Goal: Information Seeking & Learning: Learn about a topic

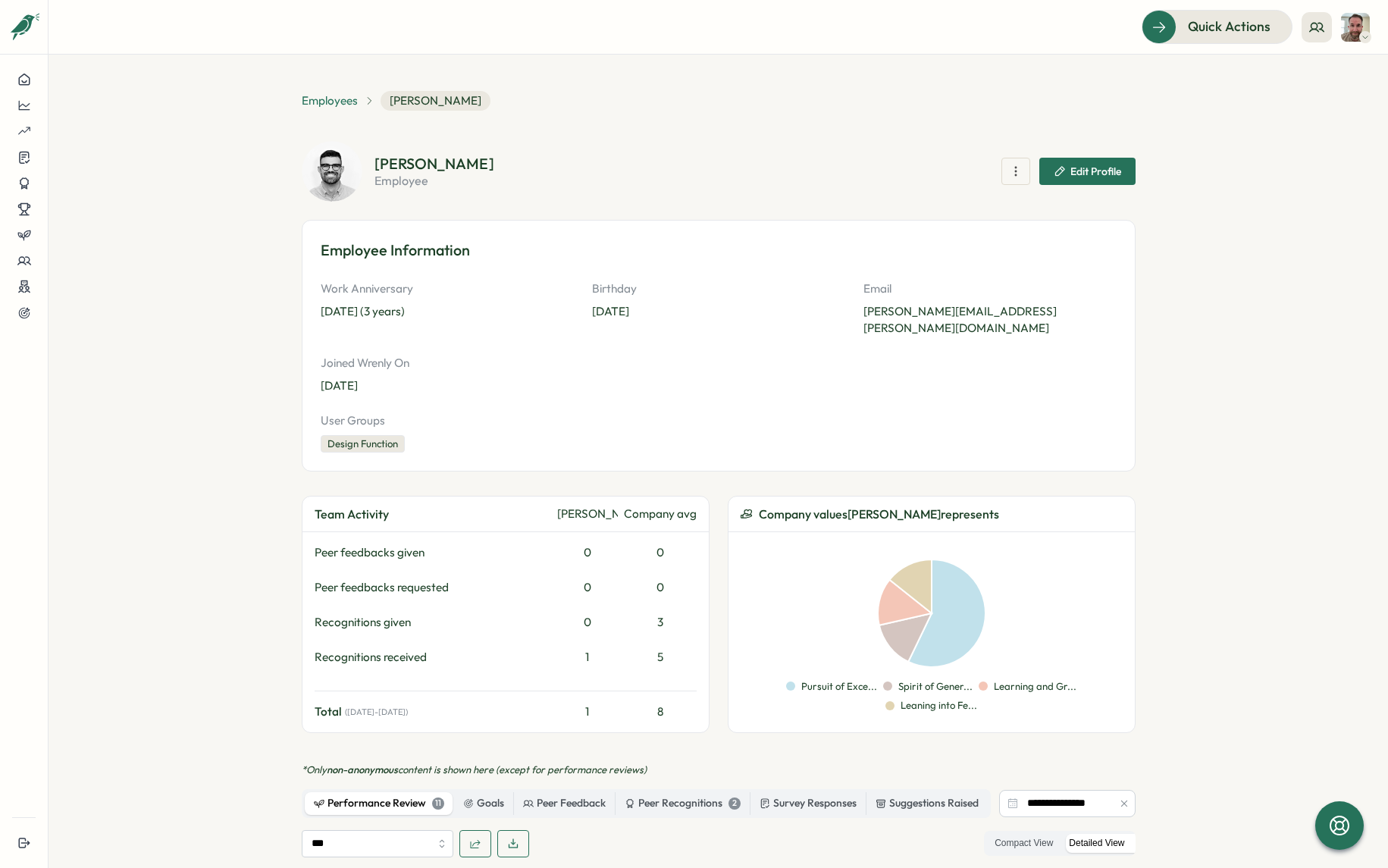
click at [315, 105] on span "Employees" at bounding box center [330, 101] width 56 height 16
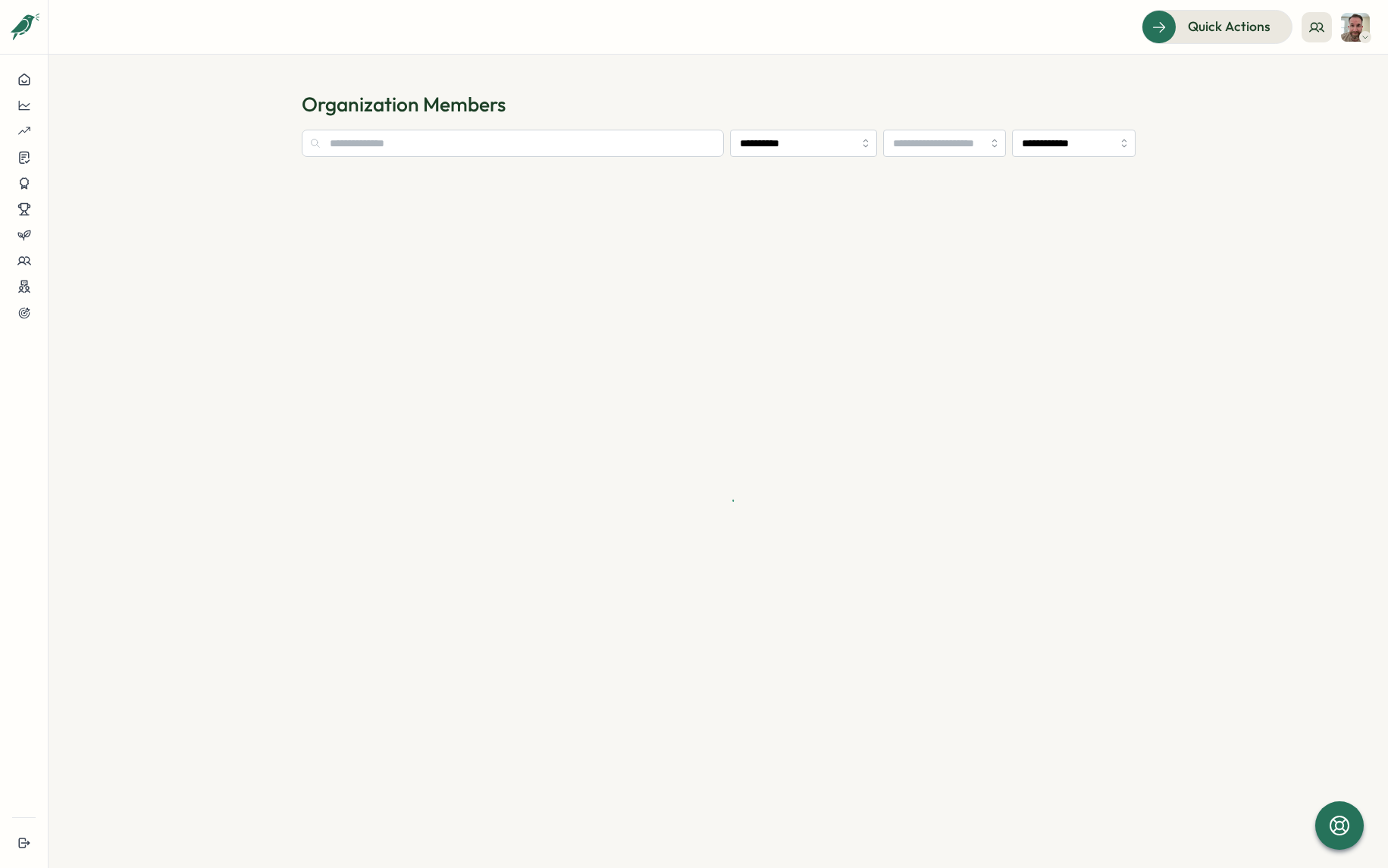
type input "**********"
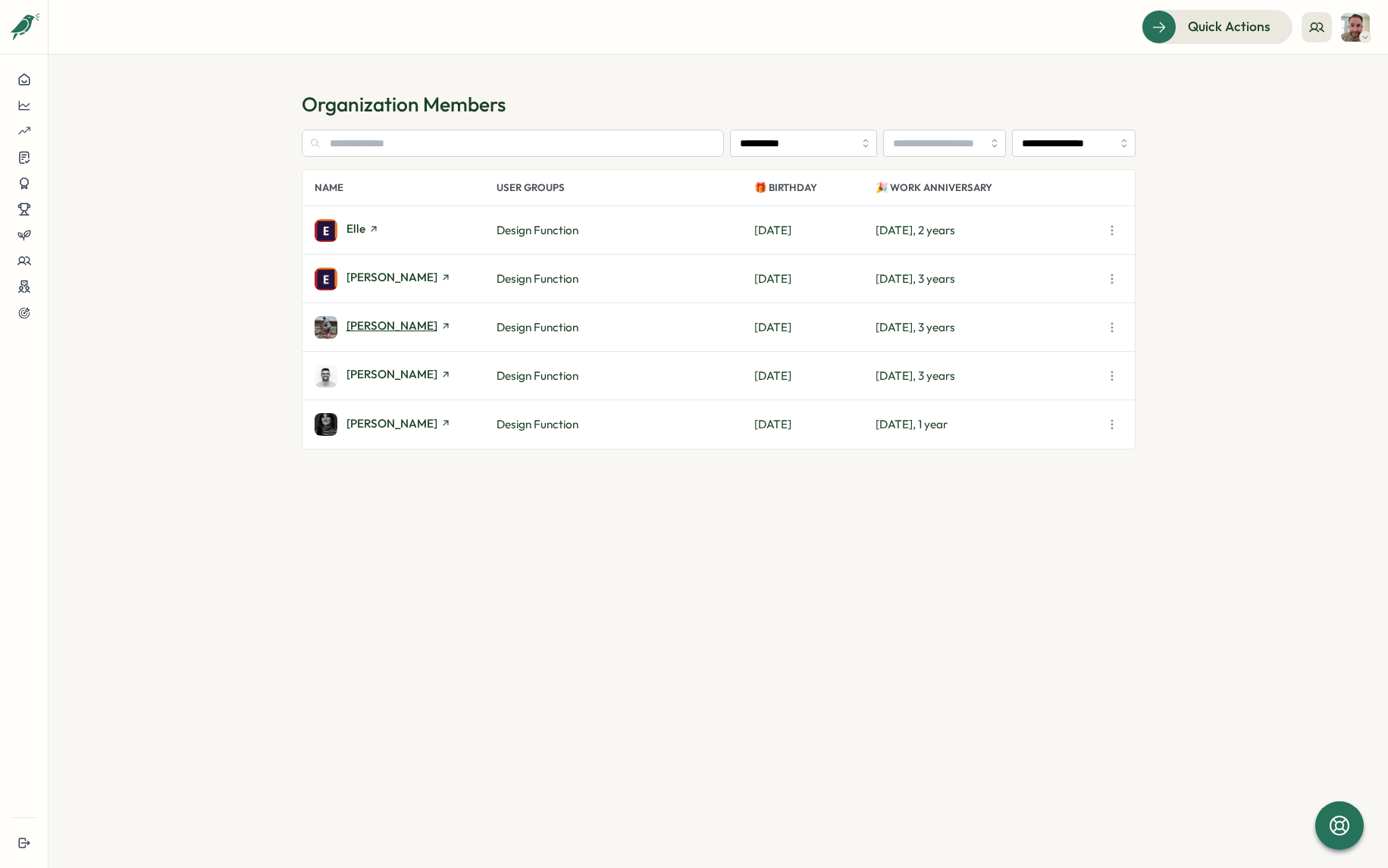
click at [384, 327] on span "[PERSON_NAME]" at bounding box center [391, 325] width 91 height 12
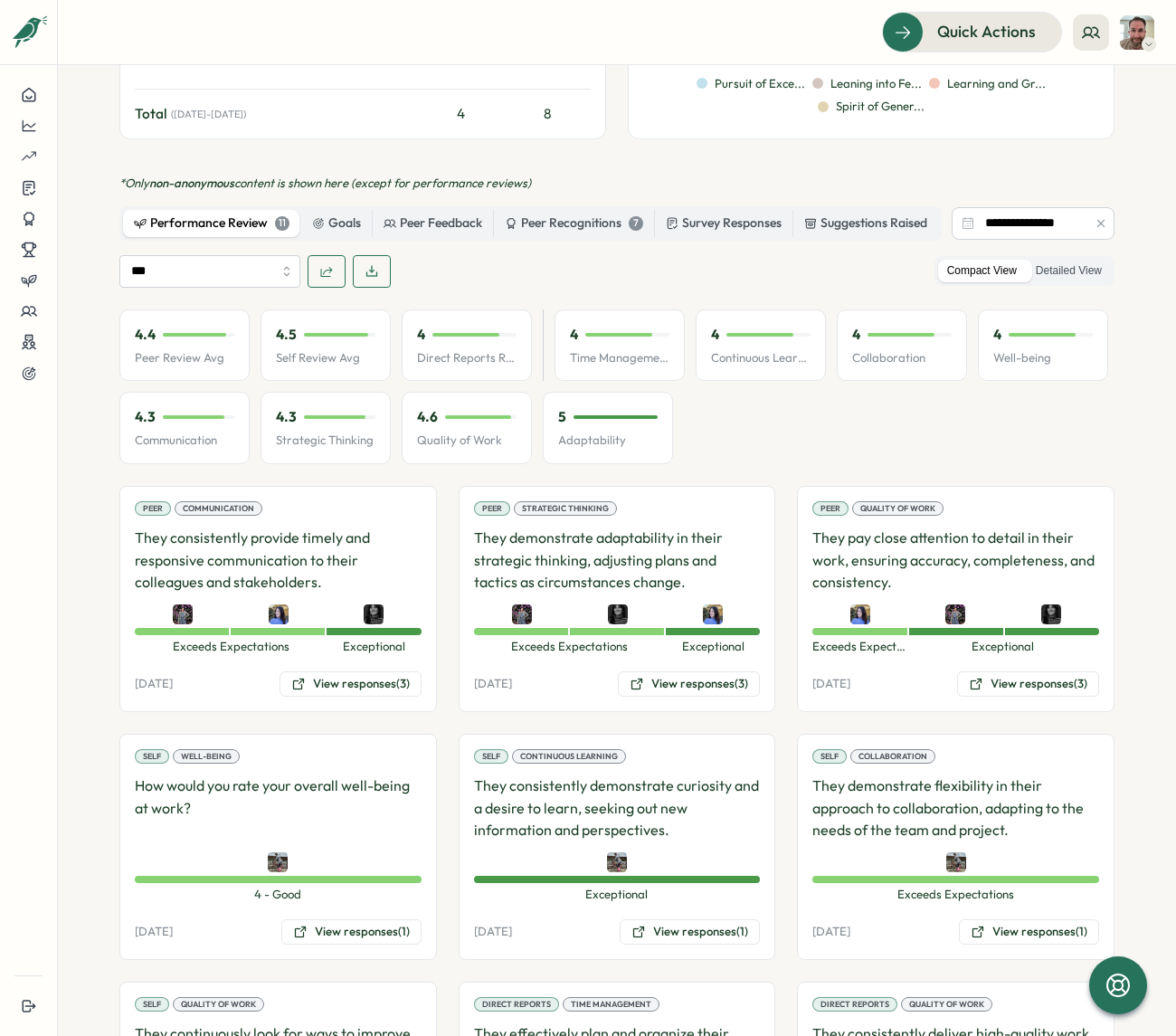
scroll to position [831, 0]
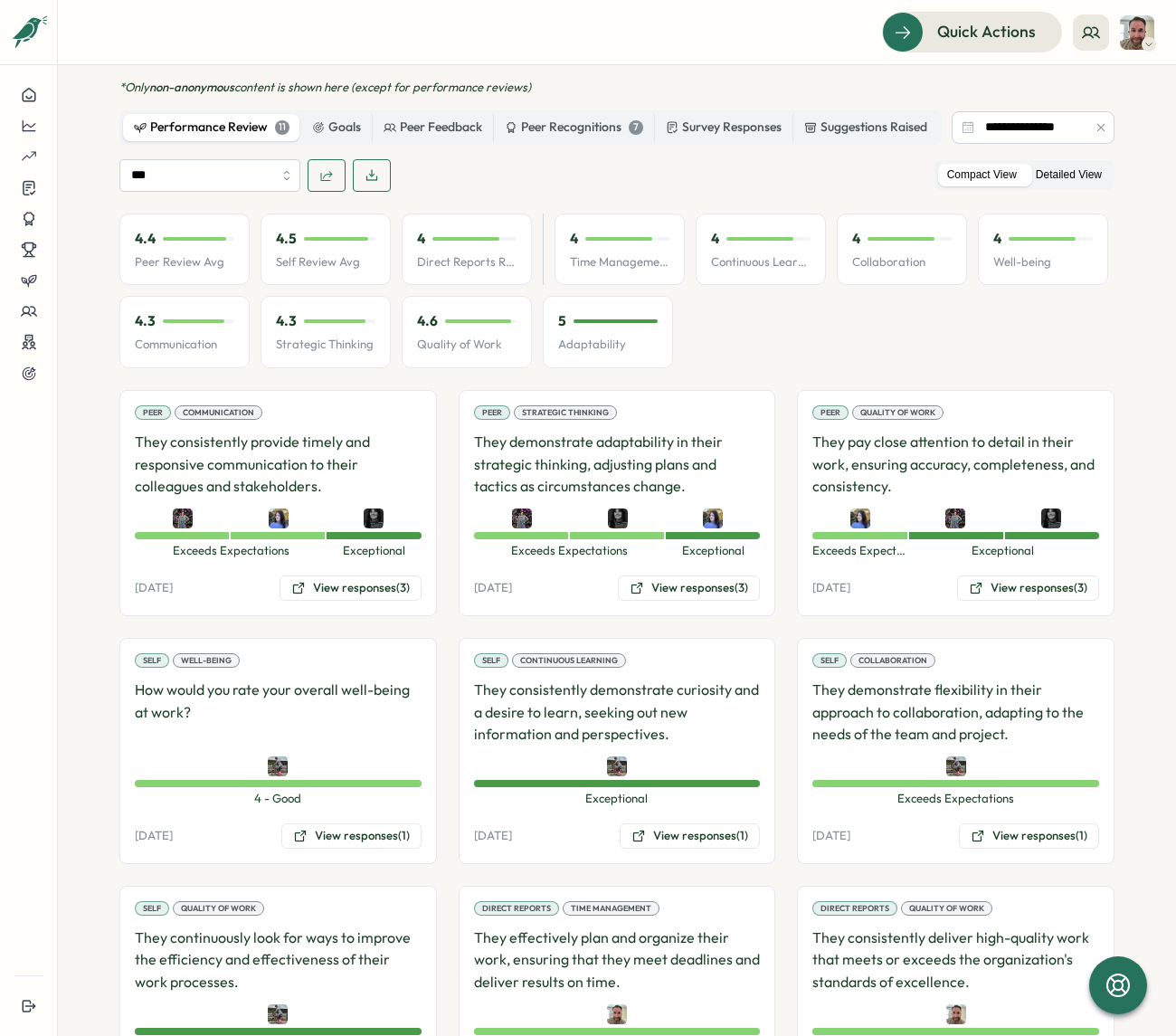
click at [1088, 164] on label "Detailed View" at bounding box center [1068, 175] width 84 height 22
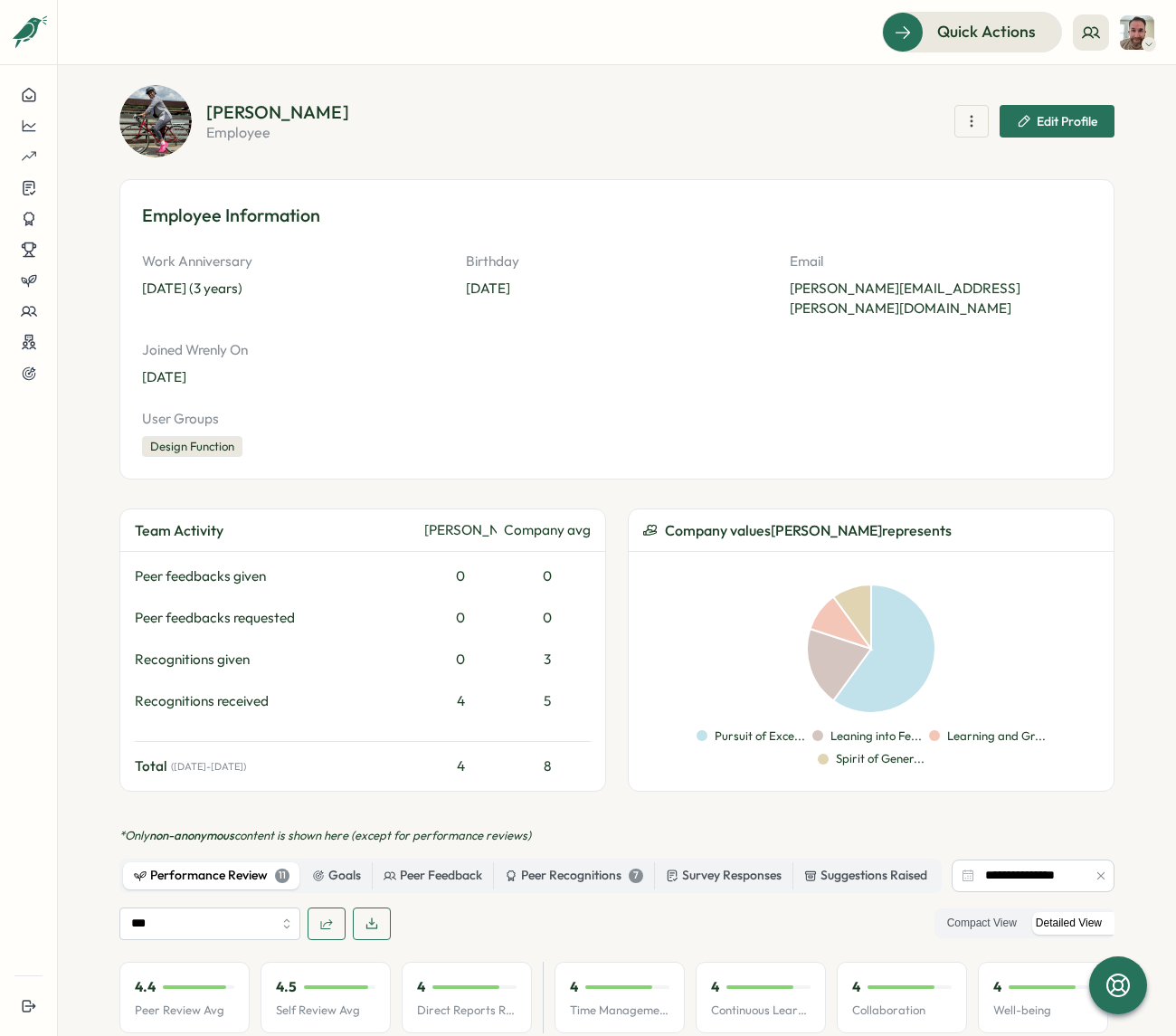
scroll to position [0, 0]
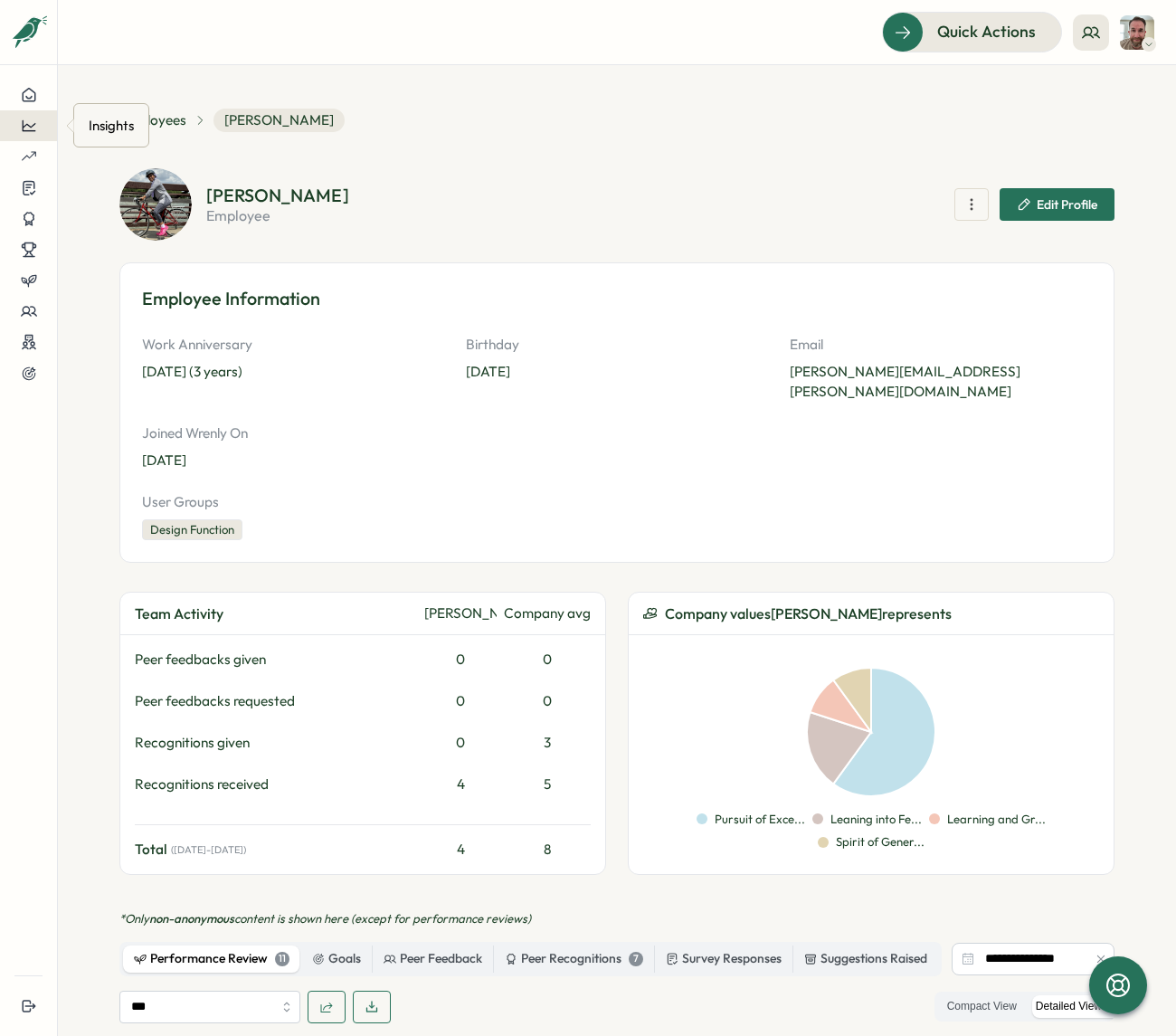
click at [26, 124] on icon at bounding box center [28, 126] width 14 height 11
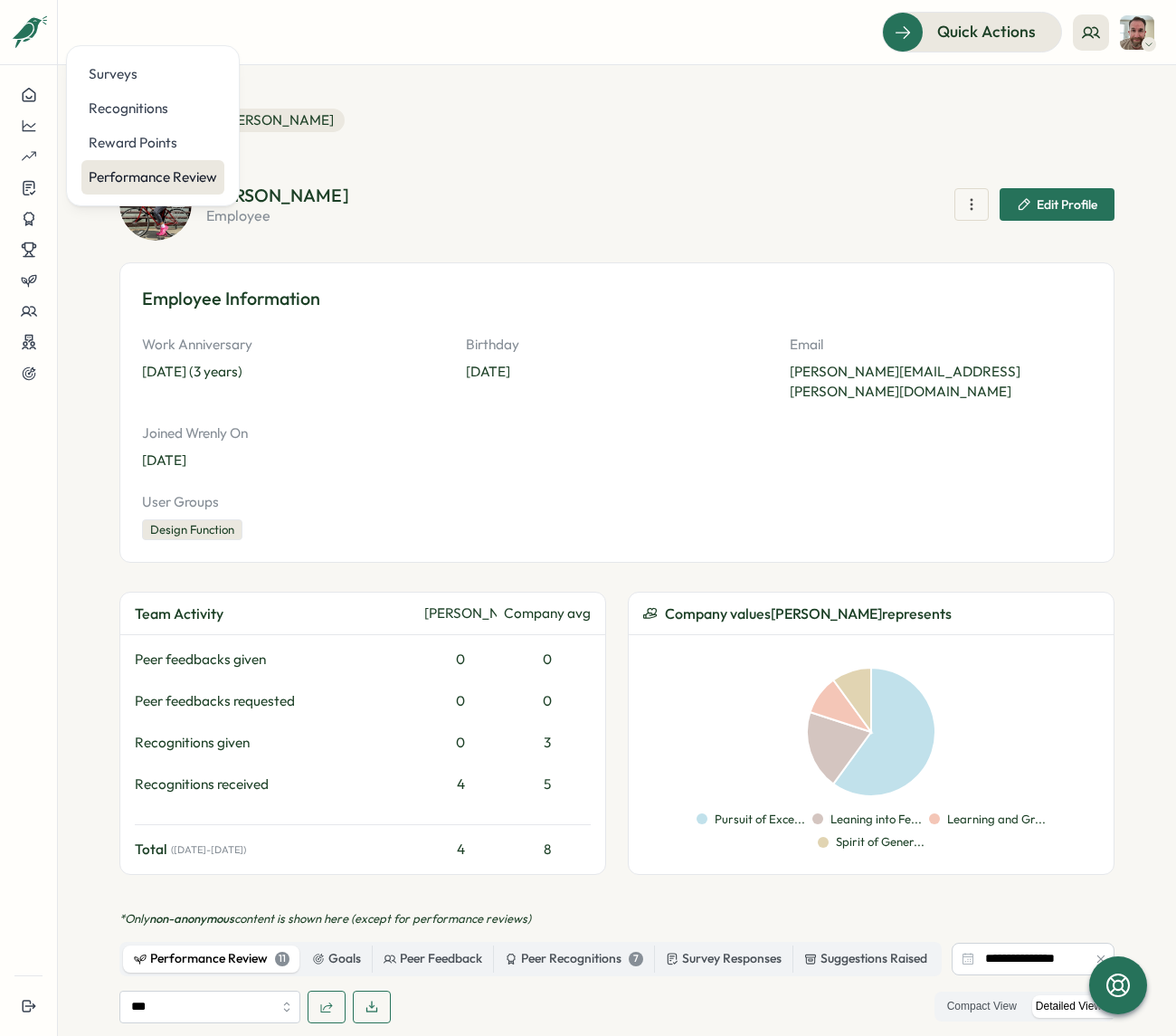
click at [193, 176] on div "Performance Review" at bounding box center [153, 177] width 128 height 20
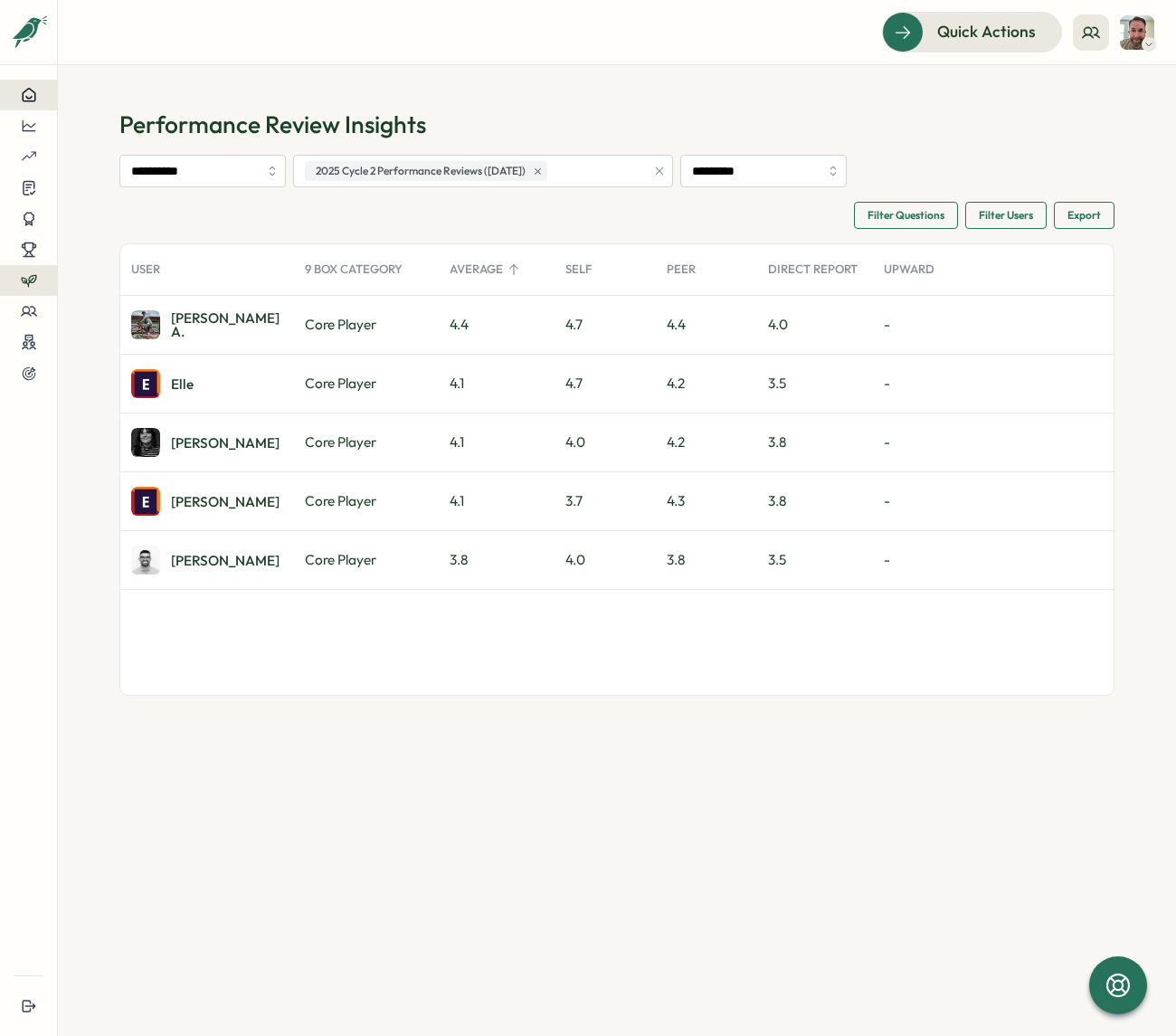
click at [32, 94] on icon at bounding box center [28, 94] width 16 height 16
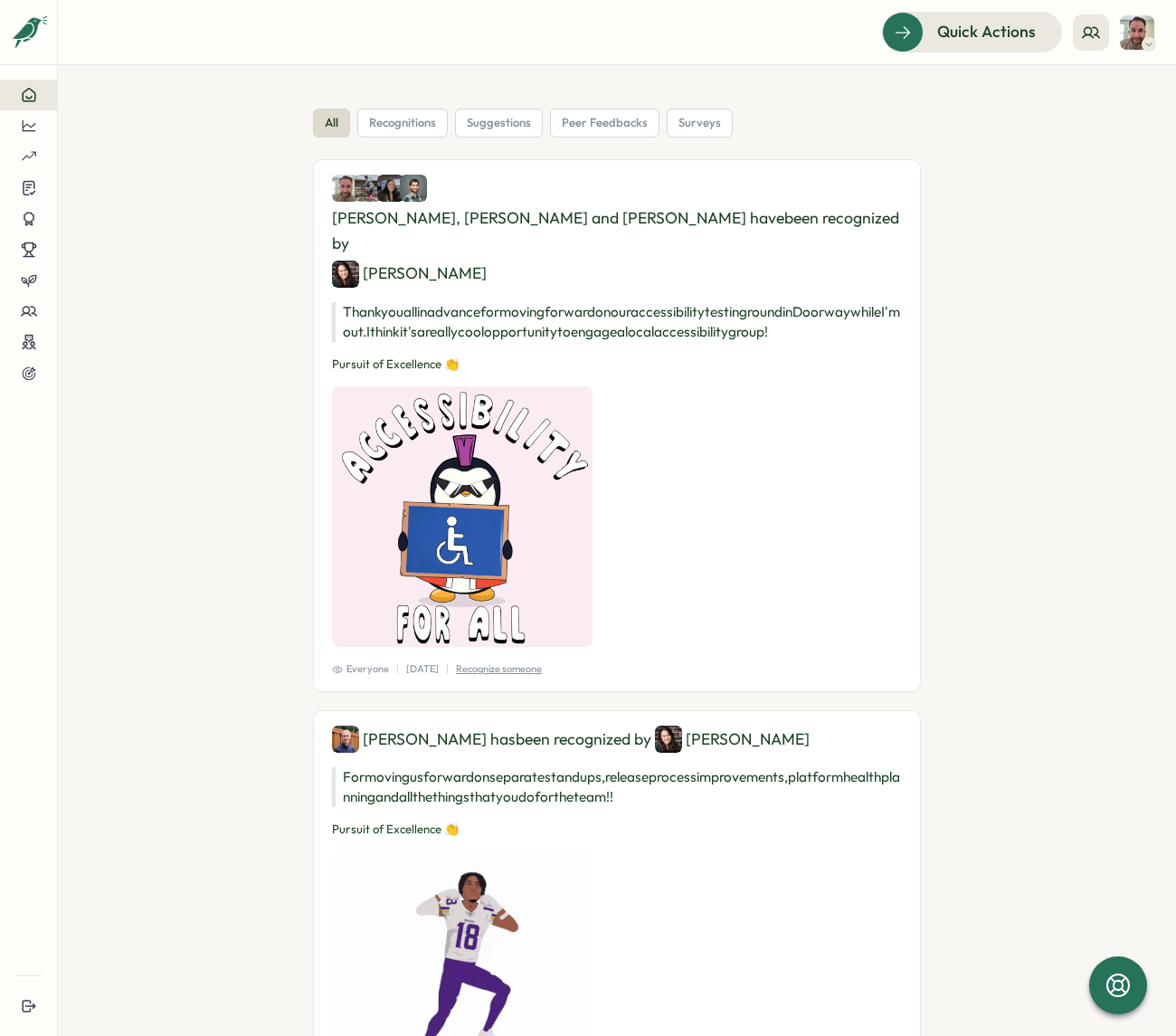
click at [1141, 25] on img at bounding box center [1136, 33] width 34 height 34
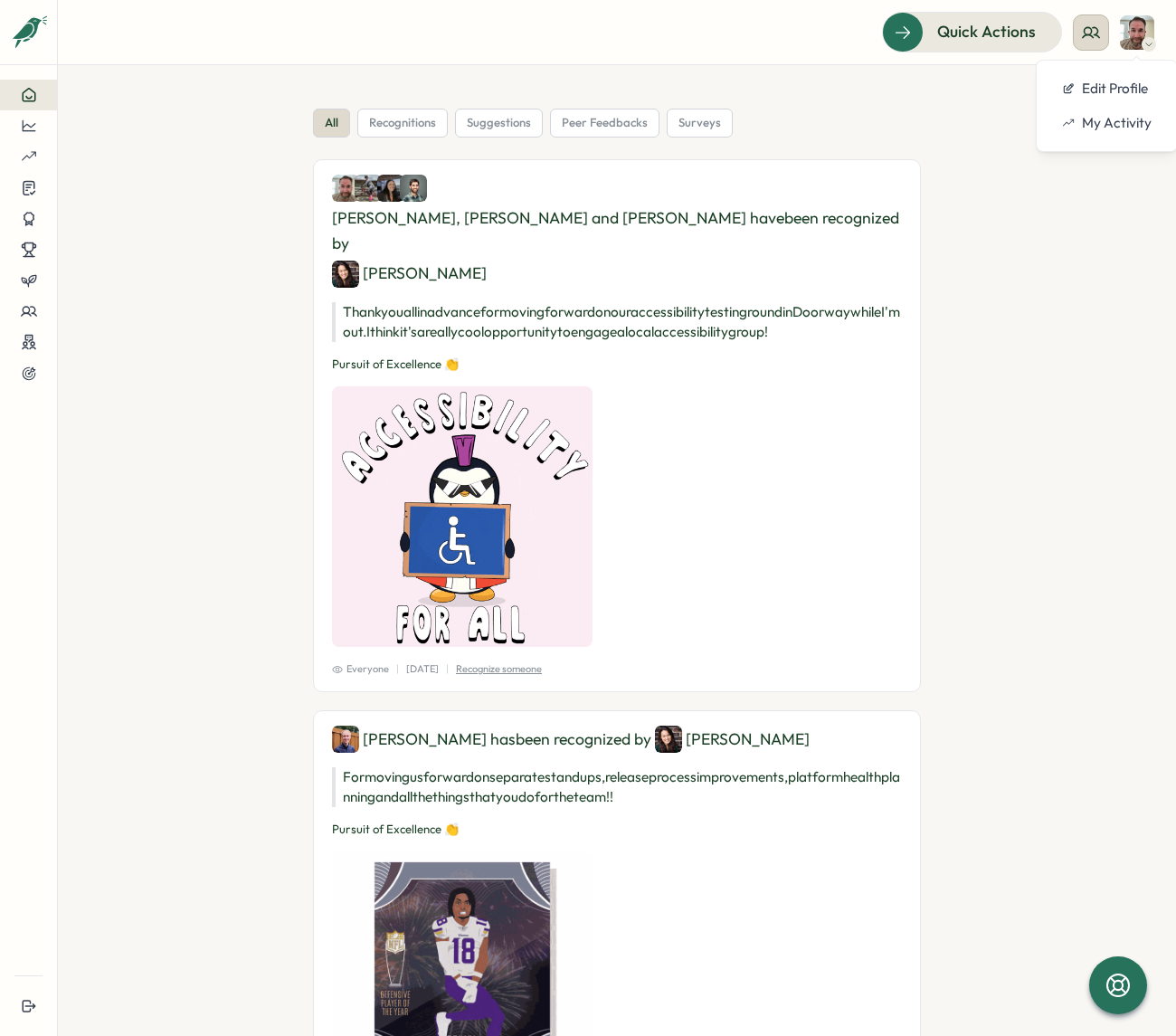
click at [1091, 33] on icon at bounding box center [1090, 32] width 18 height 18
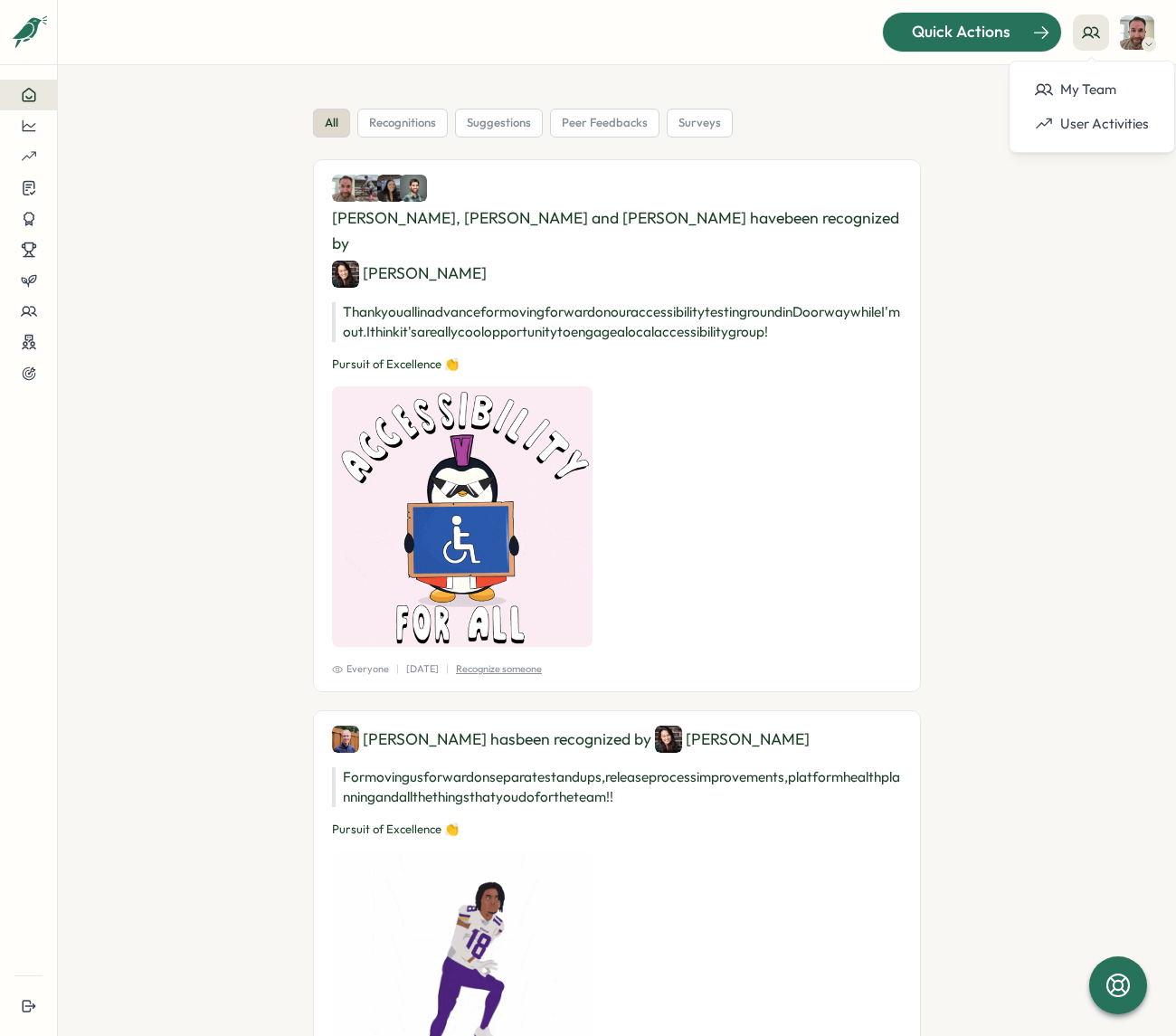
click at [980, 18] on div at bounding box center [971, 32] width 178 height 38
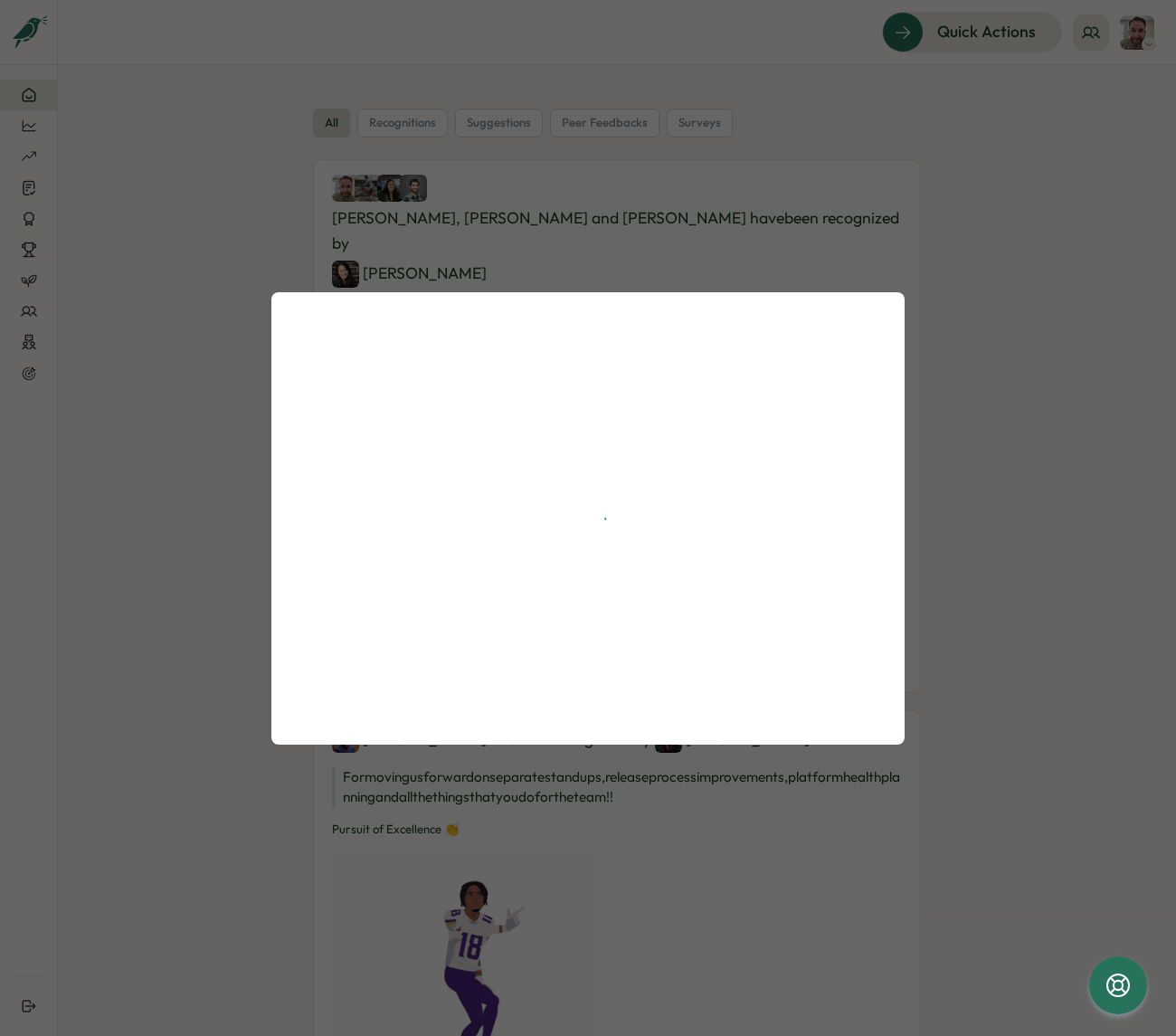
click at [66, 242] on div at bounding box center [588, 518] width 1176 height 1036
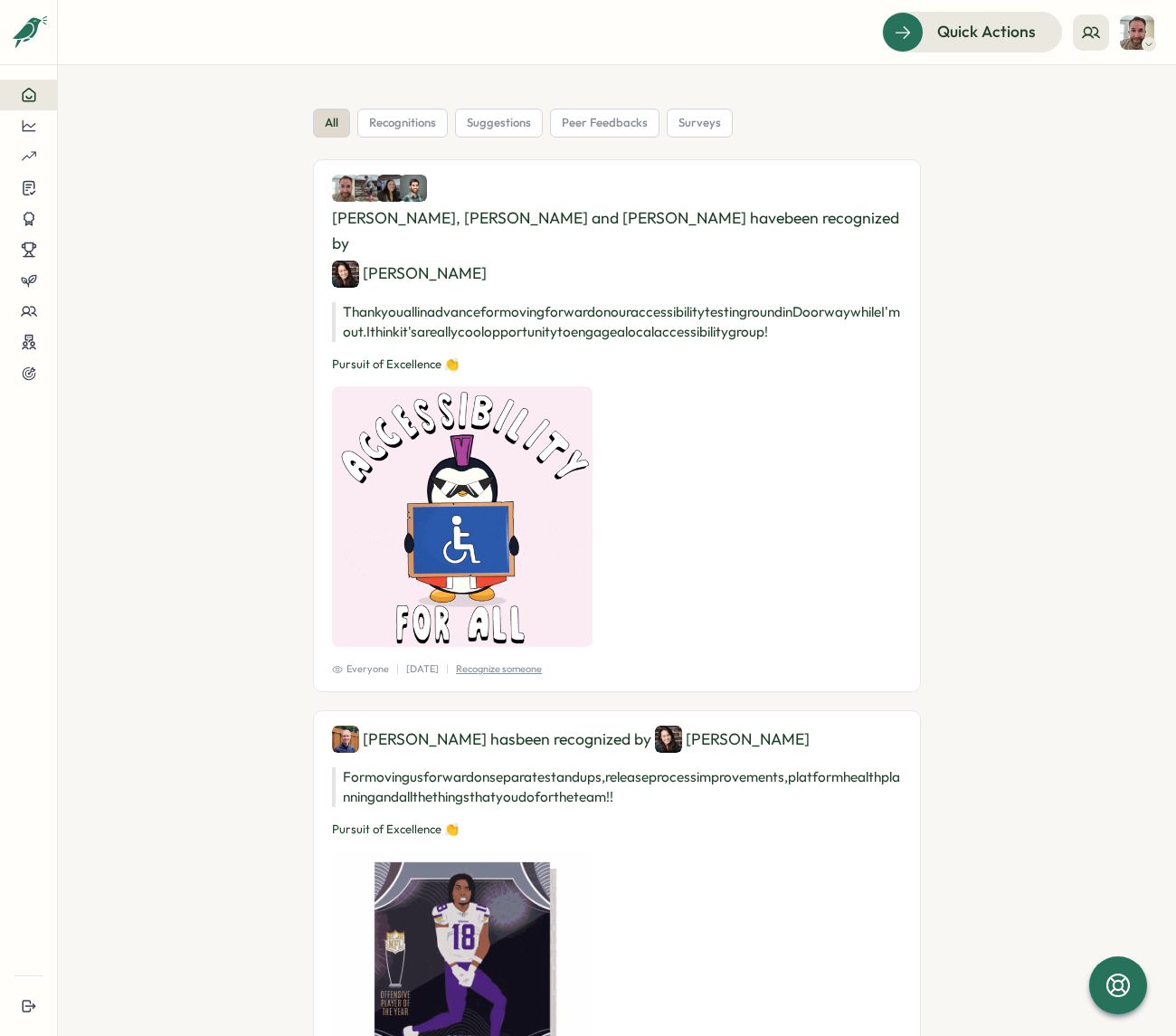
click at [95, 316] on section "all recognitions suggestions peer feedbacks surveys [PERSON_NAME], [PERSON_NAME…" at bounding box center [616, 550] width 1117 height 971
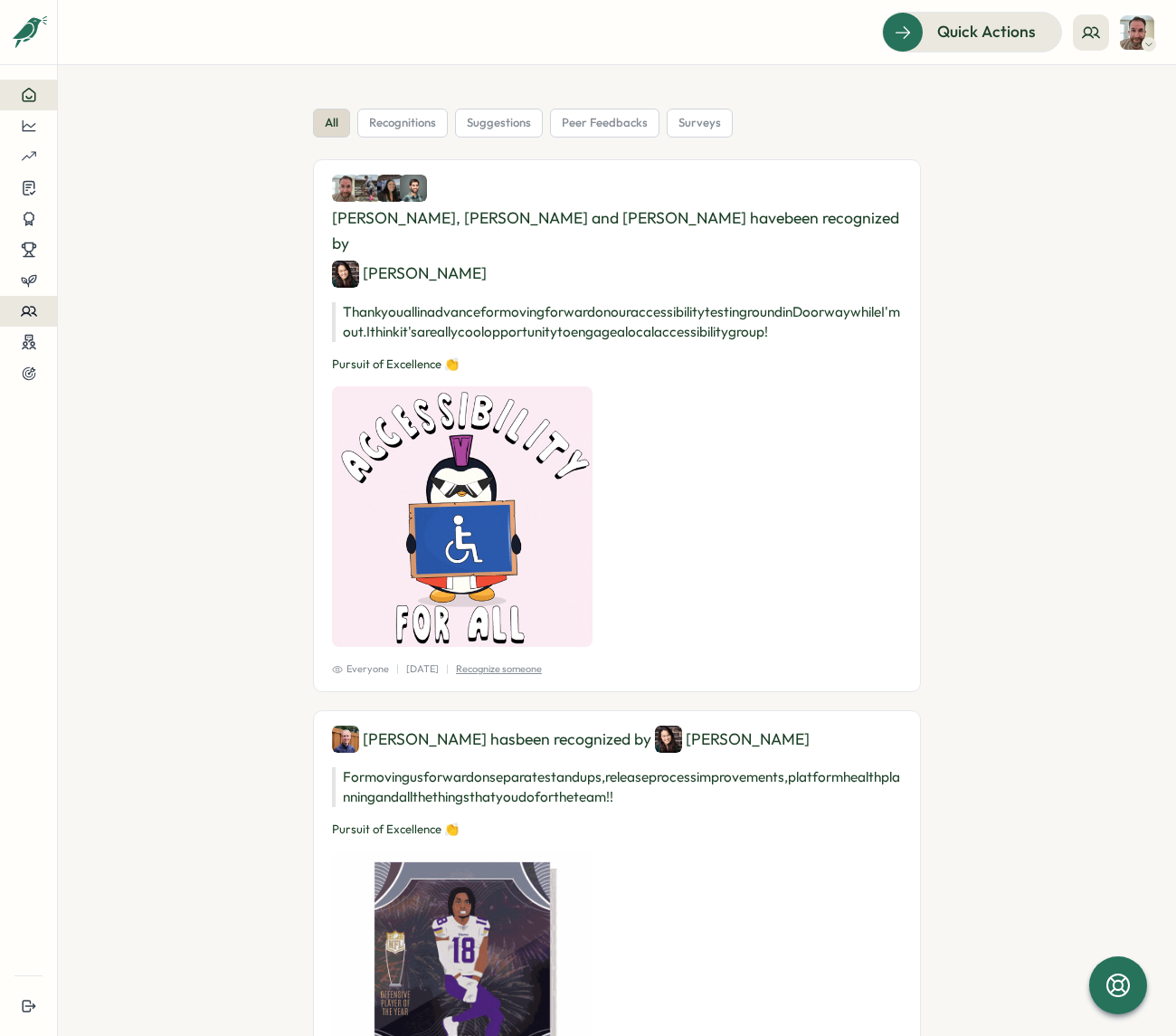
click at [27, 308] on icon at bounding box center [28, 311] width 16 height 16
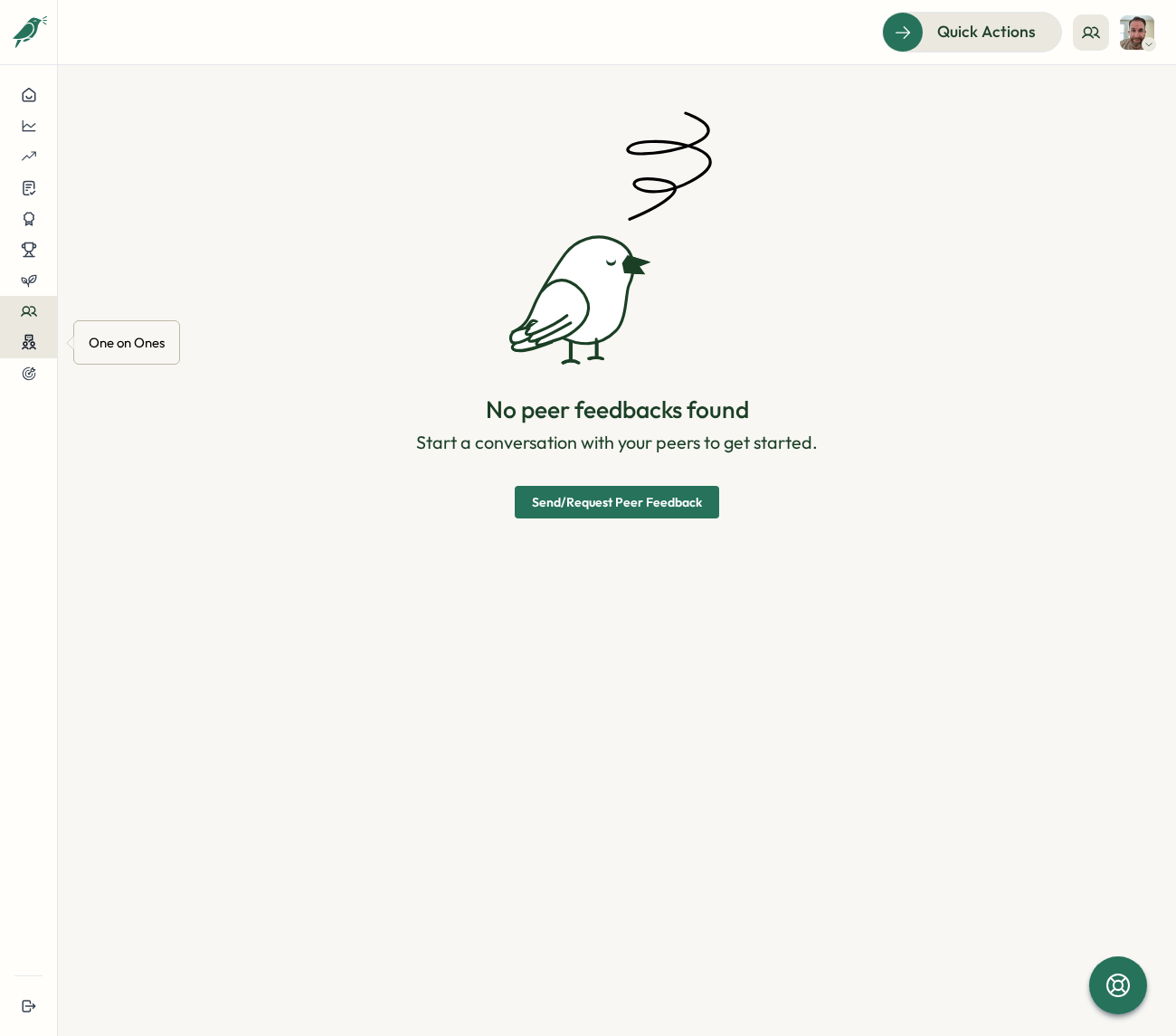
click at [33, 345] on circle at bounding box center [33, 343] width 4 height 4
click at [38, 374] on div at bounding box center [29, 373] width 28 height 16
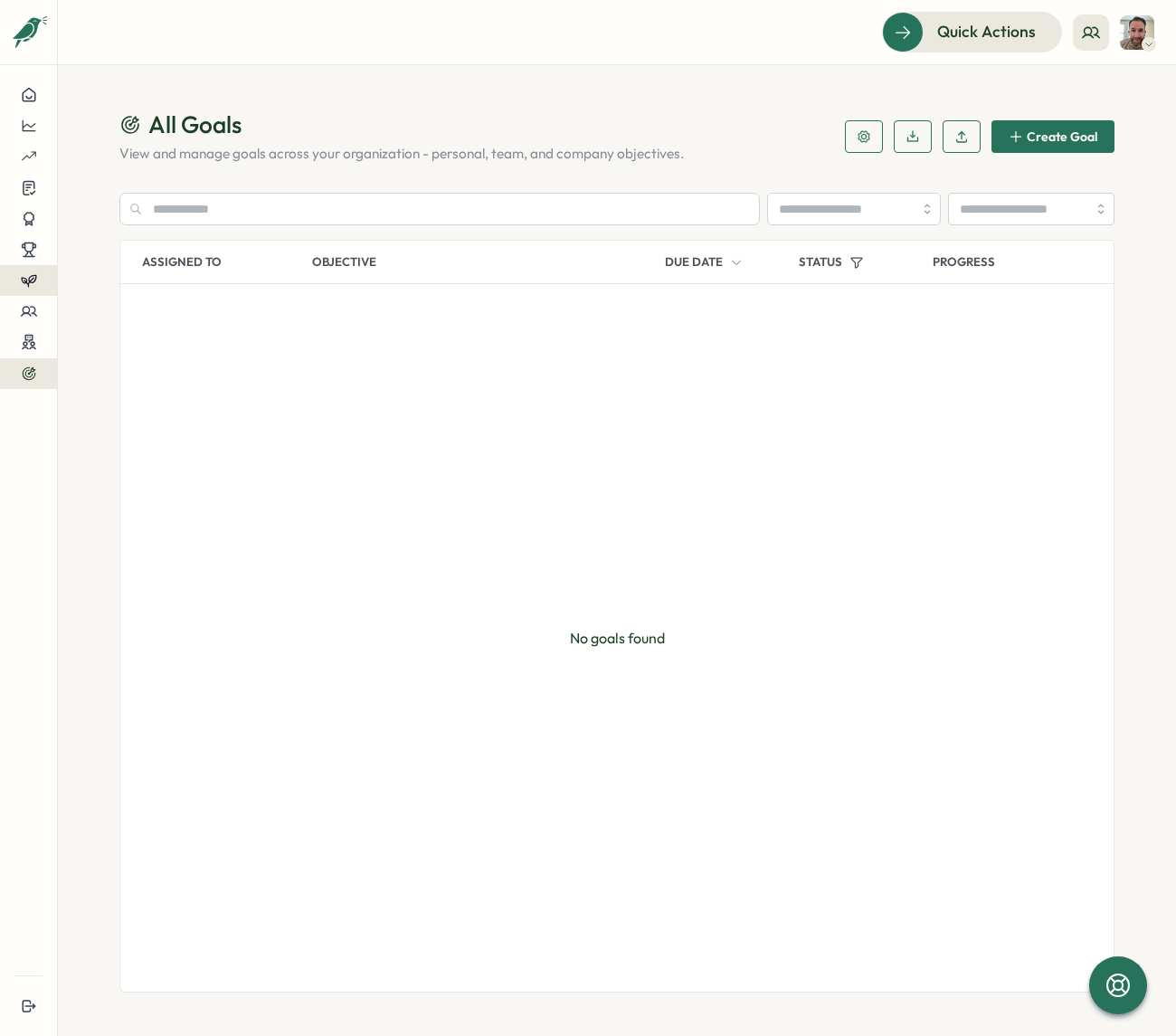
click at [30, 287] on icon at bounding box center [28, 280] width 16 height 16
click at [116, 295] on div "Insights" at bounding box center [114, 297] width 50 height 20
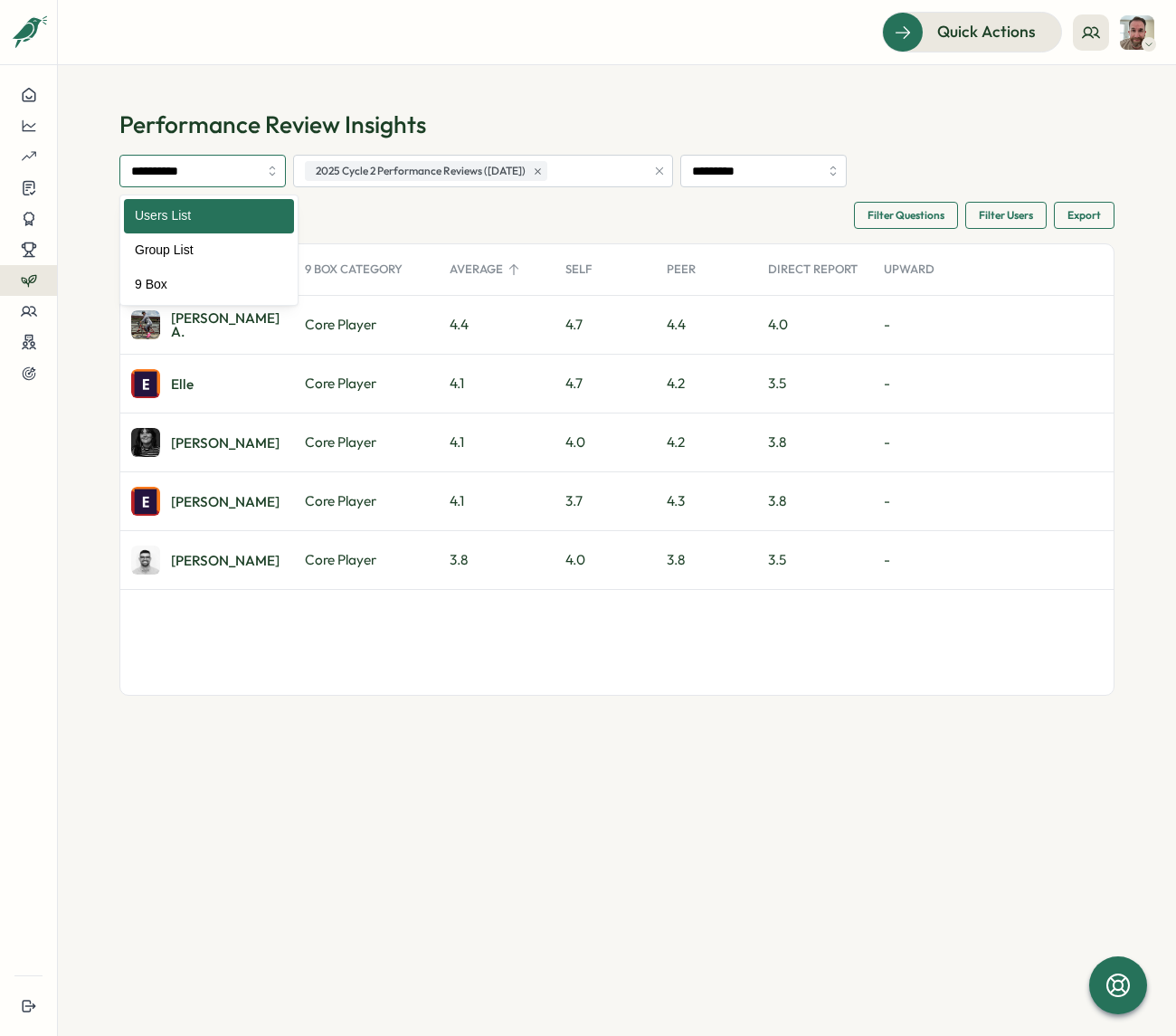
click at [194, 165] on input "**********" at bounding box center [202, 170] width 167 height 33
click at [91, 271] on section "**********" at bounding box center [616, 550] width 1117 height 971
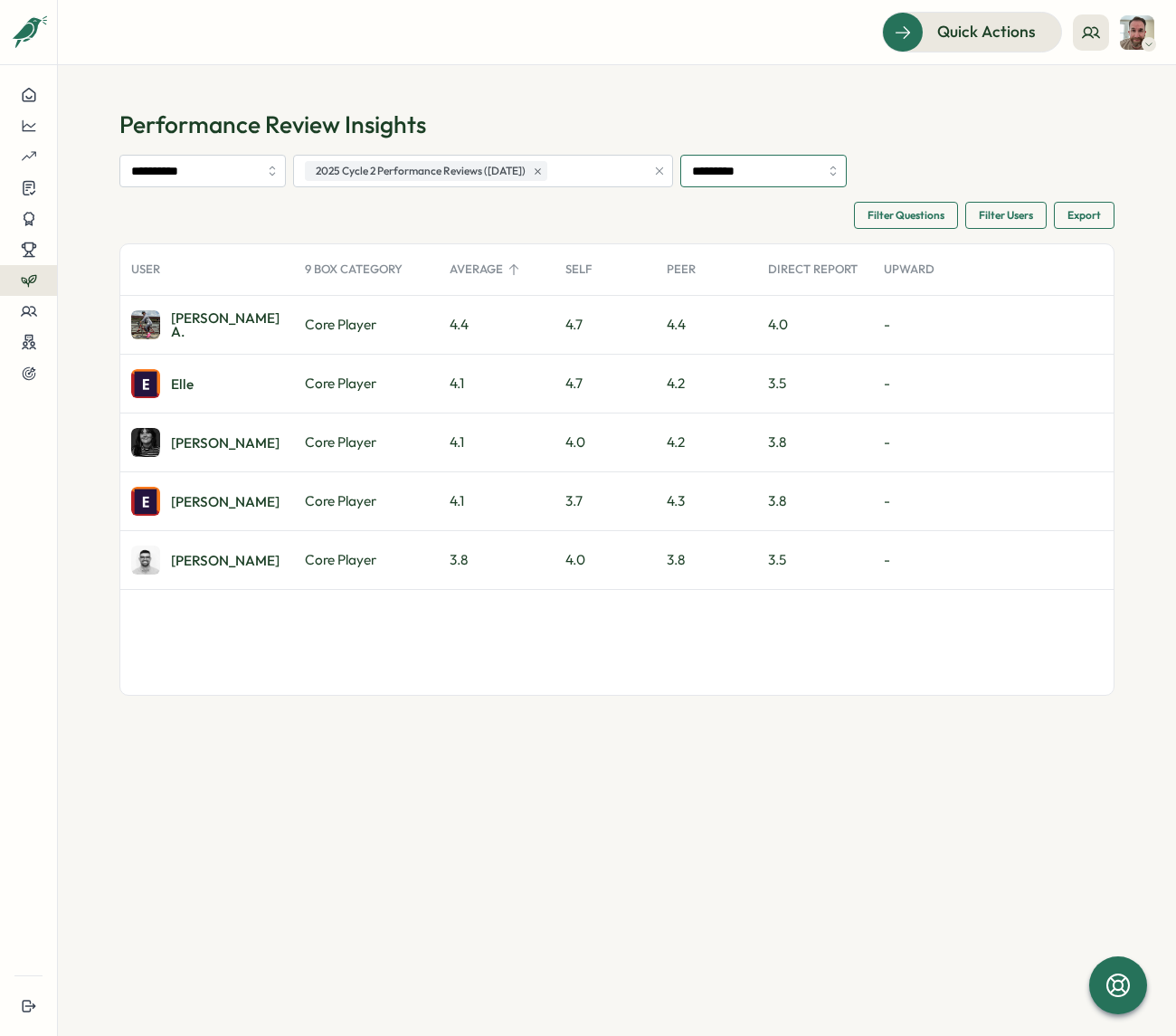
click at [745, 162] on input "*********" at bounding box center [763, 170] width 167 height 33
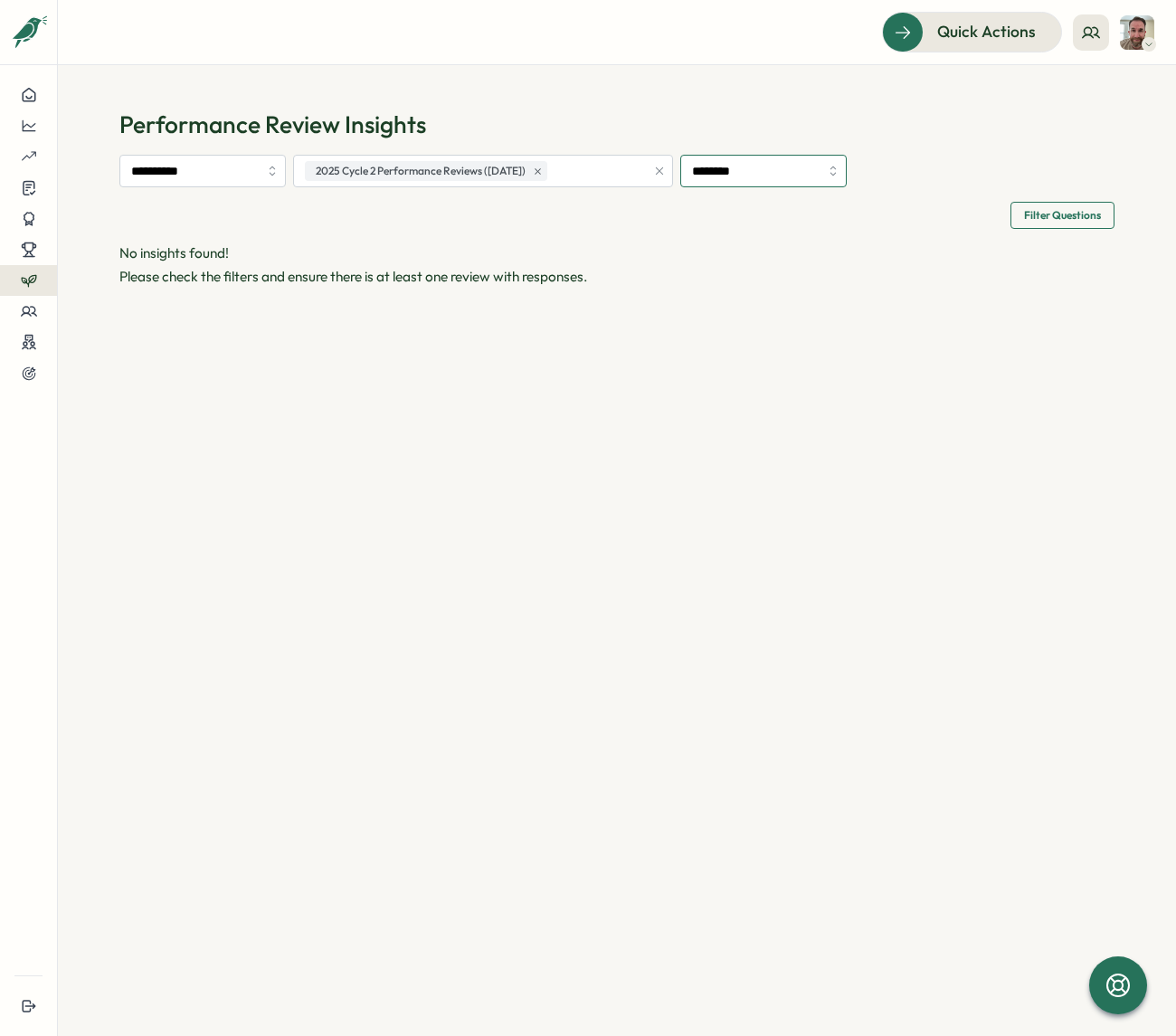
click at [756, 168] on input "********" at bounding box center [763, 170] width 167 height 33
type input "*********"
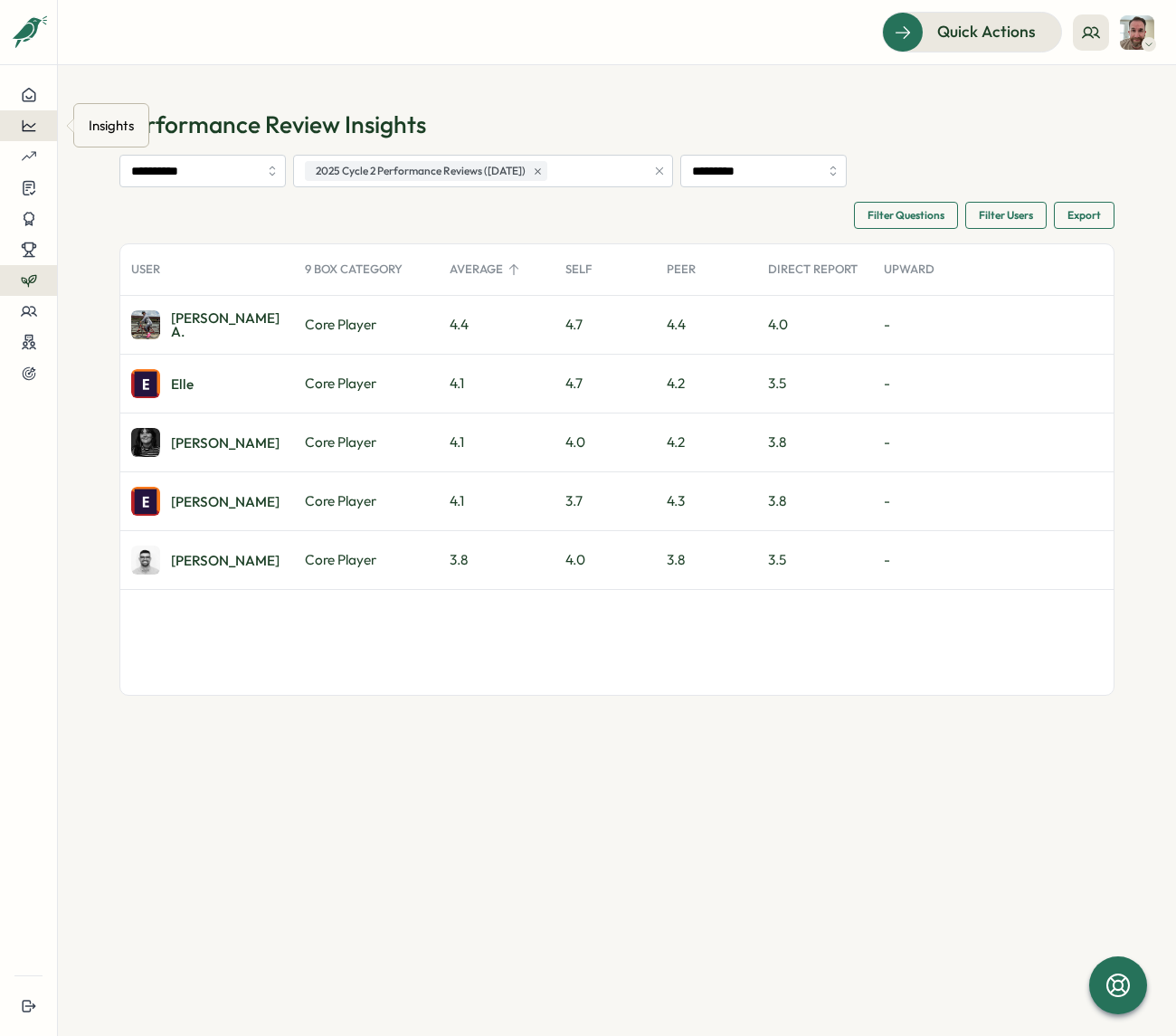
click at [29, 120] on icon at bounding box center [28, 125] width 16 height 16
click at [29, 94] on icon at bounding box center [28, 94] width 16 height 16
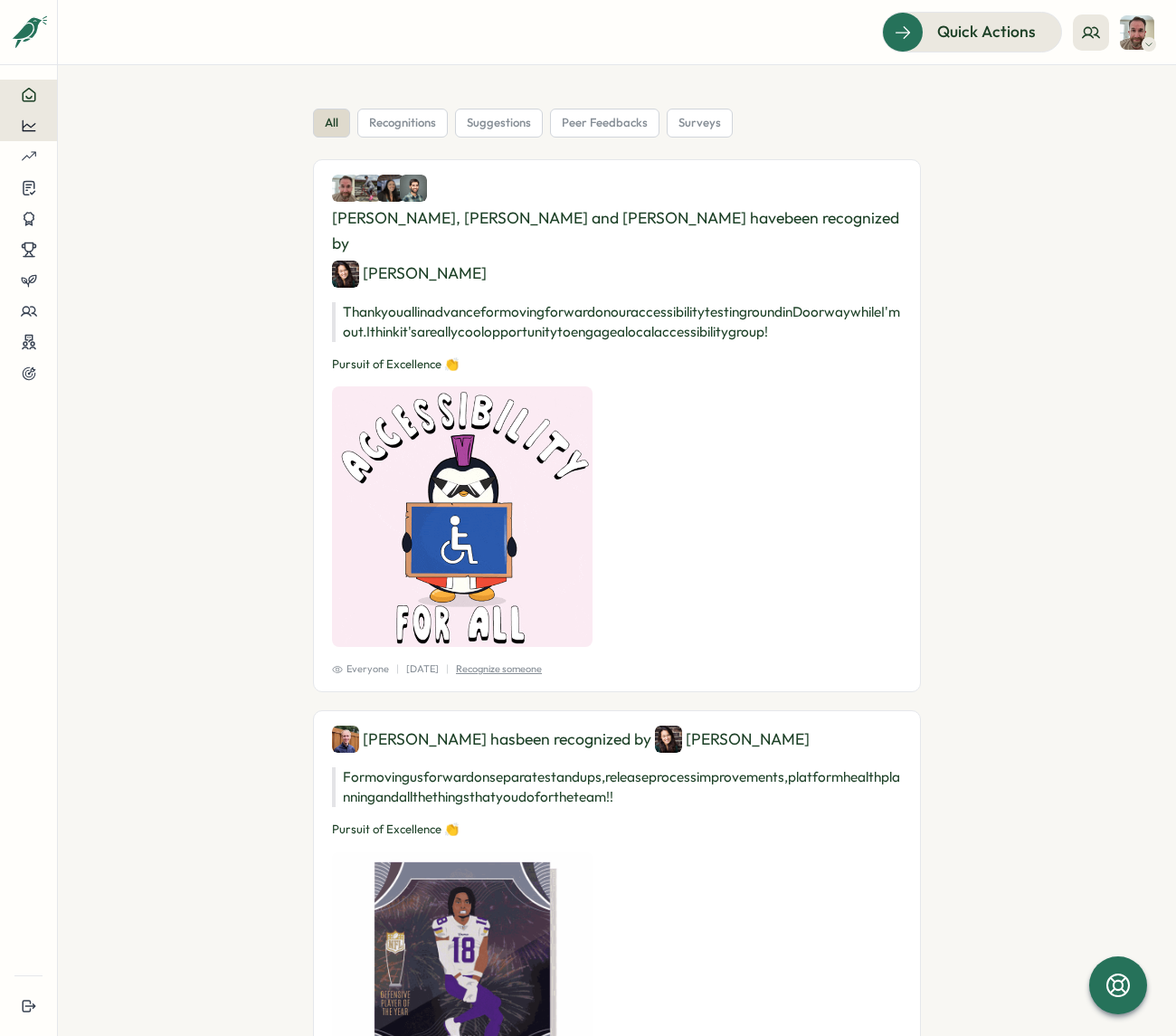
click at [30, 123] on icon at bounding box center [28, 125] width 16 height 16
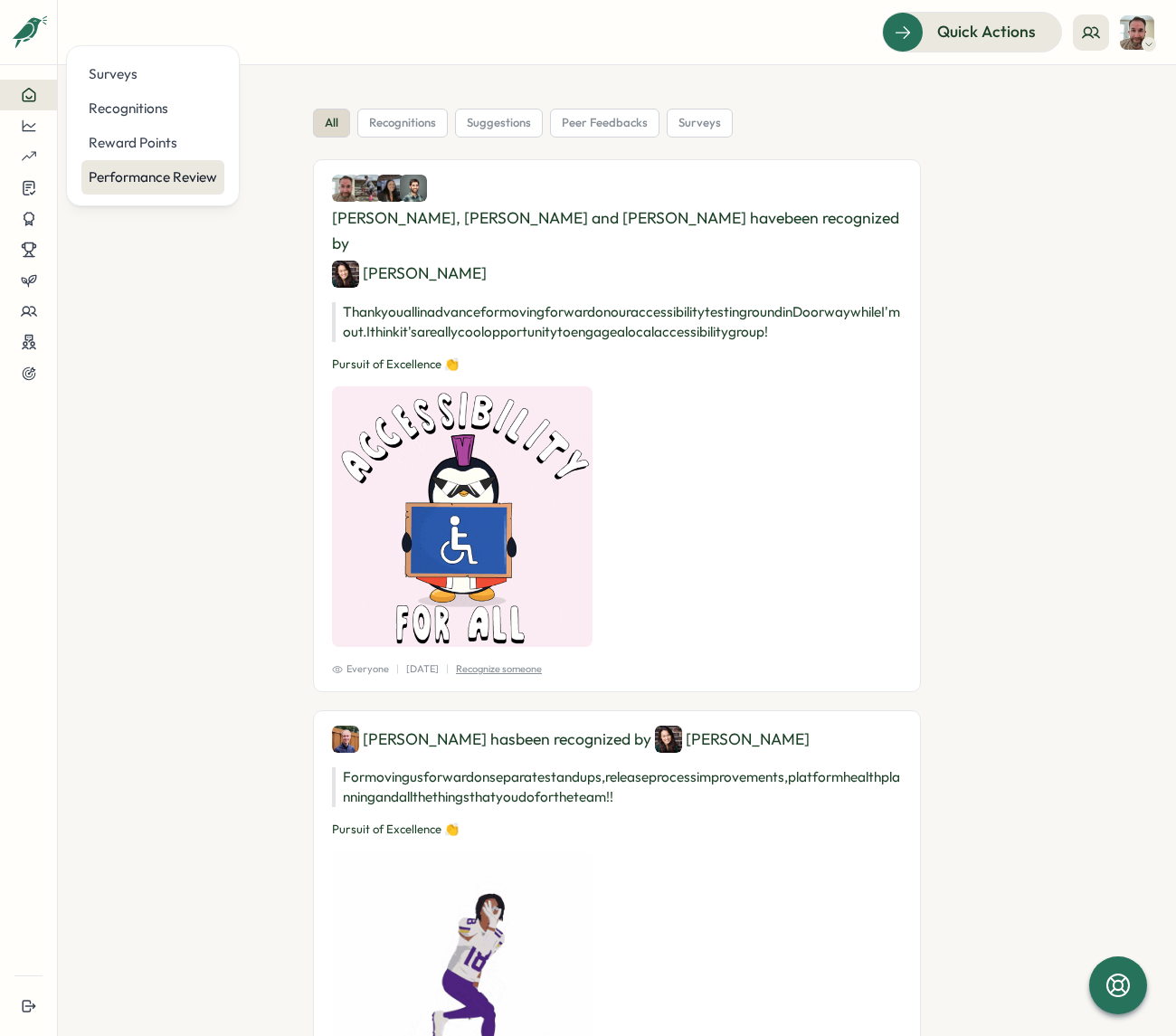
click at [185, 178] on div "Performance Review" at bounding box center [153, 177] width 128 height 20
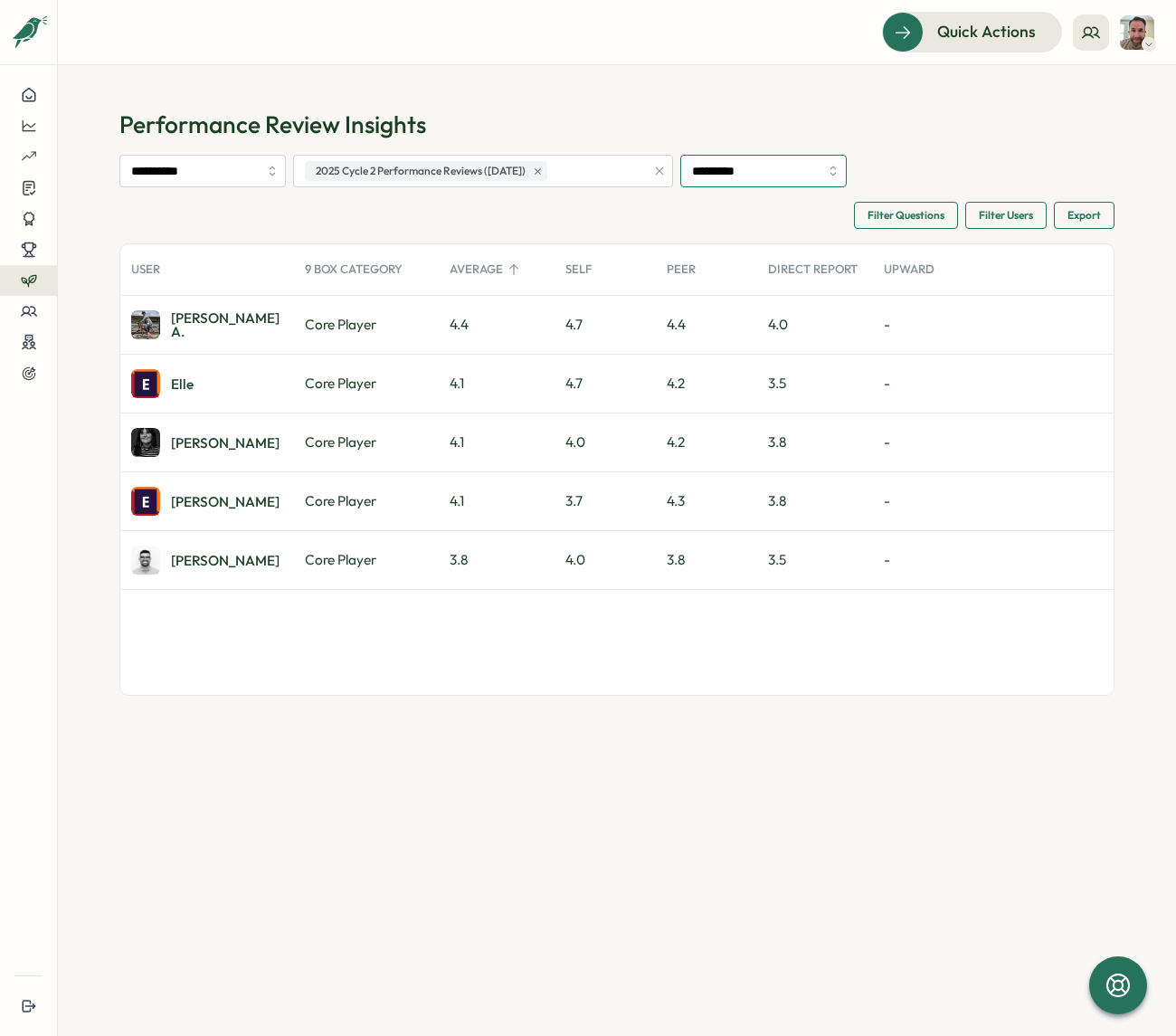
click at [763, 178] on input "*********" at bounding box center [763, 170] width 167 height 33
click at [635, 86] on section "**********" at bounding box center [616, 550] width 1117 height 971
click at [31, 120] on icon at bounding box center [28, 125] width 16 height 16
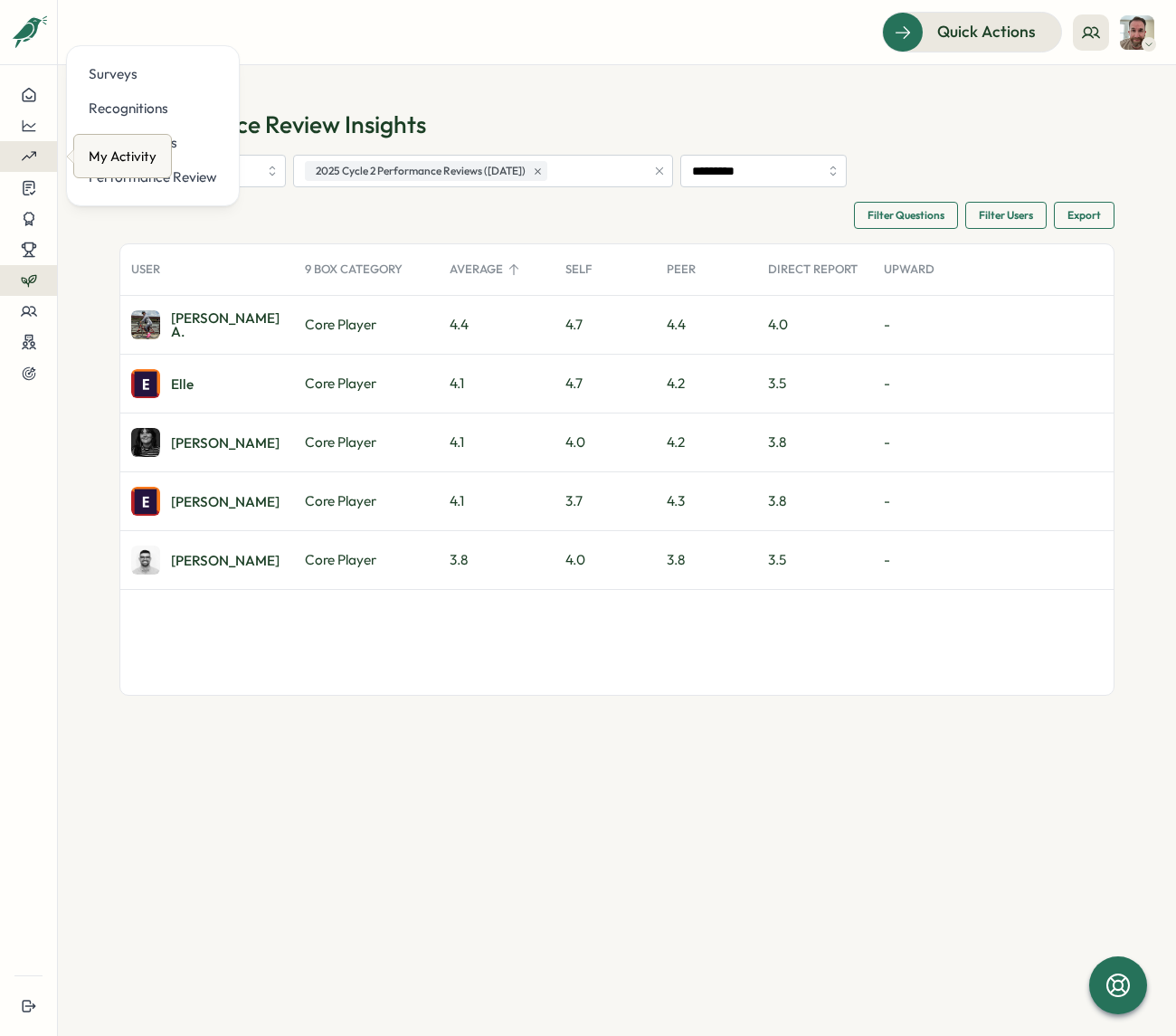
click at [19, 160] on div at bounding box center [29, 155] width 28 height 16
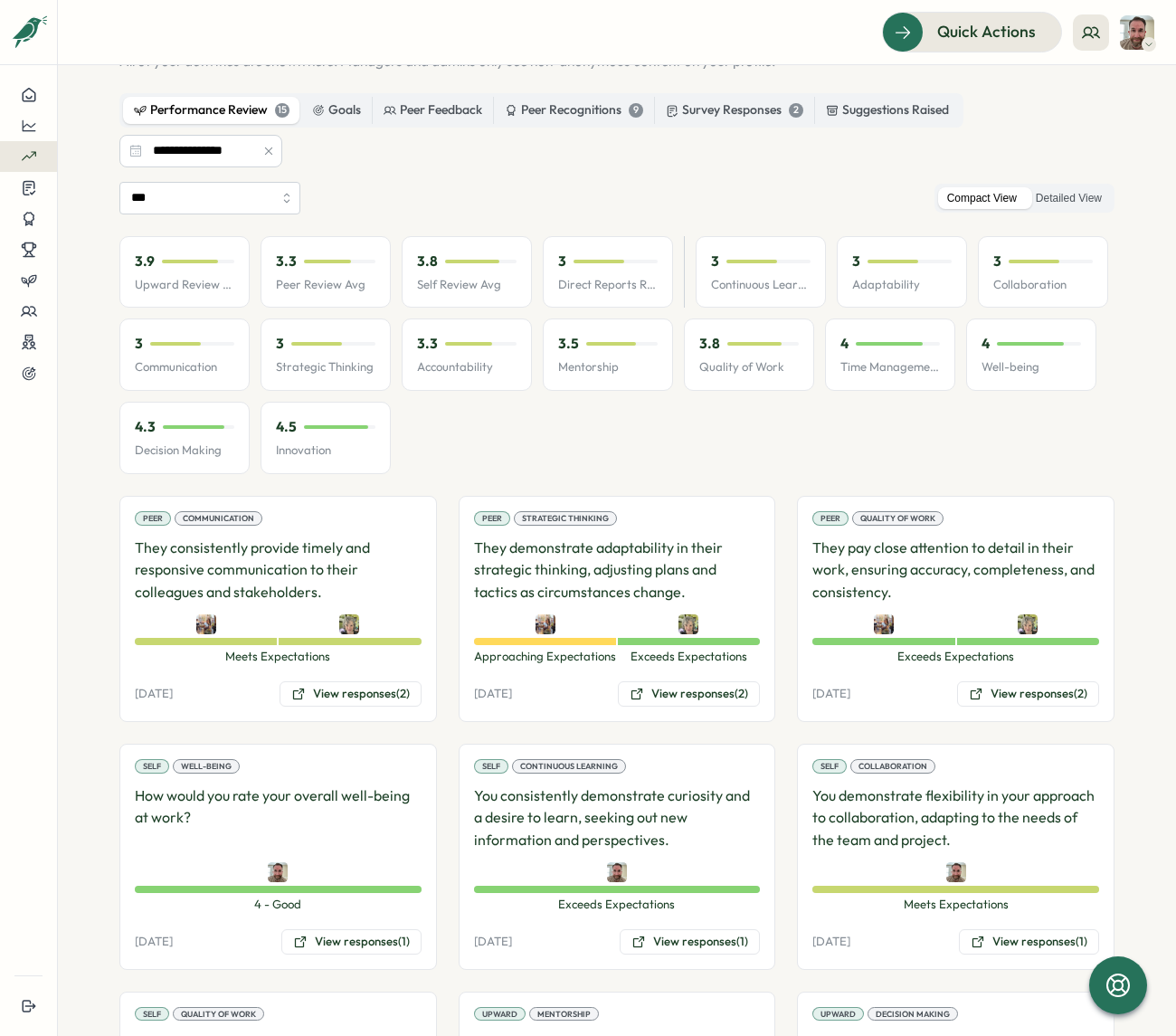
scroll to position [94, 0]
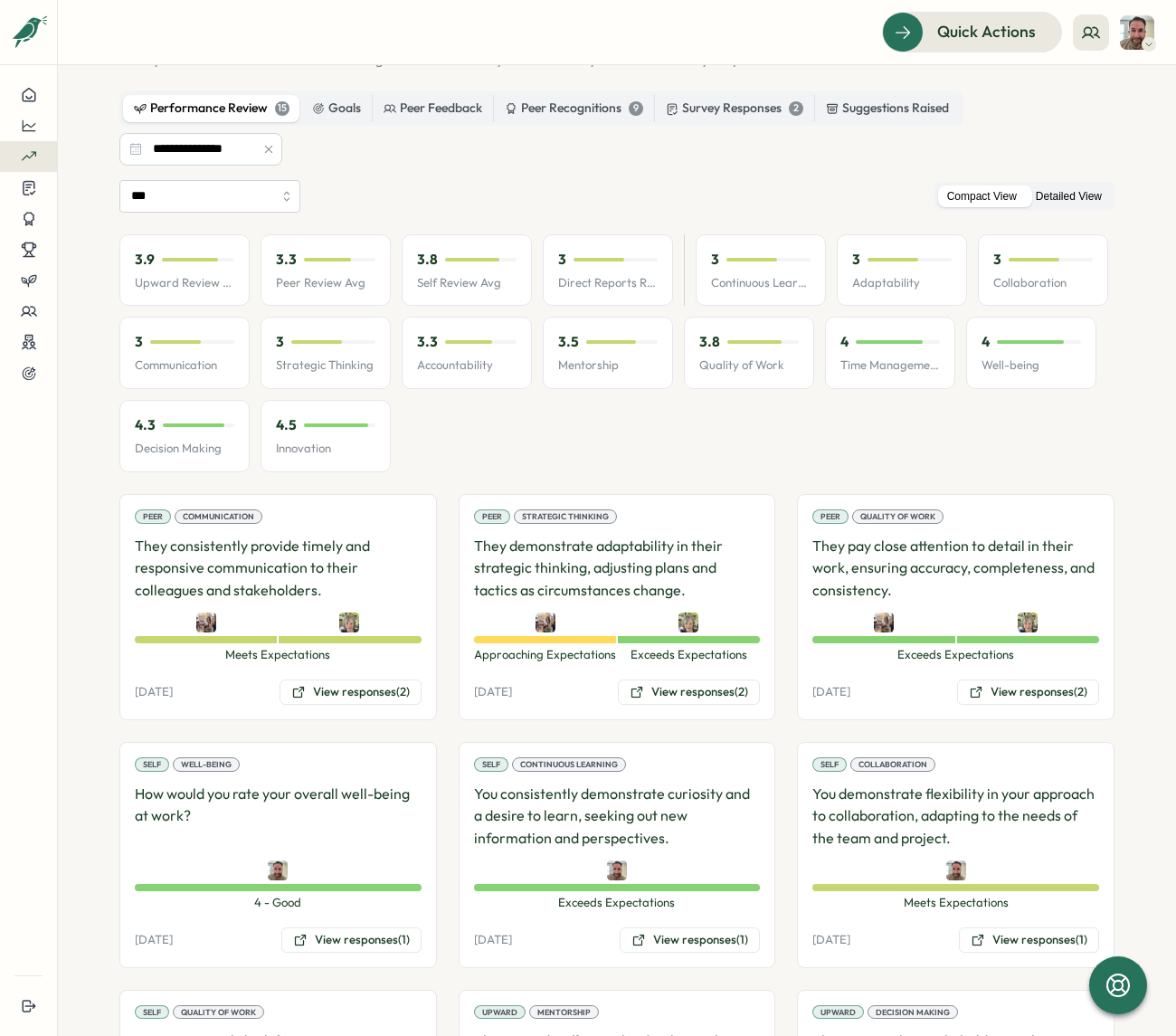
click at [1073, 204] on label "Detailed View" at bounding box center [1068, 196] width 84 height 22
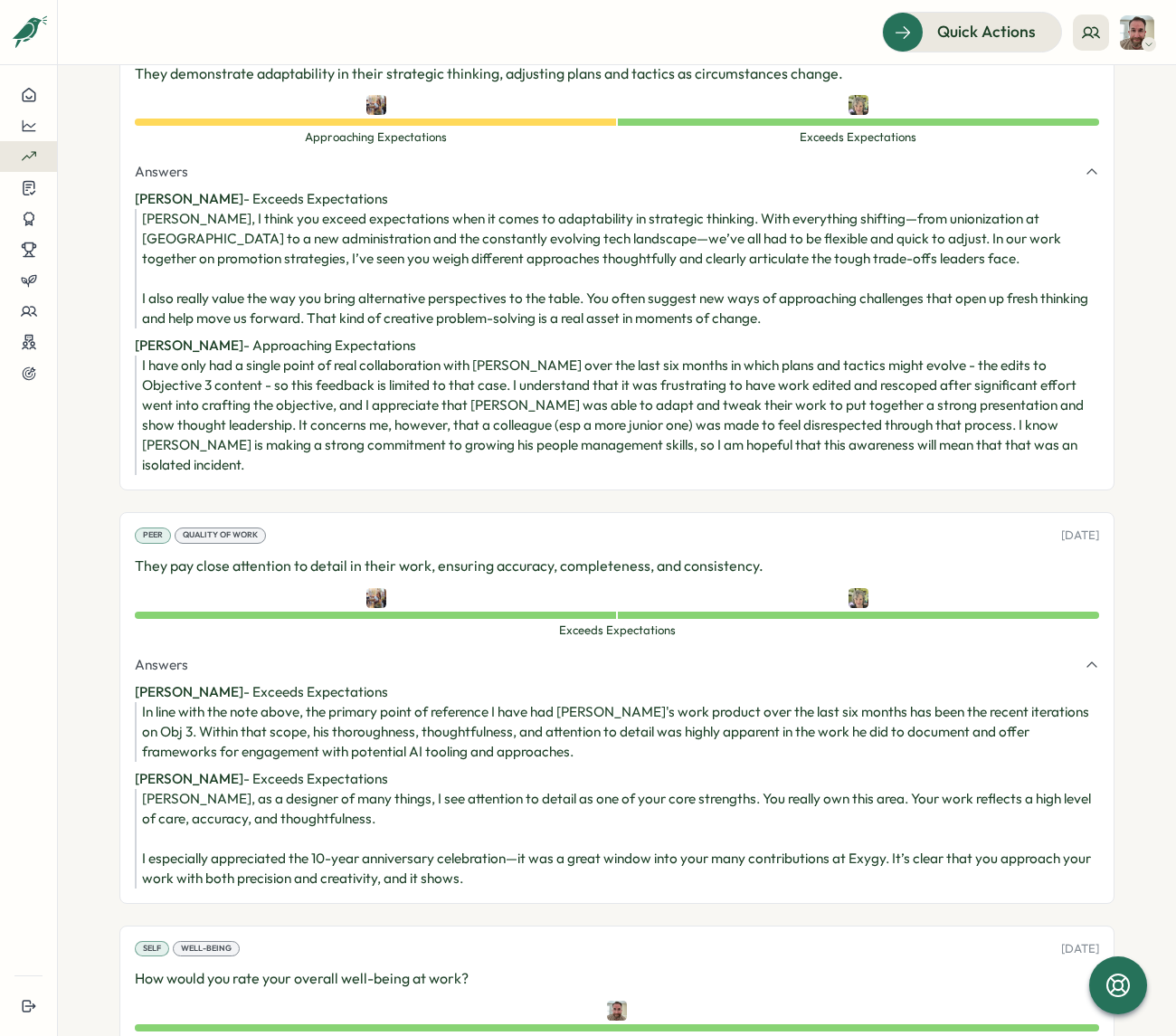
scroll to position [1023, 0]
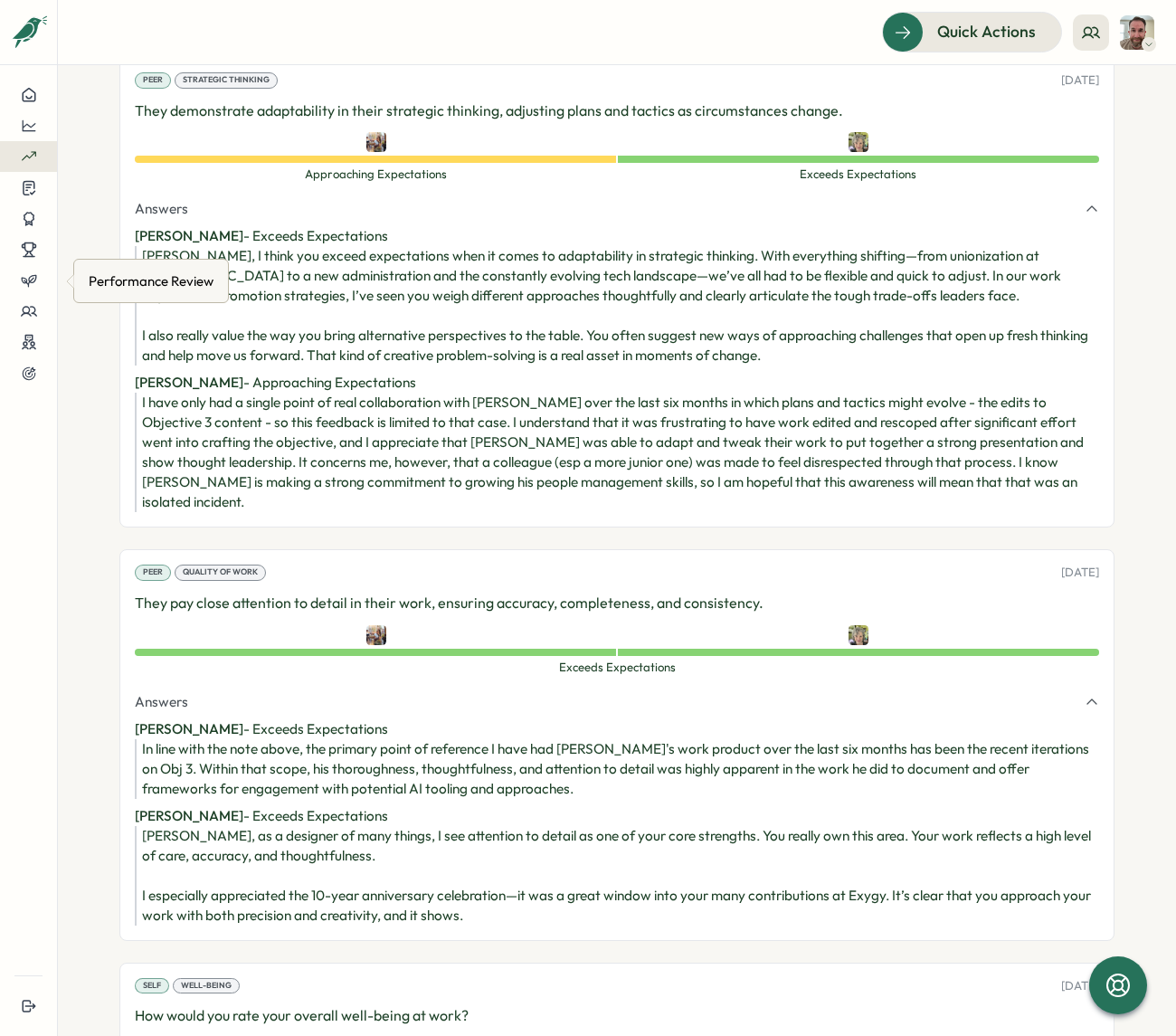
click at [146, 288] on div "Performance Review" at bounding box center [151, 281] width 132 height 28
click at [153, 287] on div "Performance Review" at bounding box center [151, 281] width 132 height 28
click at [23, 135] on button at bounding box center [28, 126] width 57 height 31
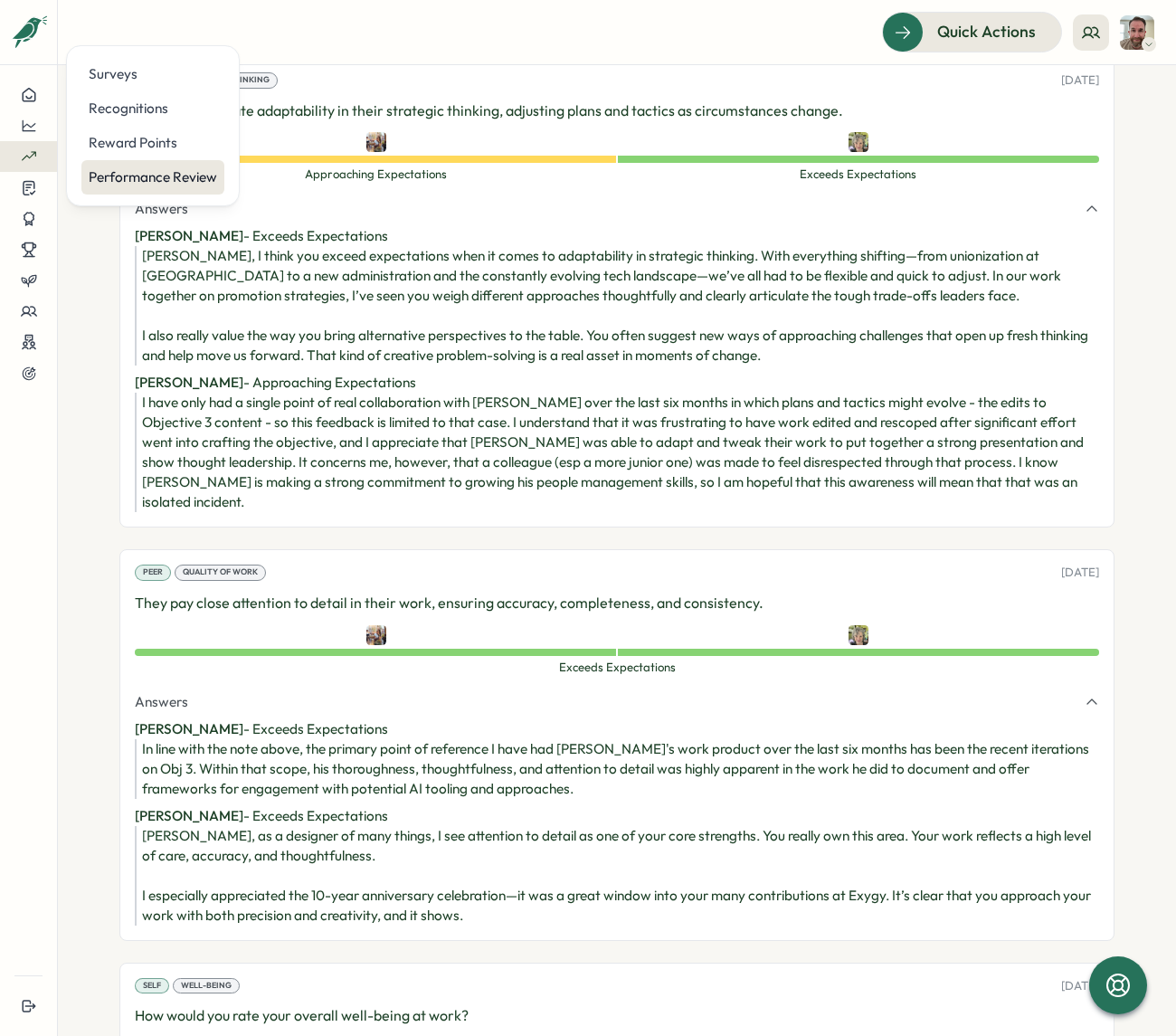
click at [145, 184] on div "Performance Review" at bounding box center [153, 177] width 128 height 20
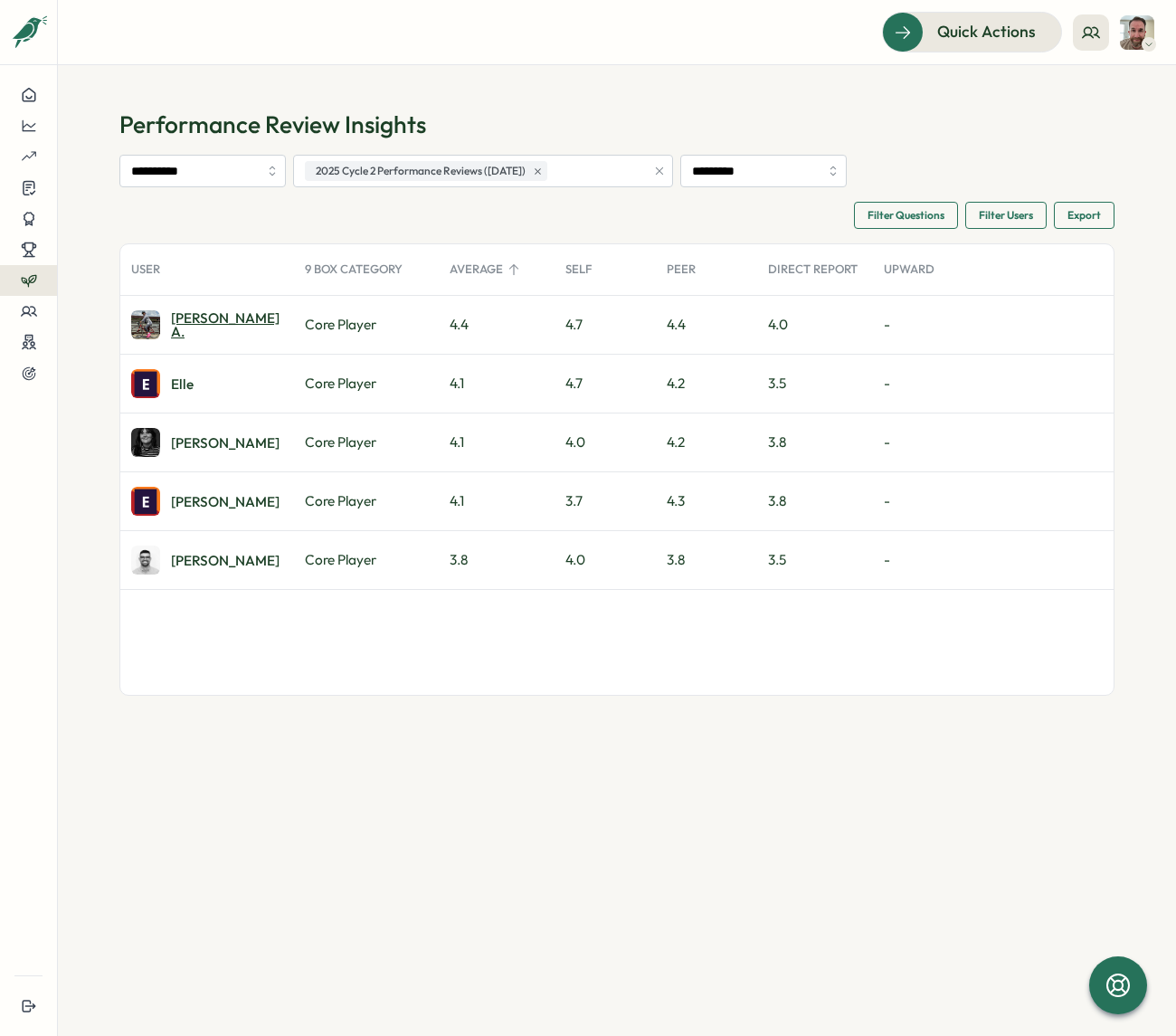
click at [194, 322] on div "[PERSON_NAME] A." at bounding box center [227, 325] width 113 height 28
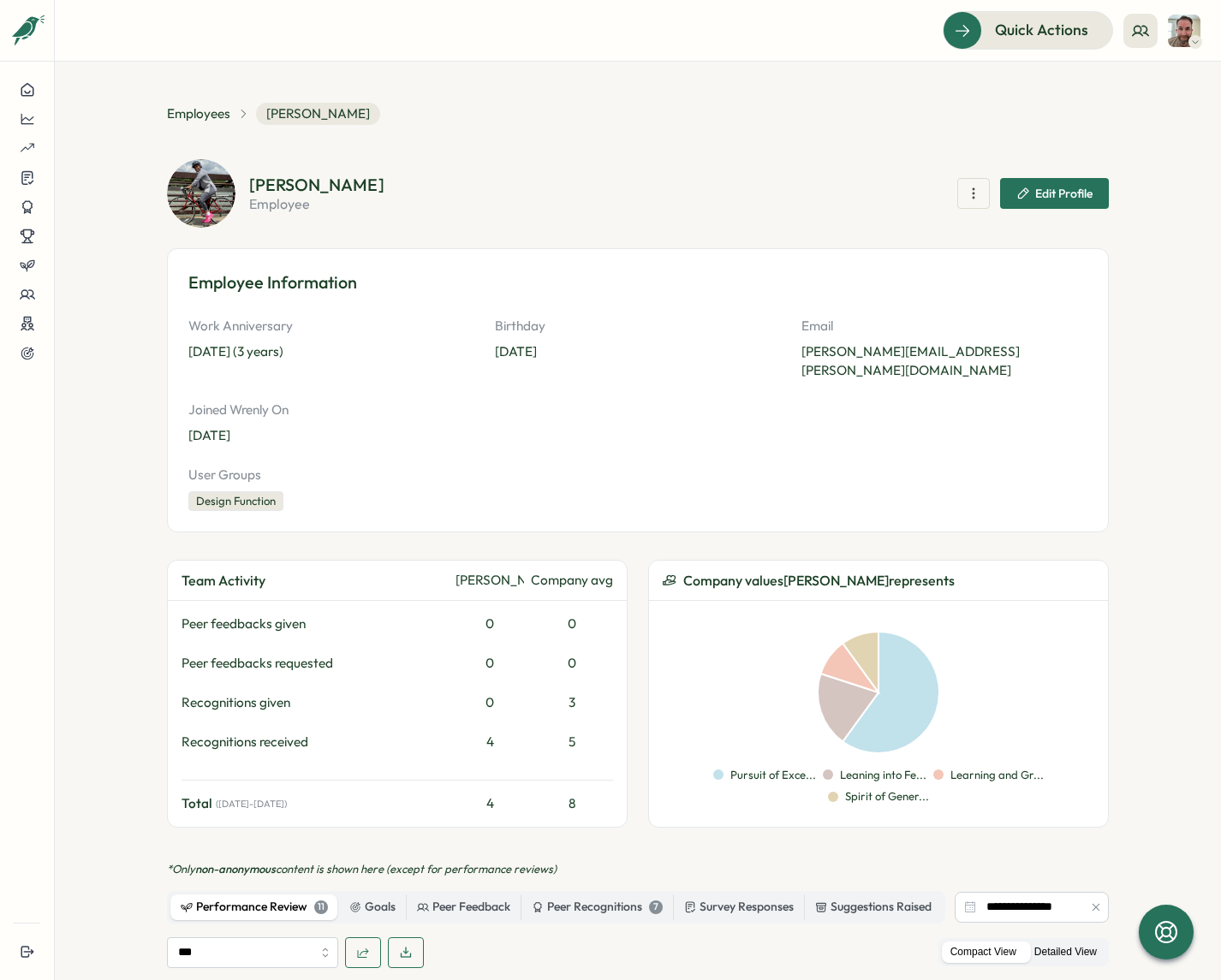
click at [1050, 941] on label "Detailed View" at bounding box center [1065, 952] width 79 height 21
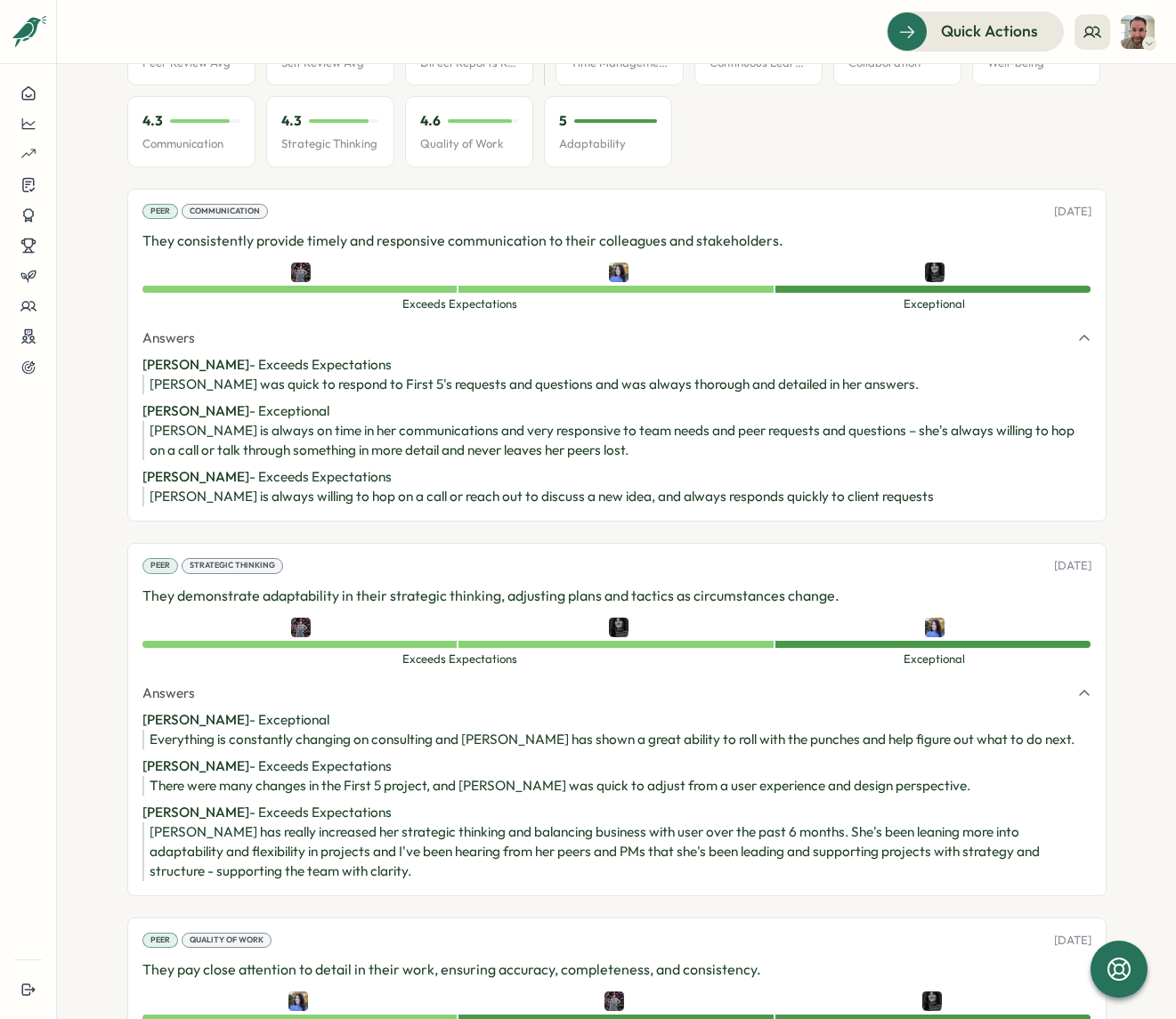
scroll to position [1017, 0]
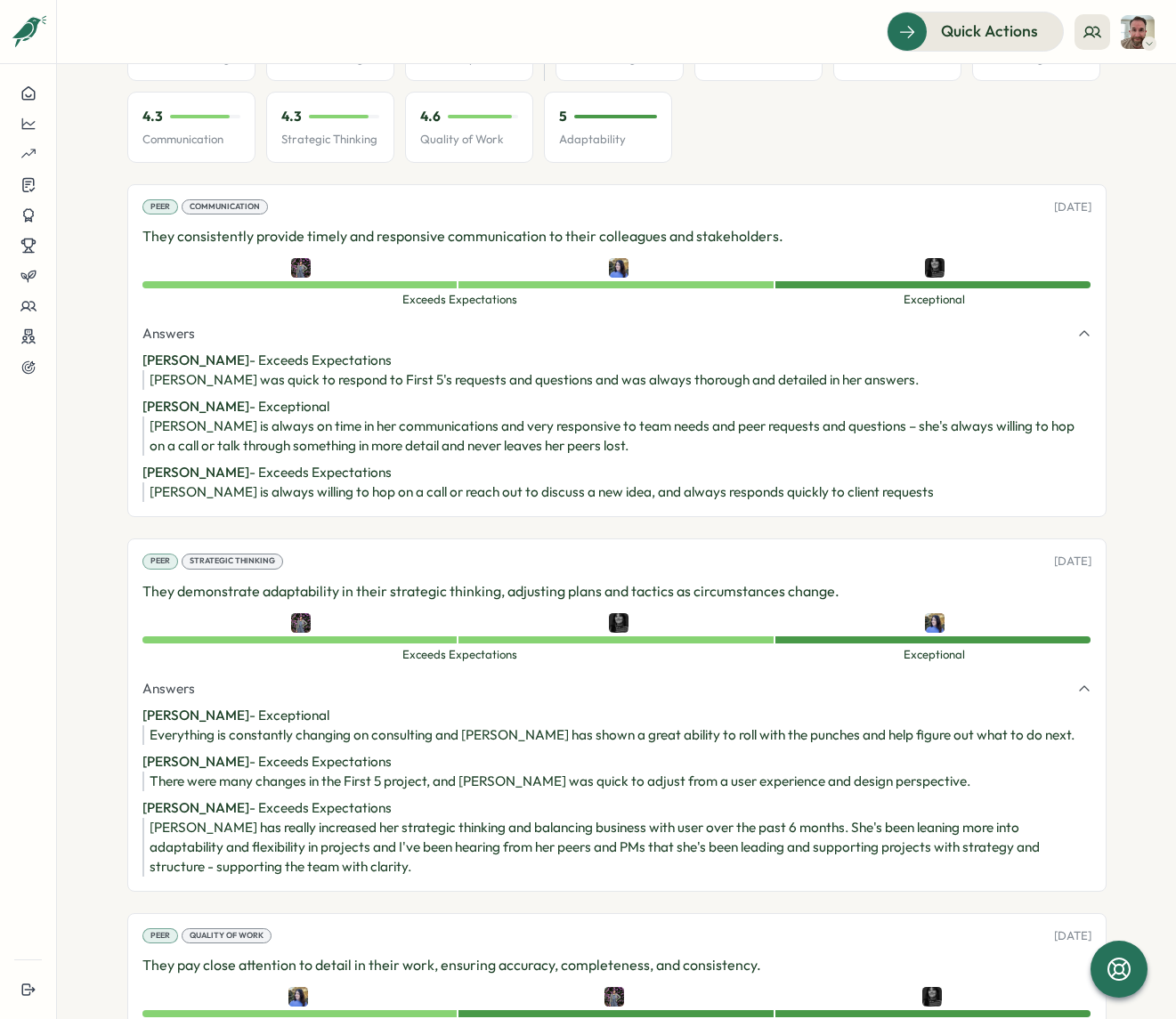
click at [353, 424] on div "[PERSON_NAME] is always on time in her communications and very responsive to te…" at bounding box center [620, 436] width 942 height 39
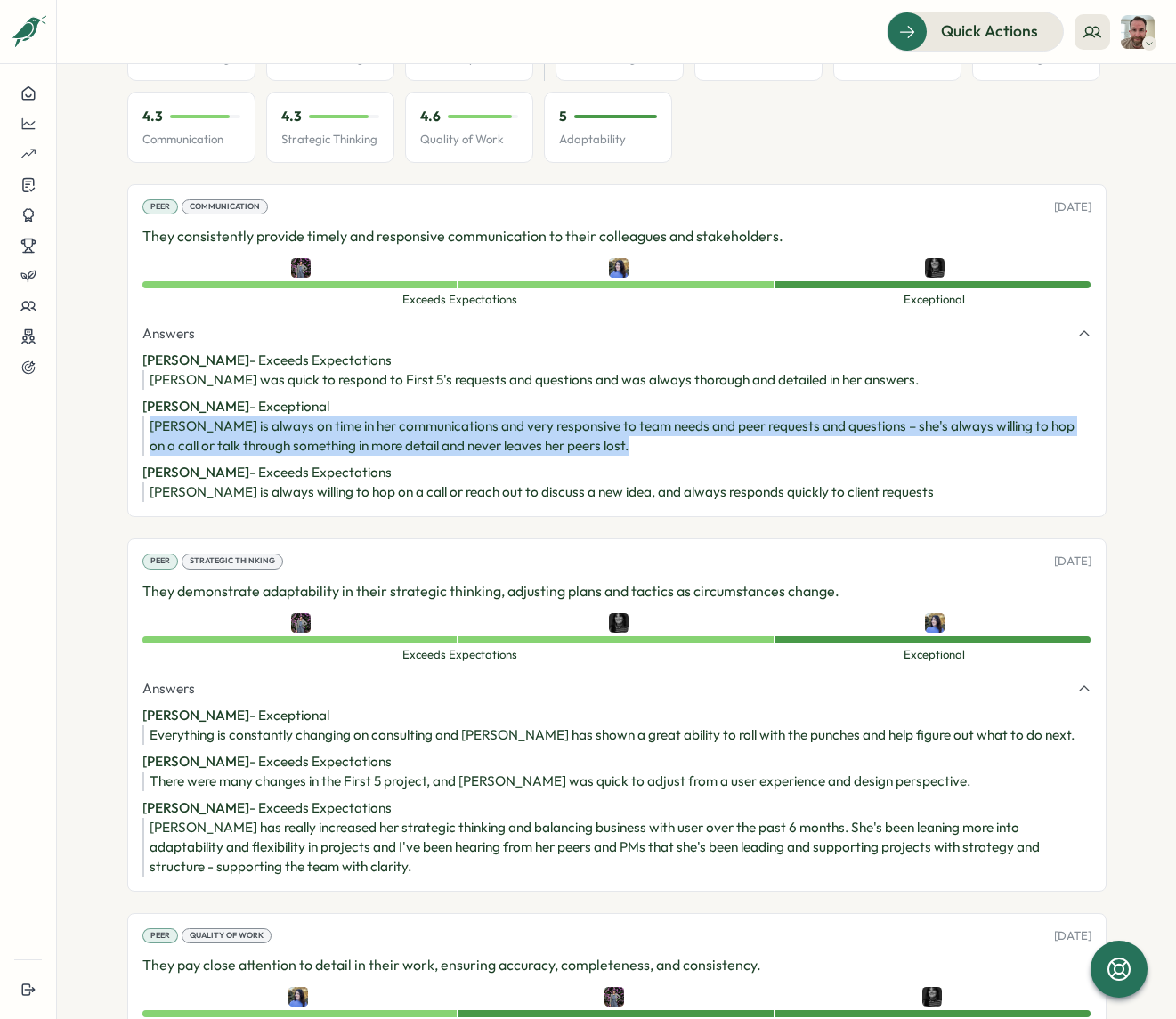
click at [353, 424] on div "[PERSON_NAME] is always on time in her communications and very responsive to te…" at bounding box center [620, 436] width 942 height 39
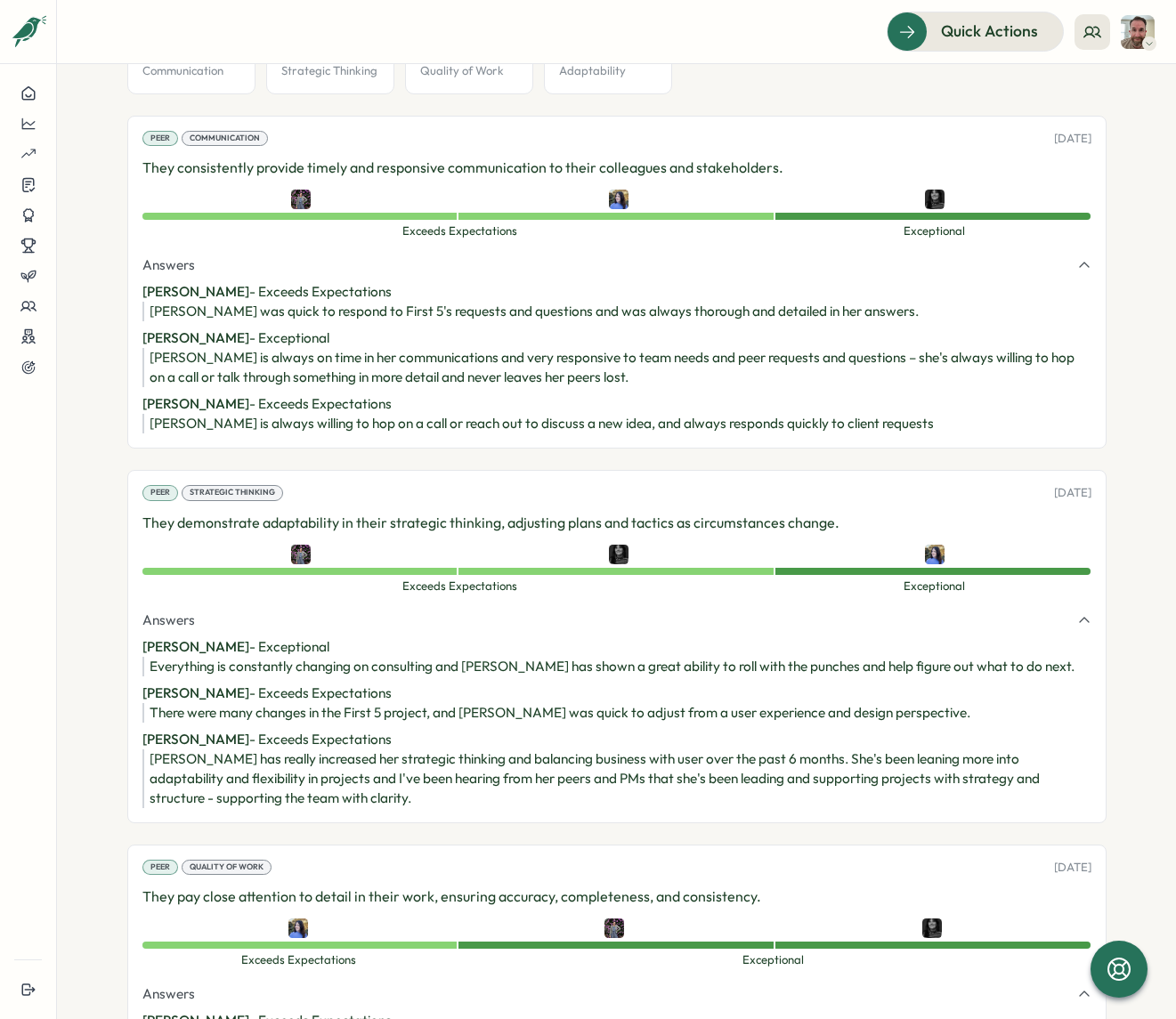
scroll to position [1083, 0]
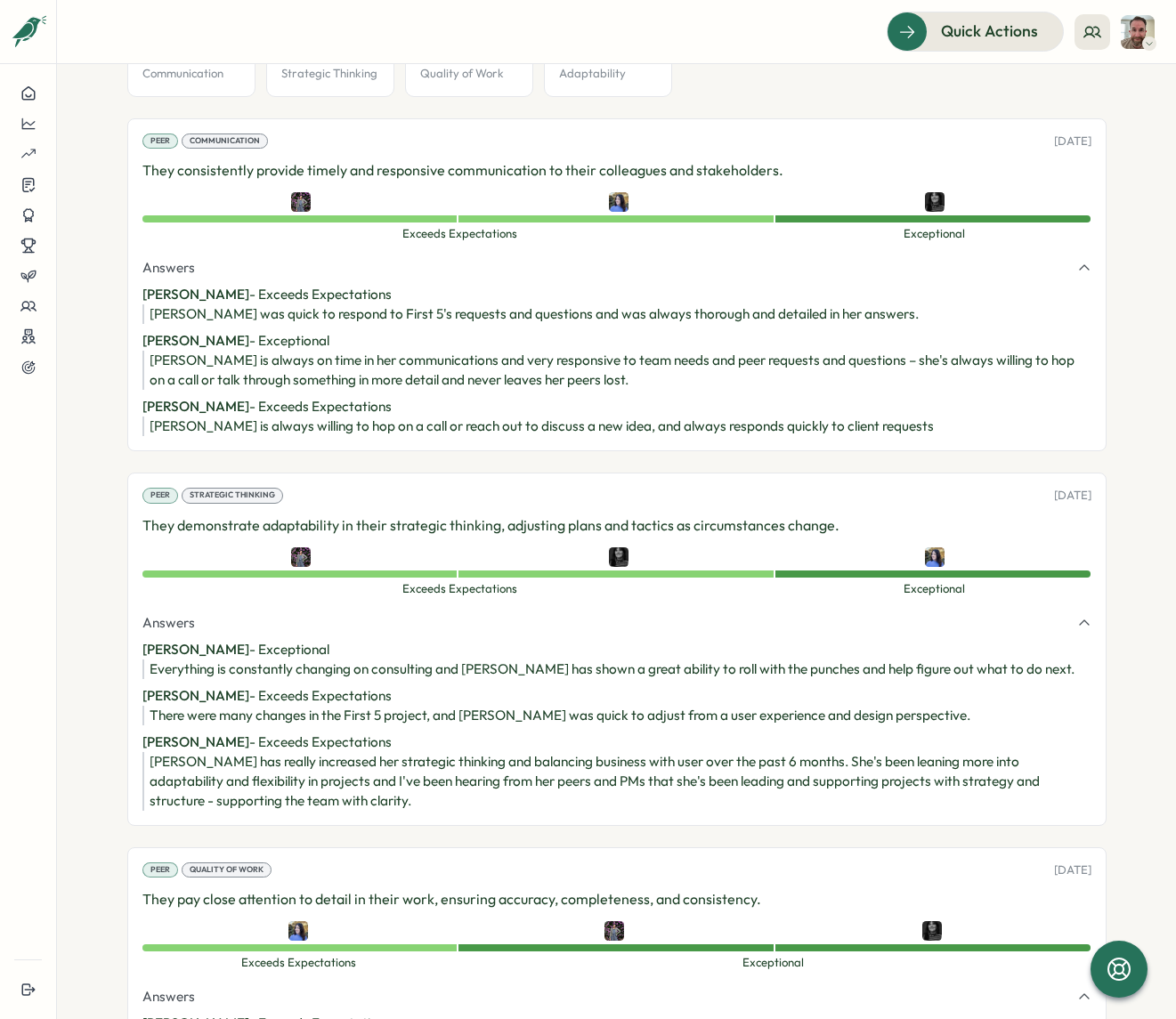
click at [747, 422] on div "Peer Communication 07 Jul, 2025 They consistently provide timely and responsive…" at bounding box center [616, 285] width 979 height 333
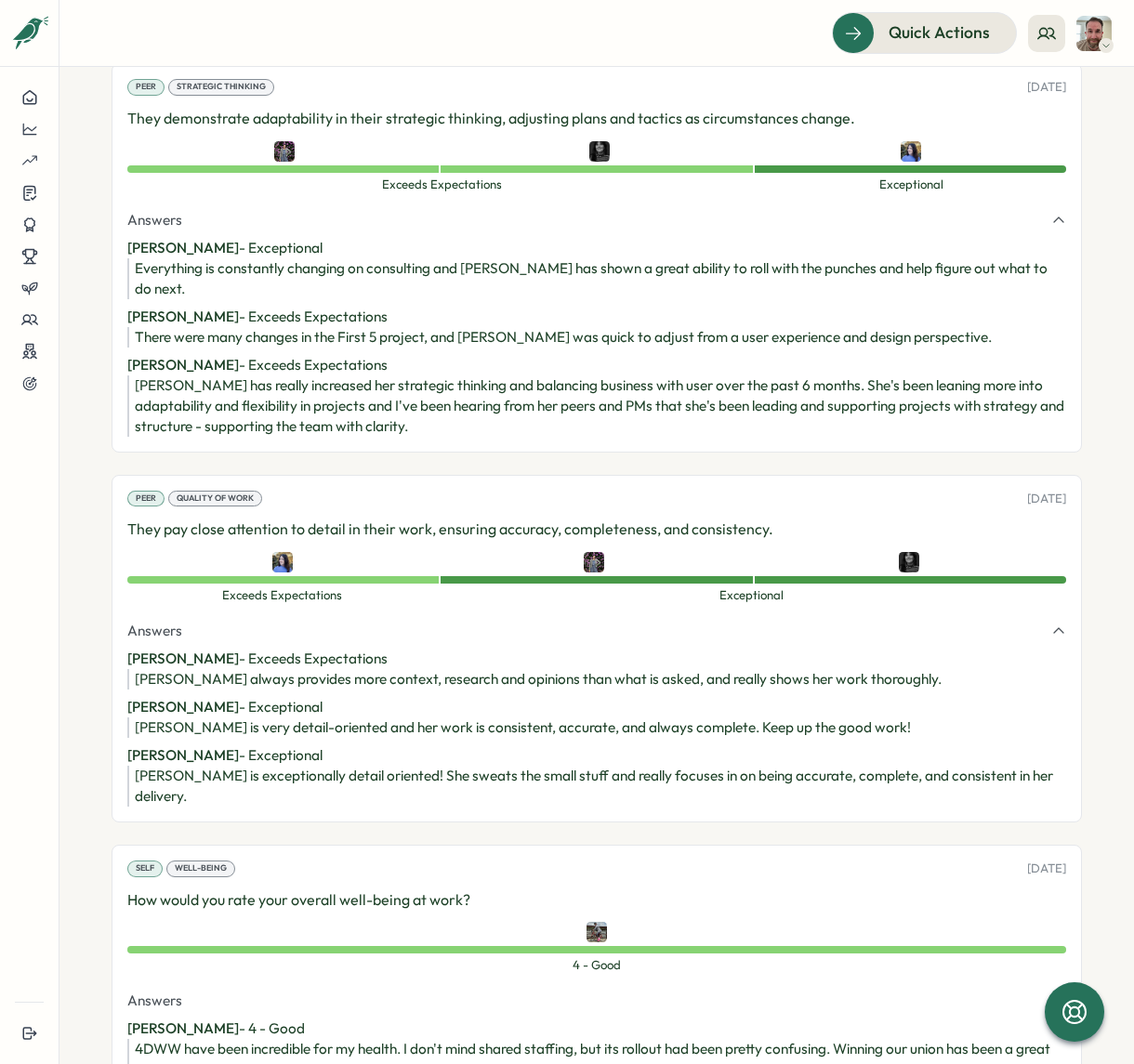
scroll to position [1582, 0]
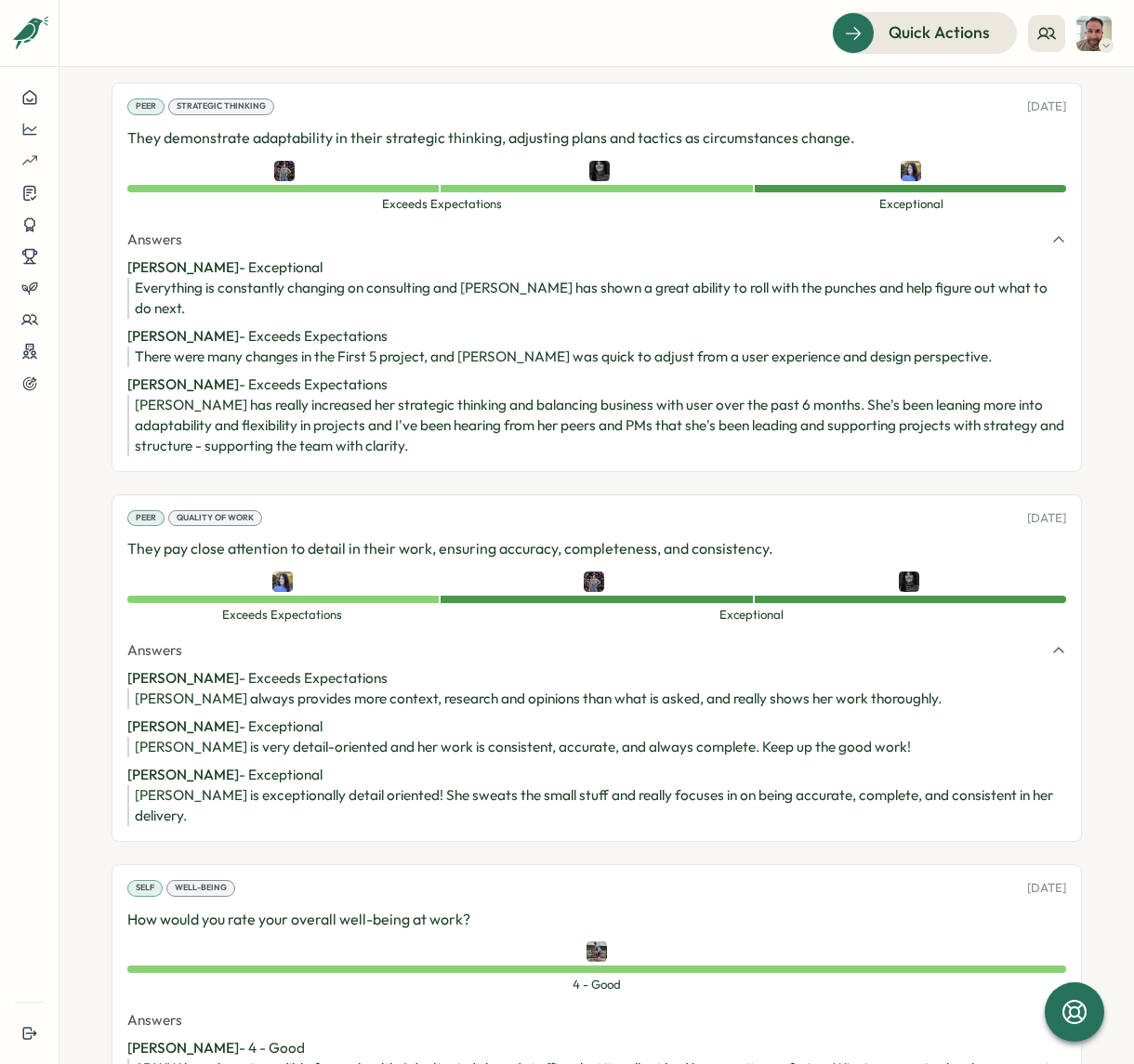
click at [422, 668] on p "Emily Edwards - Exceeds Expectations" at bounding box center [597, 678] width 939 height 20
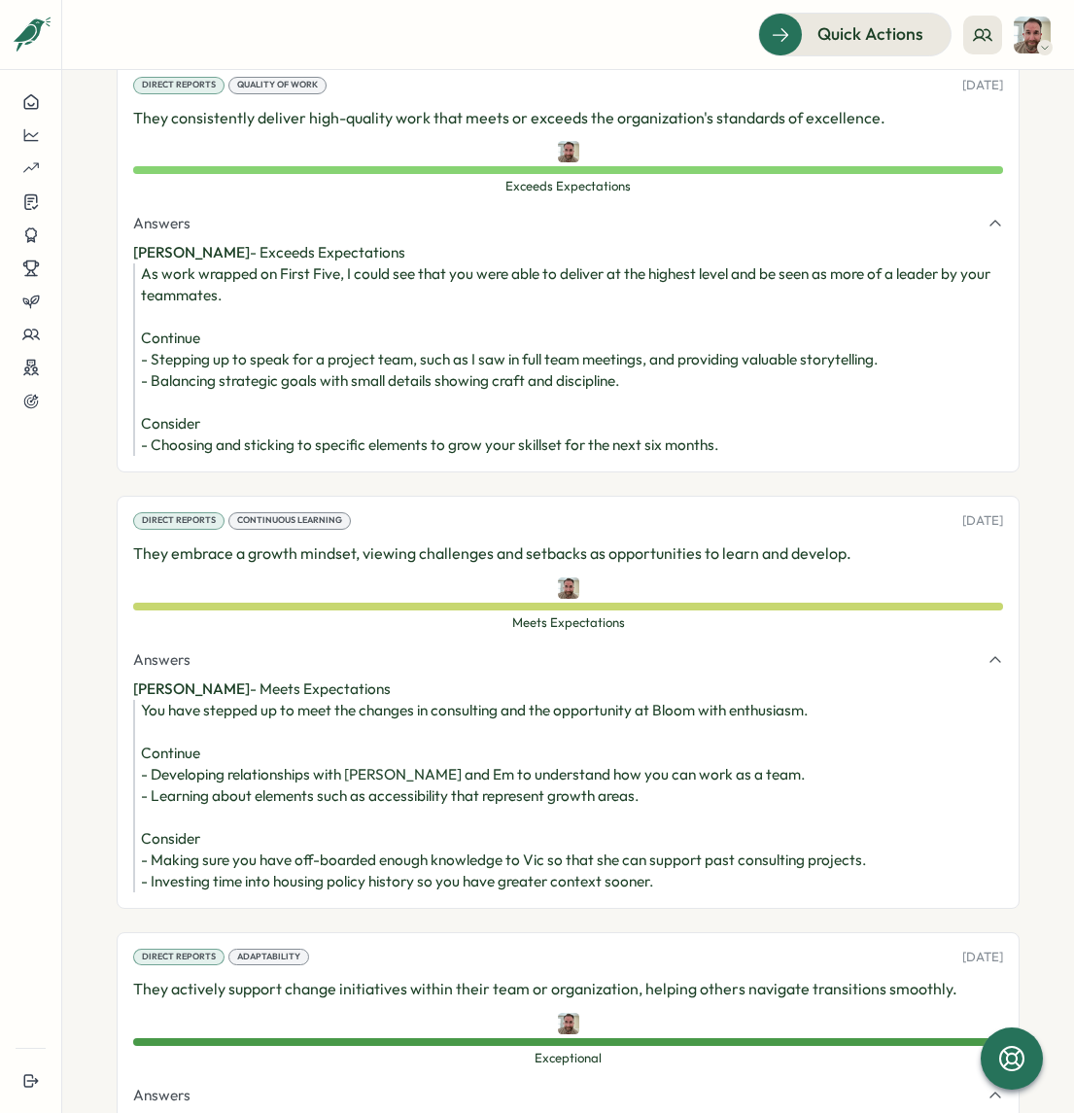
scroll to position [4241, 0]
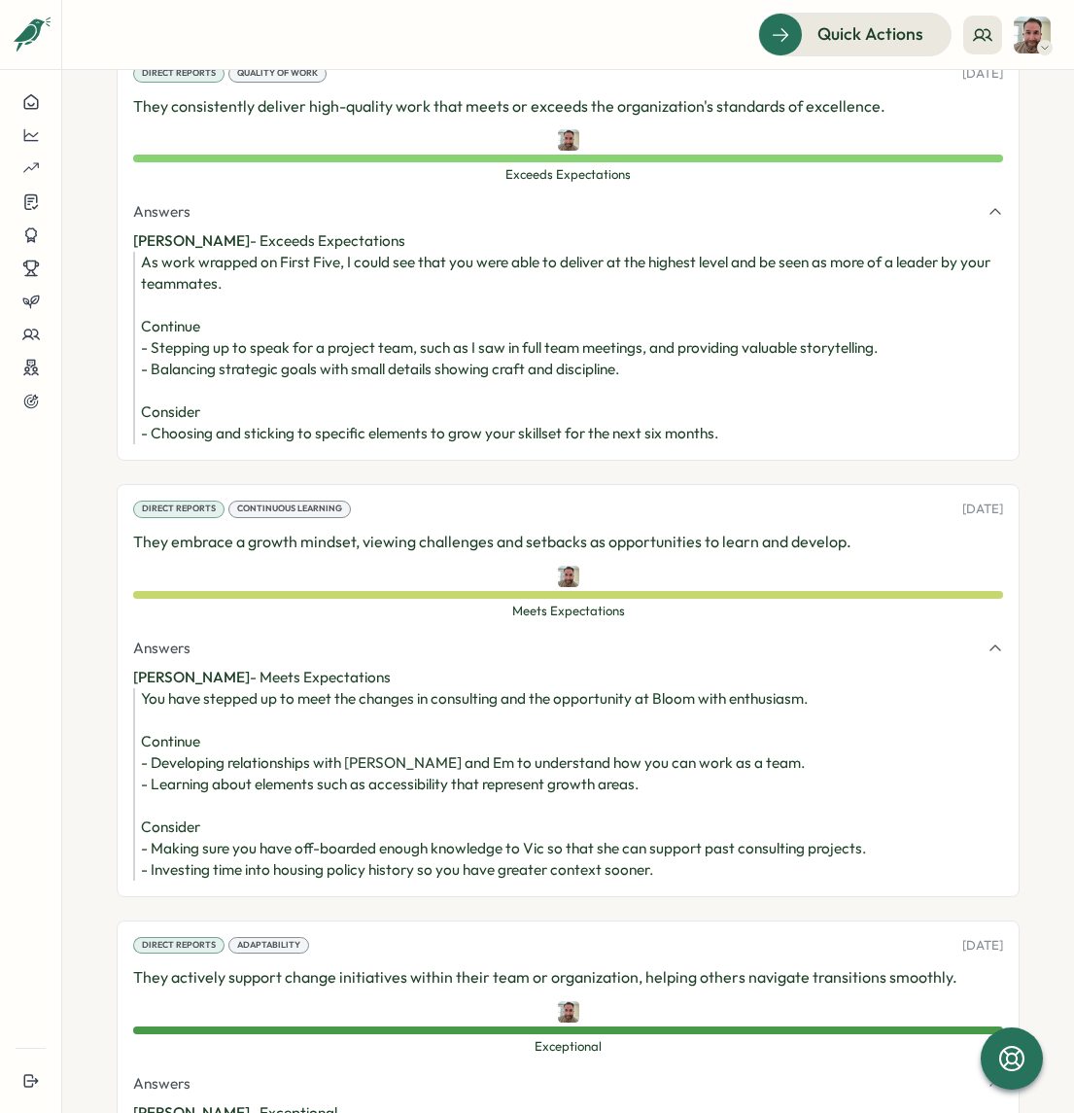
click at [770, 444] on div "As work wrapped on First Five, I could see that you were able to deliver at the…" at bounding box center [572, 348] width 862 height 192
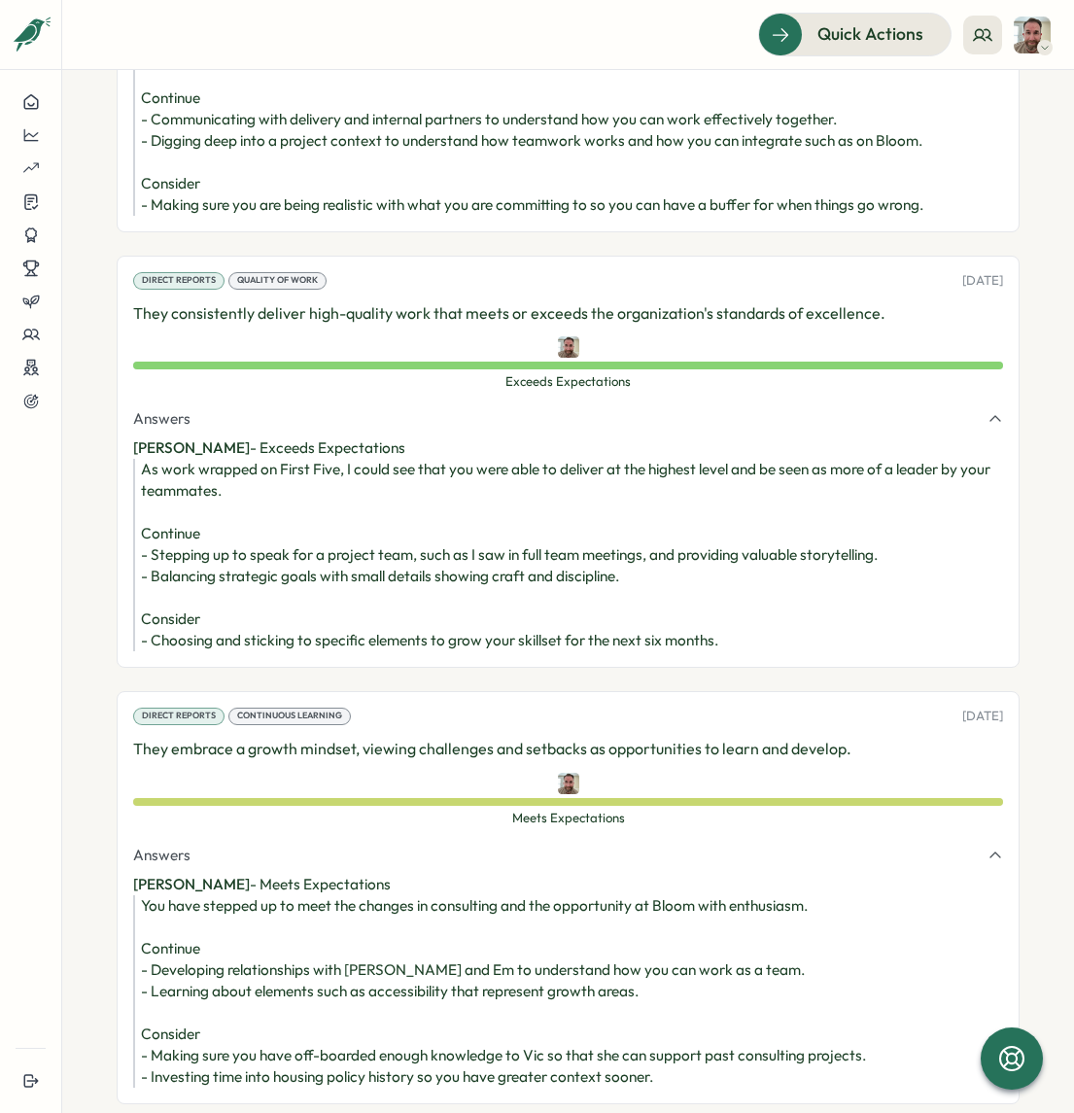
scroll to position [4020, 0]
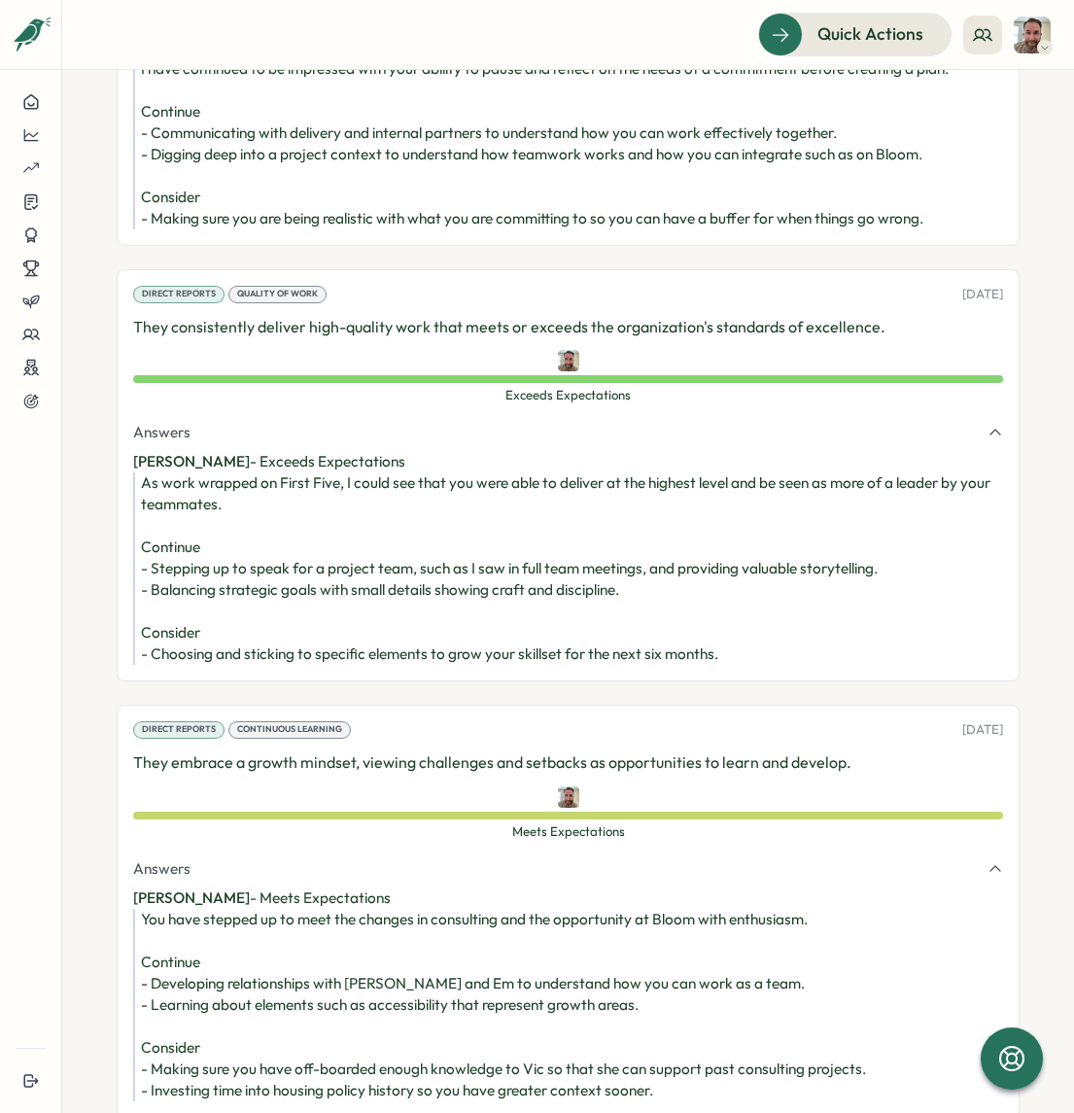
click at [623, 655] on div "As work wrapped on First Five, I could see that you were able to deliver at the…" at bounding box center [572, 568] width 862 height 192
click at [554, 641] on div "As work wrapped on First Five, I could see that you were able to deliver at the…" at bounding box center [572, 568] width 862 height 192
click at [519, 610] on div "As work wrapped on First Five, I could see that you were able to deliver at the…" at bounding box center [572, 568] width 862 height 192
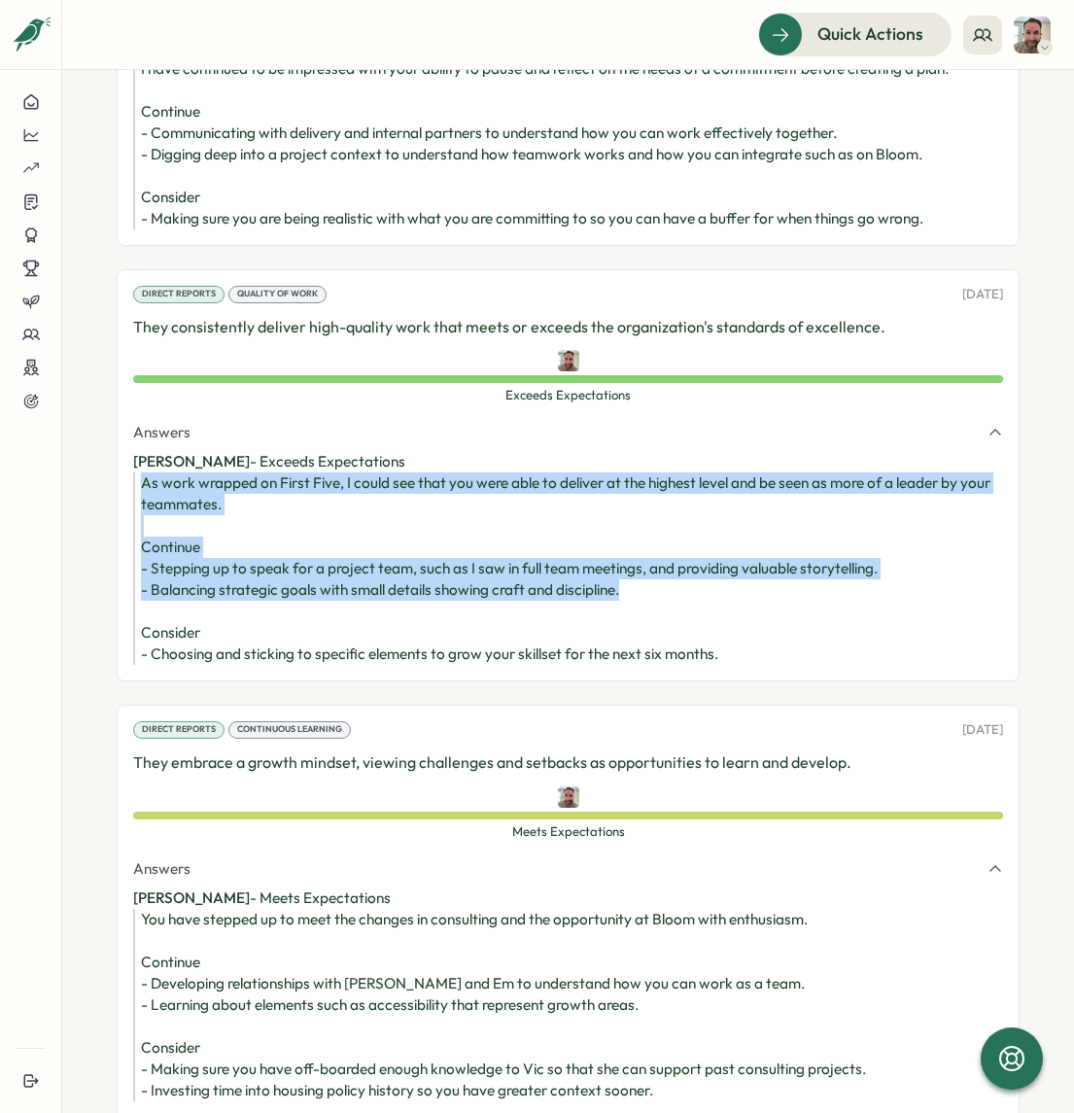
drag, startPoint x: 629, startPoint y: 633, endPoint x: 147, endPoint y: 533, distance: 492.4
click at [144, 533] on div "As work wrapped on First Five, I could see that you were able to deliver at the…" at bounding box center [572, 568] width 862 height 192
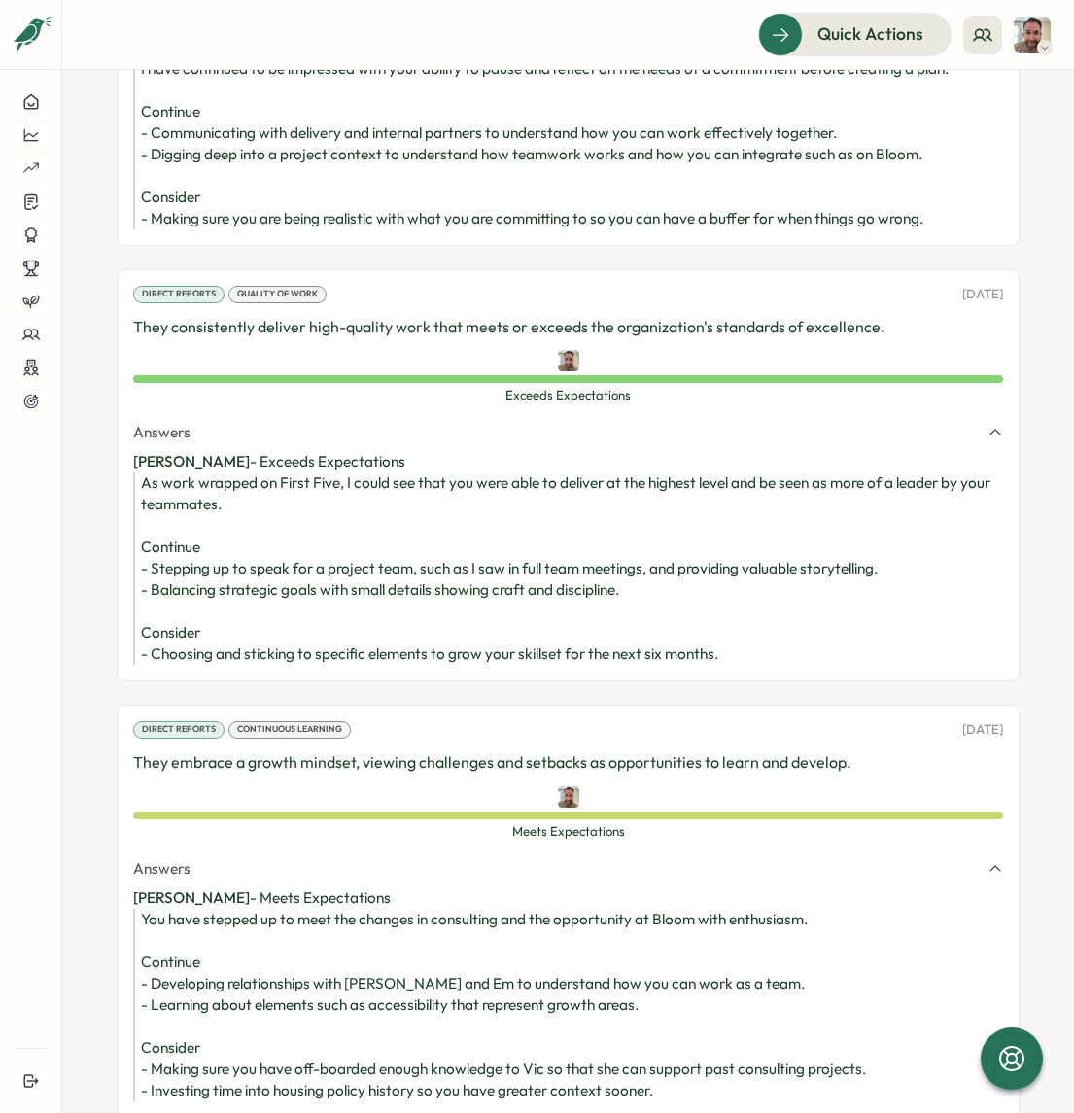
click at [221, 539] on div "As work wrapped on First Five, I could see that you were able to deliver at the…" at bounding box center [572, 568] width 862 height 192
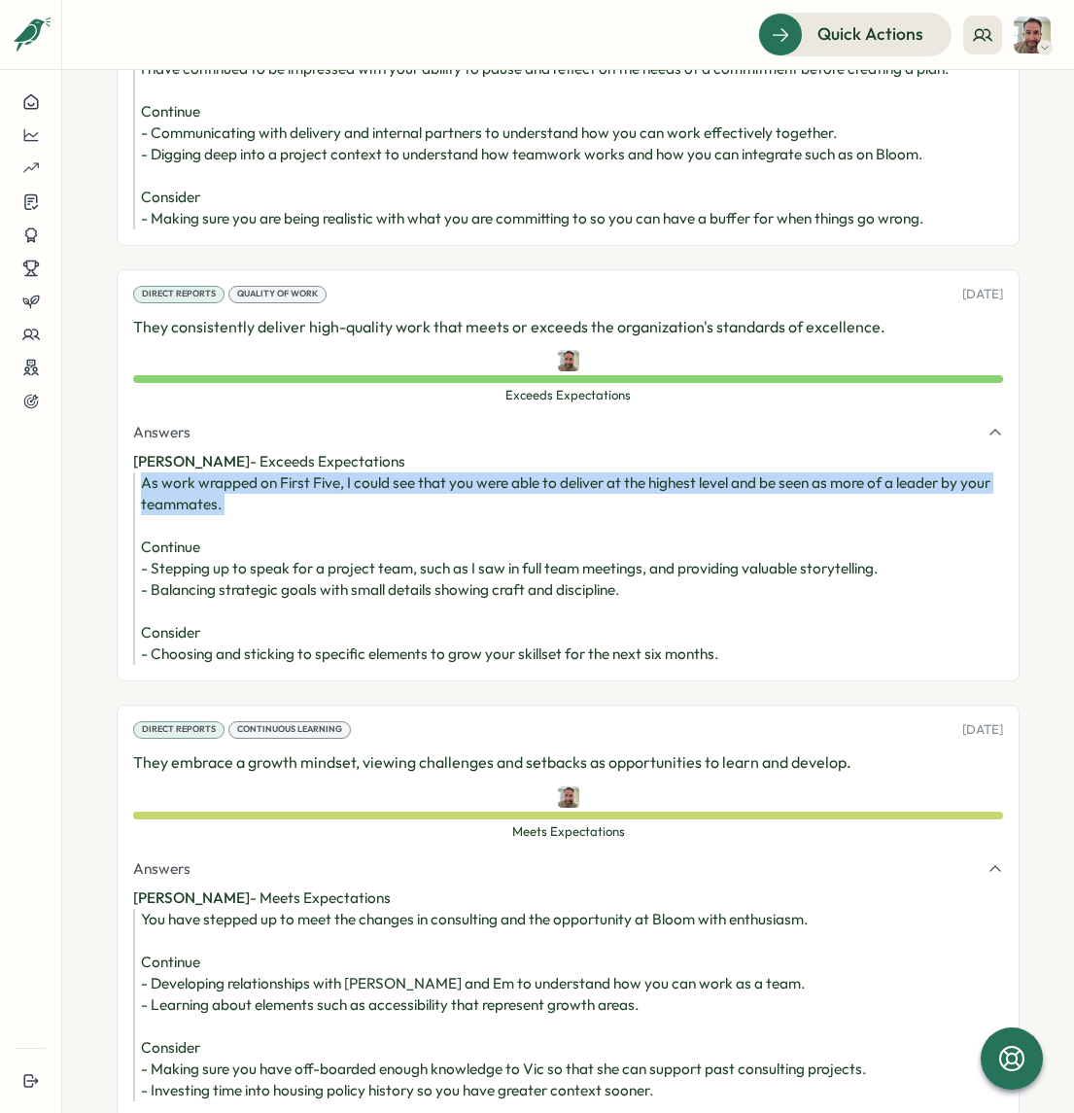
click at [221, 539] on div "As work wrapped on First Five, I could see that you were able to deliver at the…" at bounding box center [572, 568] width 862 height 192
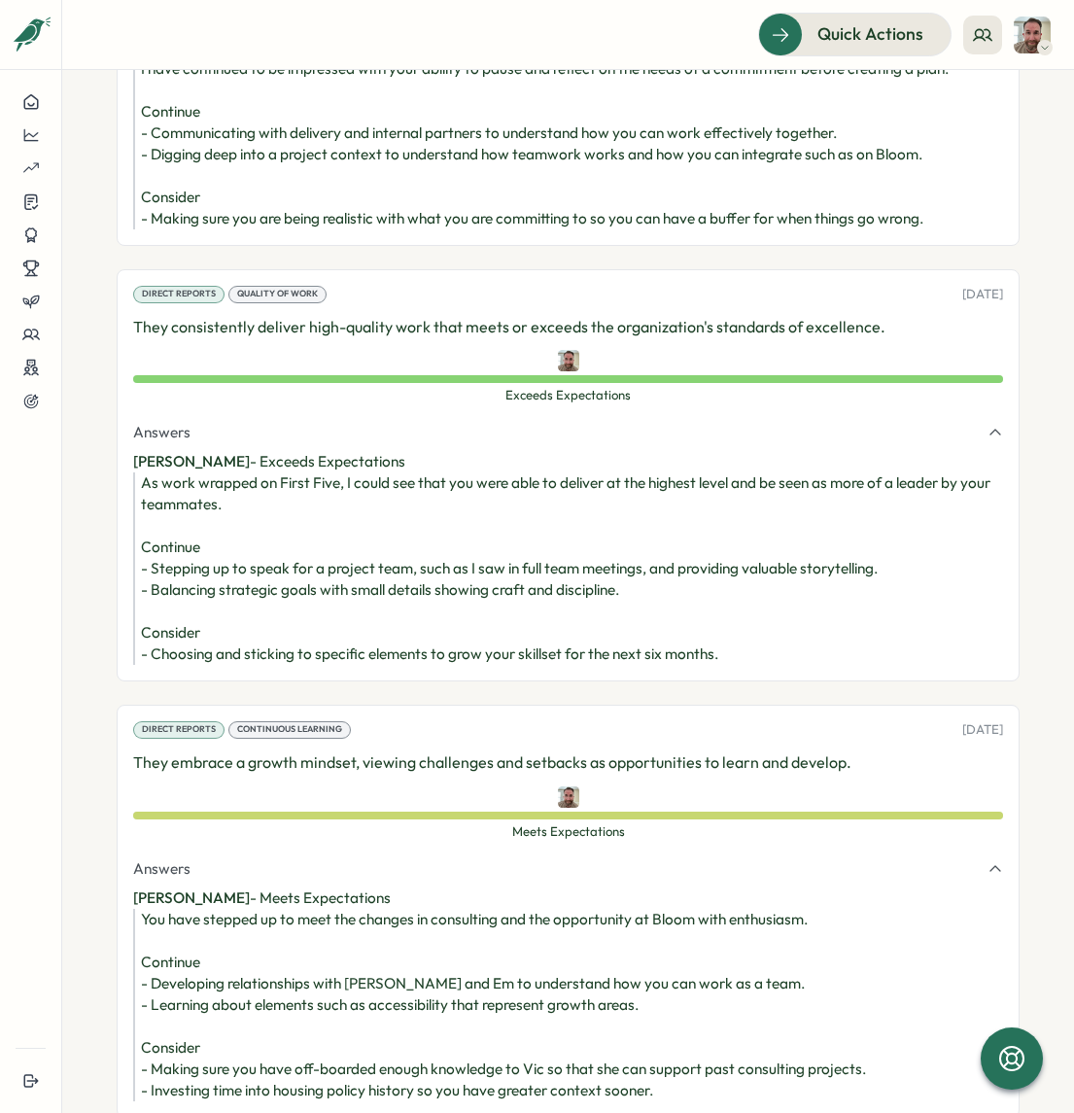
click at [640, 538] on div "As work wrapped on First Five, I could see that you were able to deliver at the…" at bounding box center [572, 568] width 862 height 192
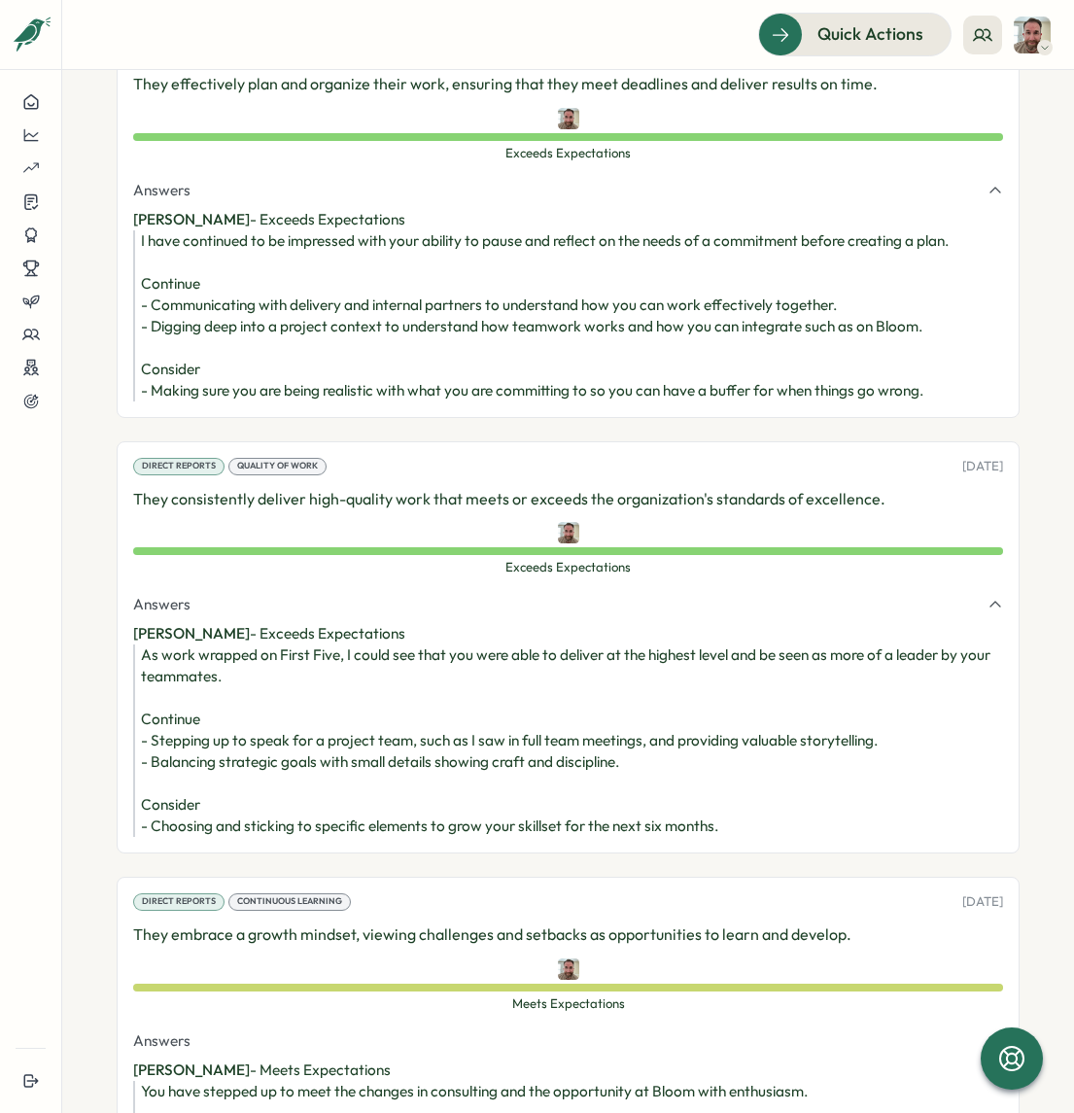
scroll to position [3845, 0]
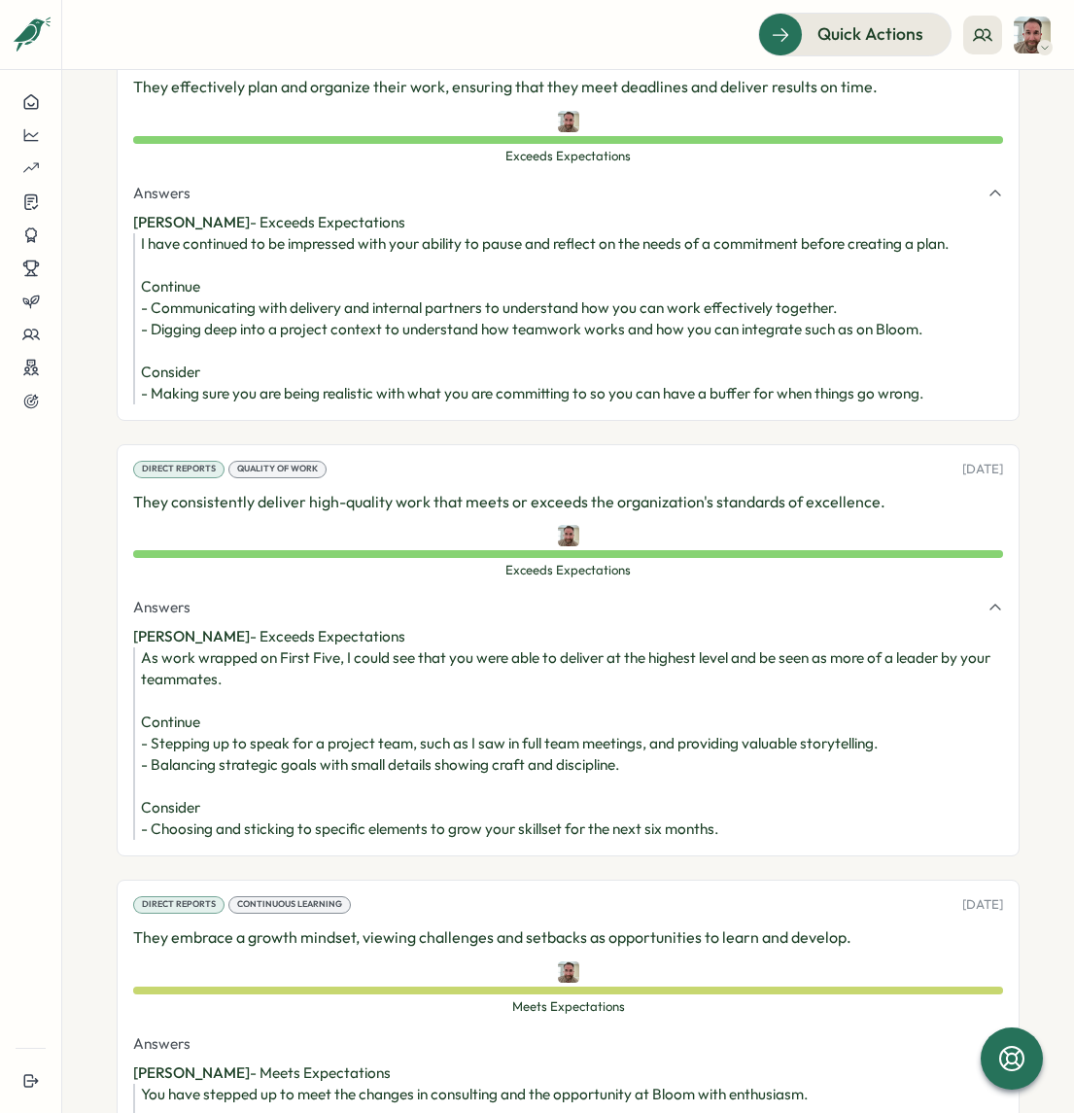
click at [775, 647] on p "Jesse James - Exceeds Expectations" at bounding box center [568, 636] width 870 height 21
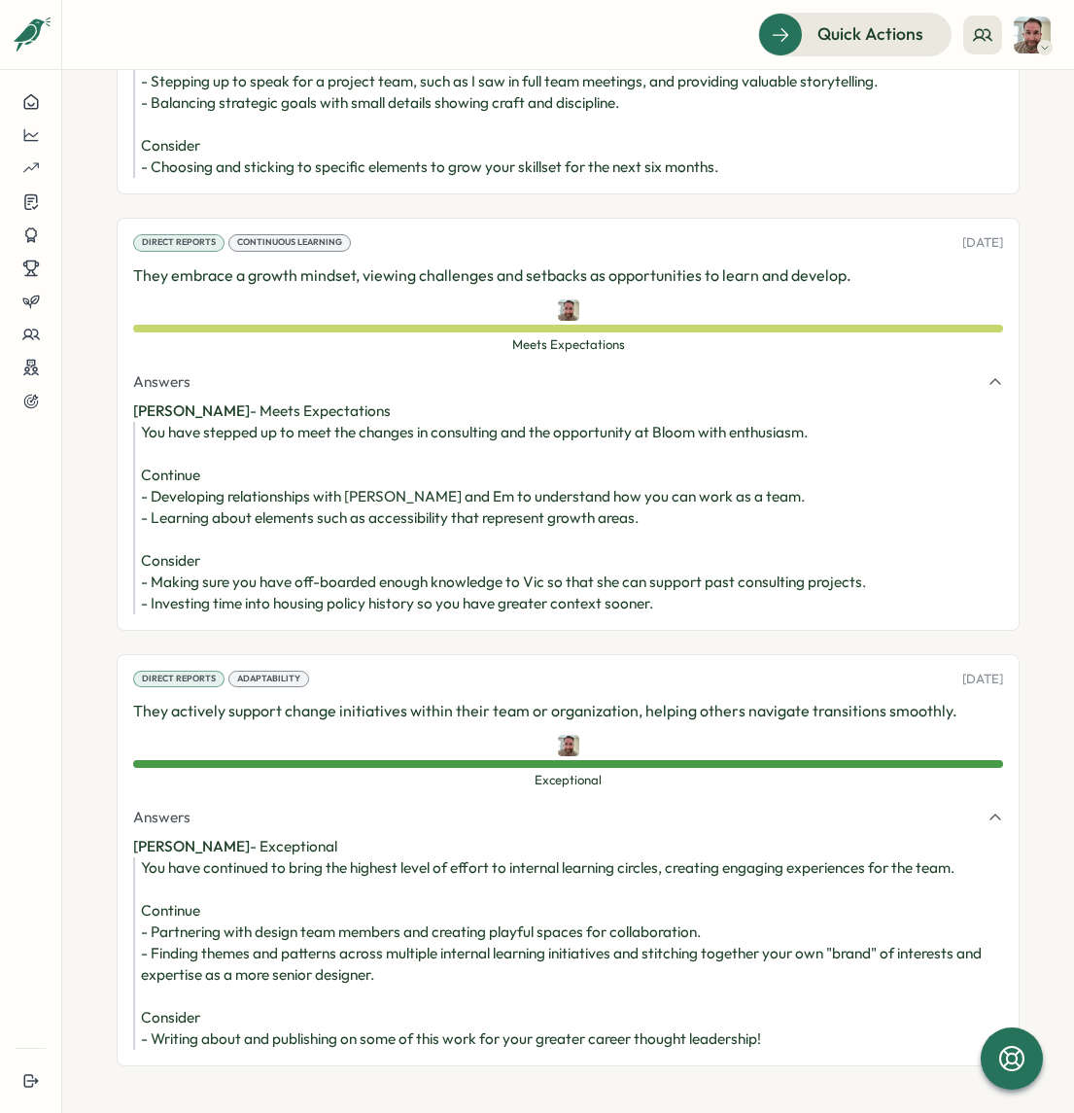
scroll to position [4625, 0]
click at [688, 504] on div "You have stepped up to meet the changes in consulting and the opportunity at Bl…" at bounding box center [572, 518] width 862 height 192
drag, startPoint x: 643, startPoint y: 509, endPoint x: 289, endPoint y: 514, distance: 353.8
click at [289, 514] on div "You have stepped up to meet the changes in consulting and the opportunity at Bl…" at bounding box center [572, 518] width 862 height 192
click at [297, 516] on div "You have stepped up to meet the changes in consulting and the opportunity at Bl…" at bounding box center [572, 518] width 862 height 192
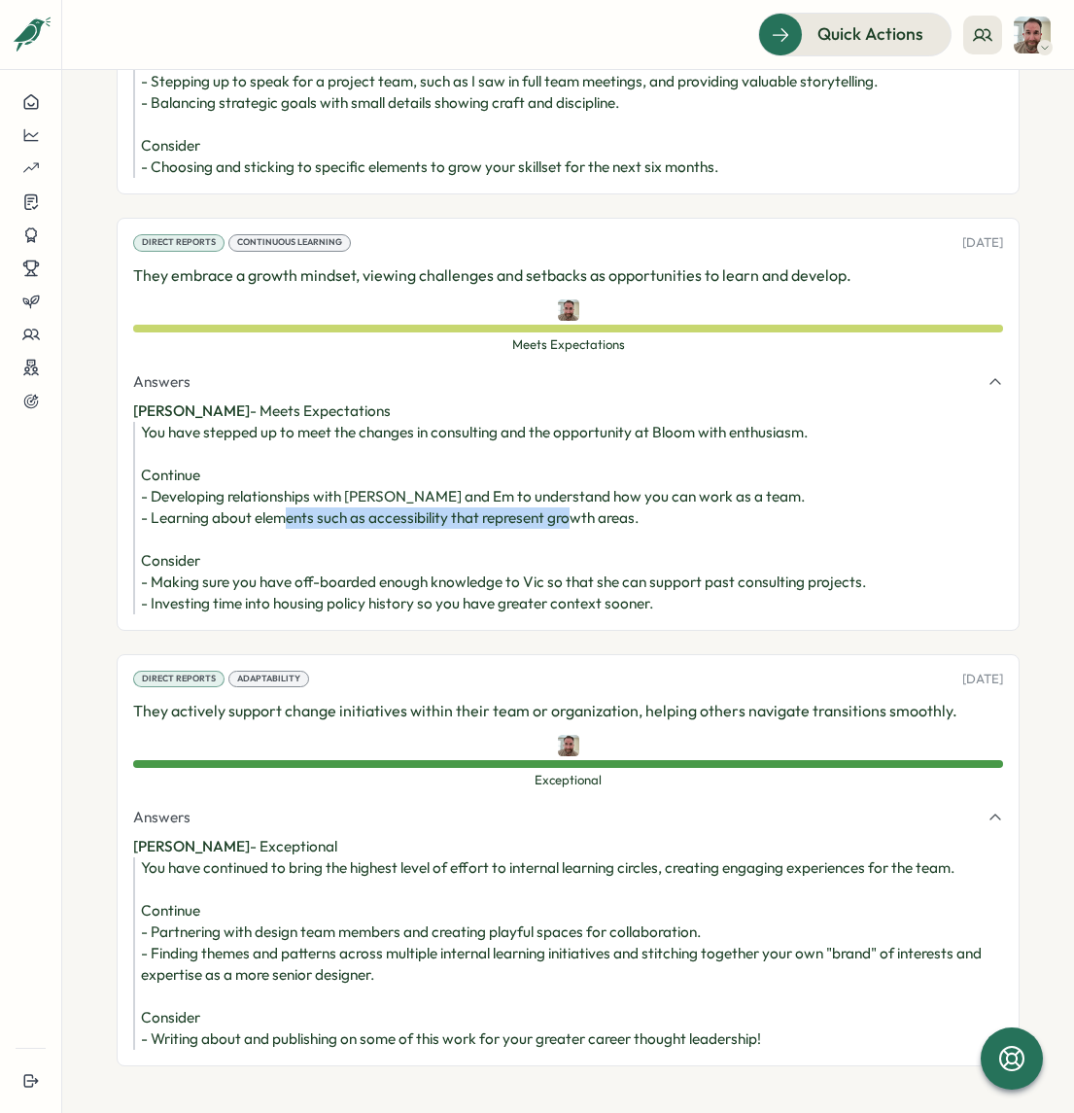
drag, startPoint x: 346, startPoint y: 515, endPoint x: 640, endPoint y: 514, distance: 293.6
click at [640, 514] on div "You have stepped up to meet the changes in consulting and the opportunity at Bl…" at bounding box center [572, 518] width 862 height 192
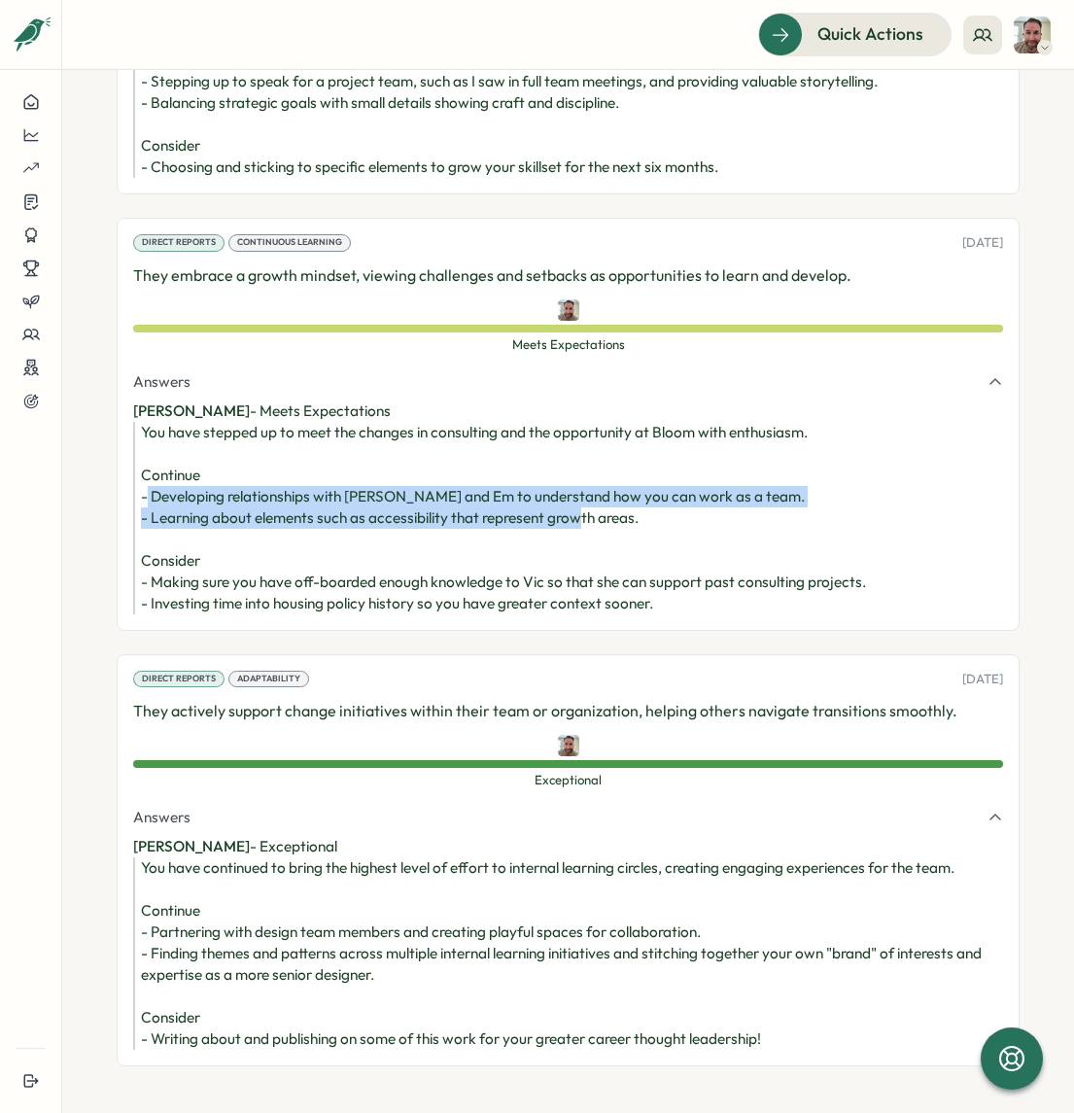
drag, startPoint x: 687, startPoint y: 514, endPoint x: 148, endPoint y: 491, distance: 540.0
click at [148, 491] on div "You have stepped up to meet the changes in consulting and the opportunity at Bl…" at bounding box center [572, 518] width 862 height 192
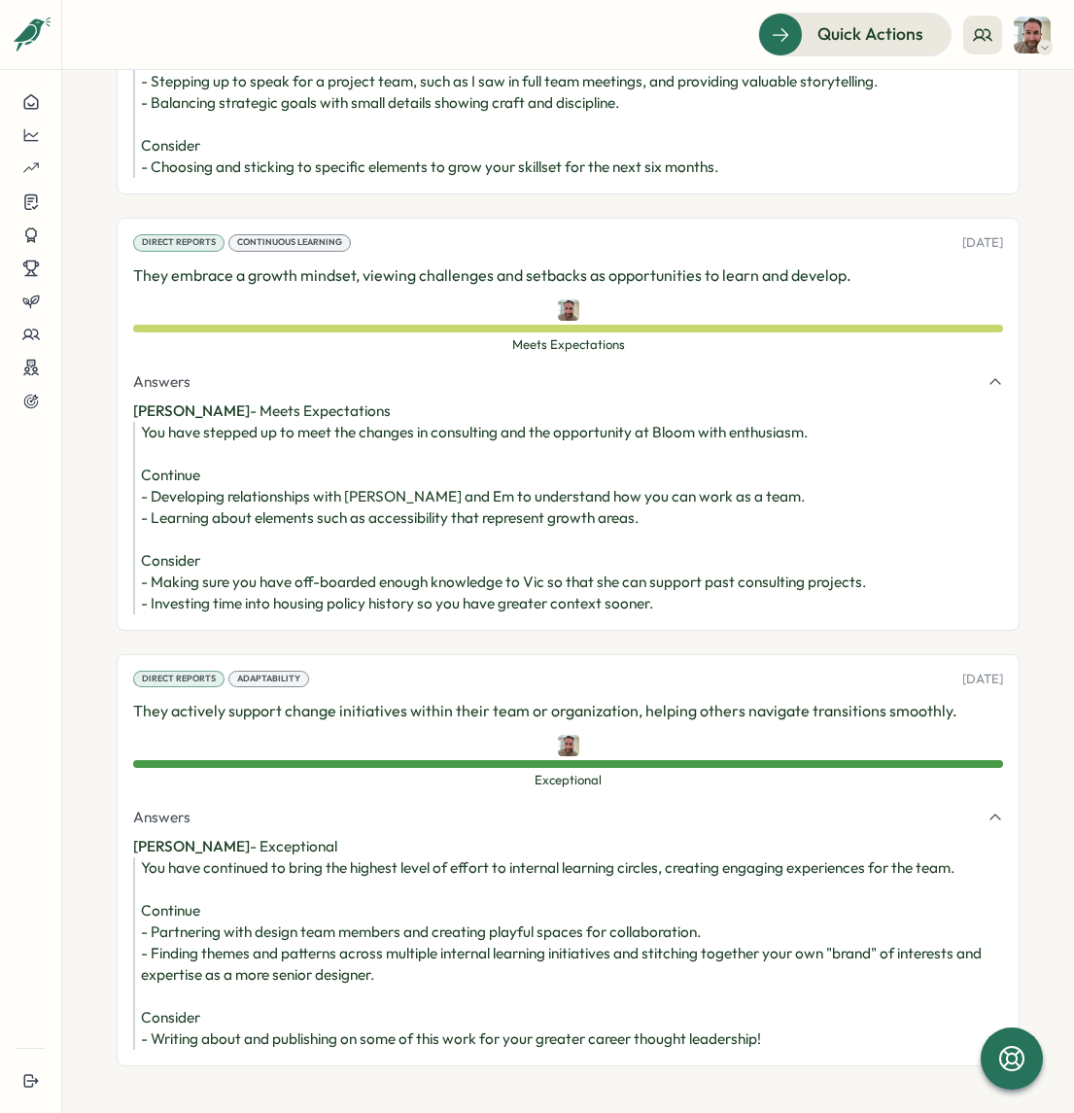
click at [217, 501] on div "You have stepped up to meet the changes in consulting and the opportunity at Bl…" at bounding box center [572, 518] width 862 height 192
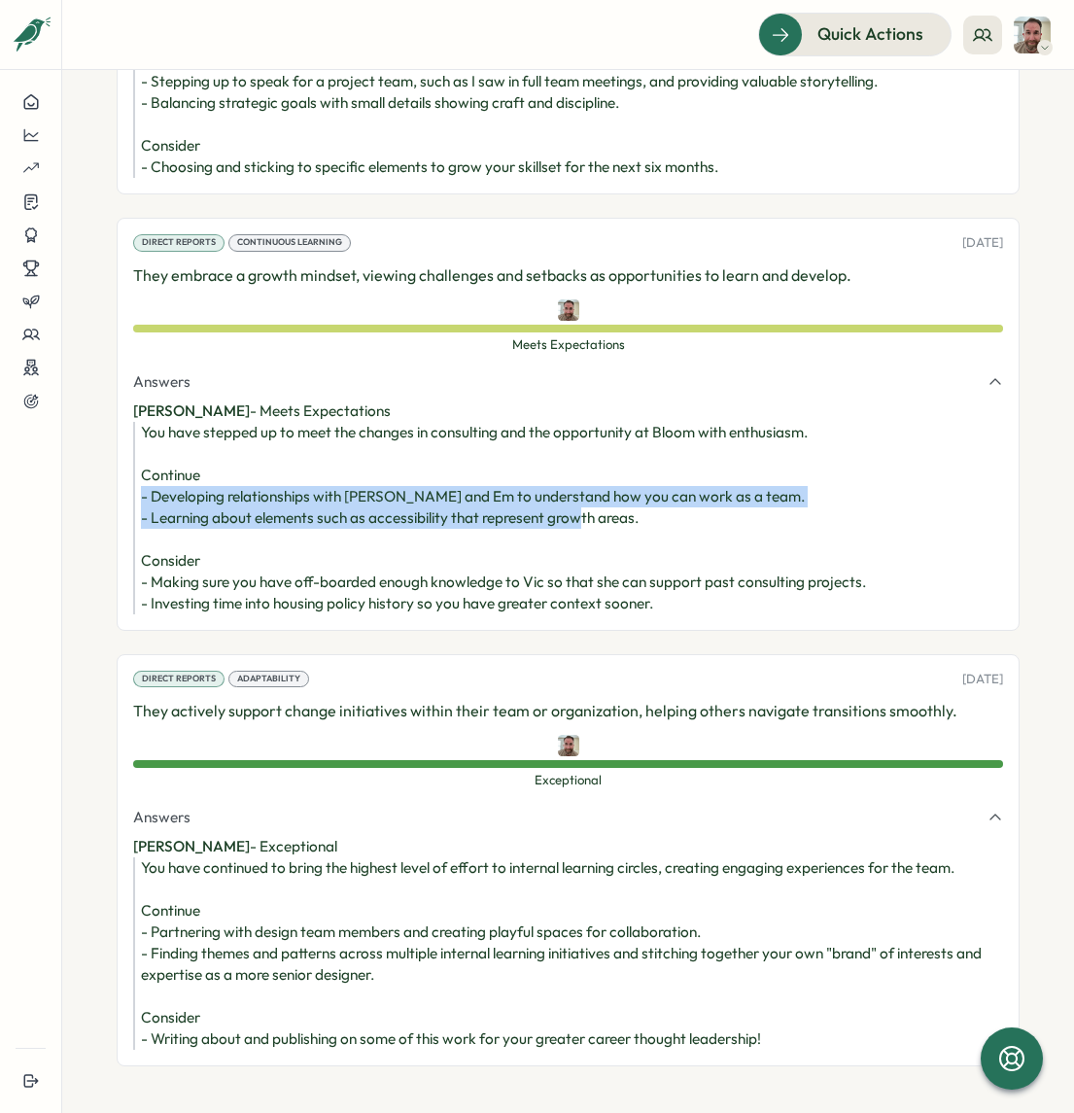
drag, startPoint x: 648, startPoint y: 470, endPoint x: 140, endPoint y: 460, distance: 508.5
click at [141, 460] on div "You have stepped up to meet the changes in consulting and the opportunity at Bl…" at bounding box center [572, 518] width 862 height 192
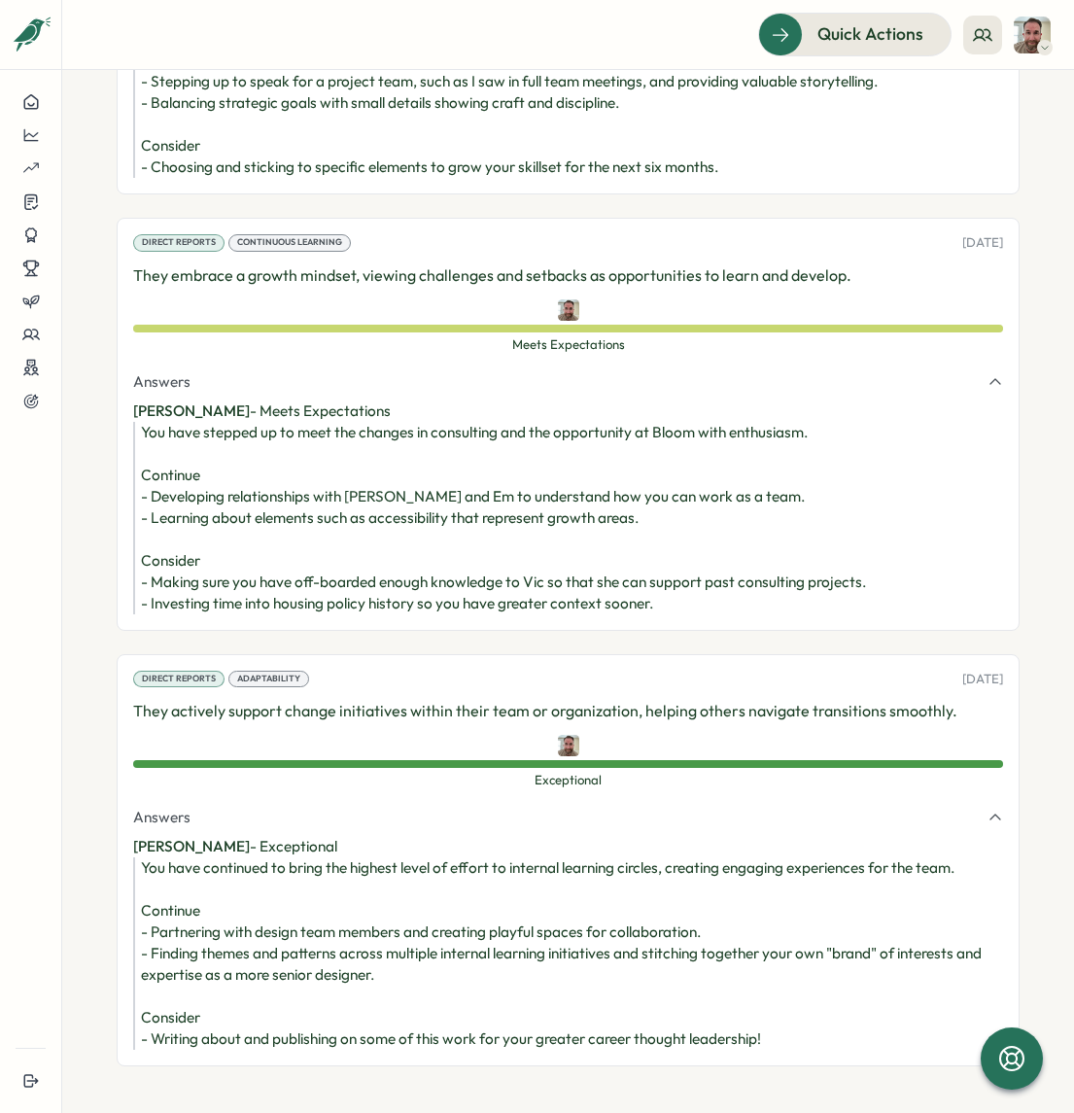
click at [197, 466] on div "You have stepped up to meet the changes in consulting and the opportunity at Bl…" at bounding box center [572, 518] width 862 height 192
click at [256, 466] on div "You have stepped up to meet the changes in consulting and the opportunity at Bl…" at bounding box center [572, 518] width 862 height 192
click at [321, 460] on div "You have stepped up to meet the changes in consulting and the opportunity at Bl…" at bounding box center [572, 518] width 862 height 192
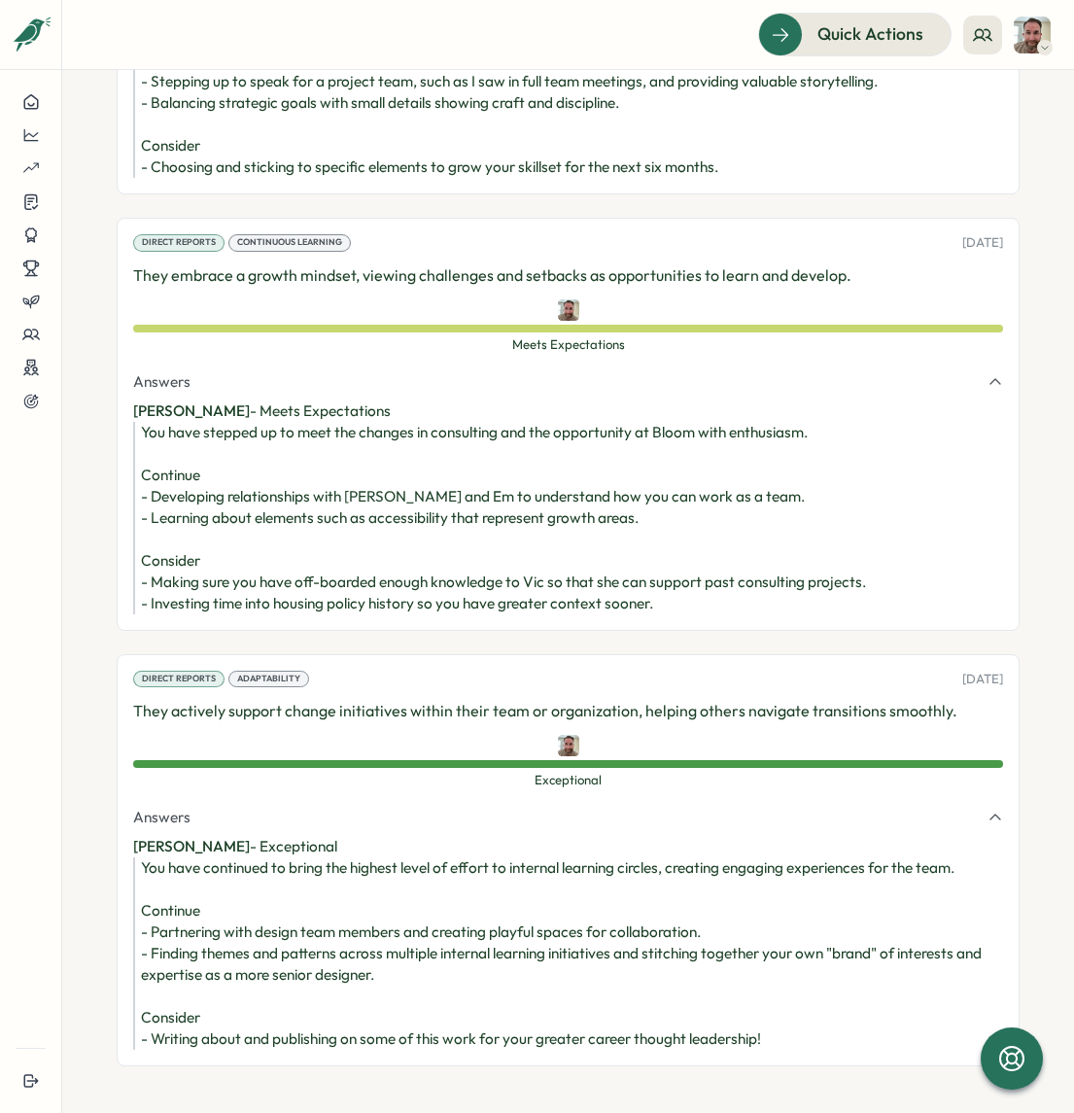
click at [294, 460] on div "You have stepped up to meet the changes in consulting and the opportunity at Bl…" at bounding box center [572, 518] width 862 height 192
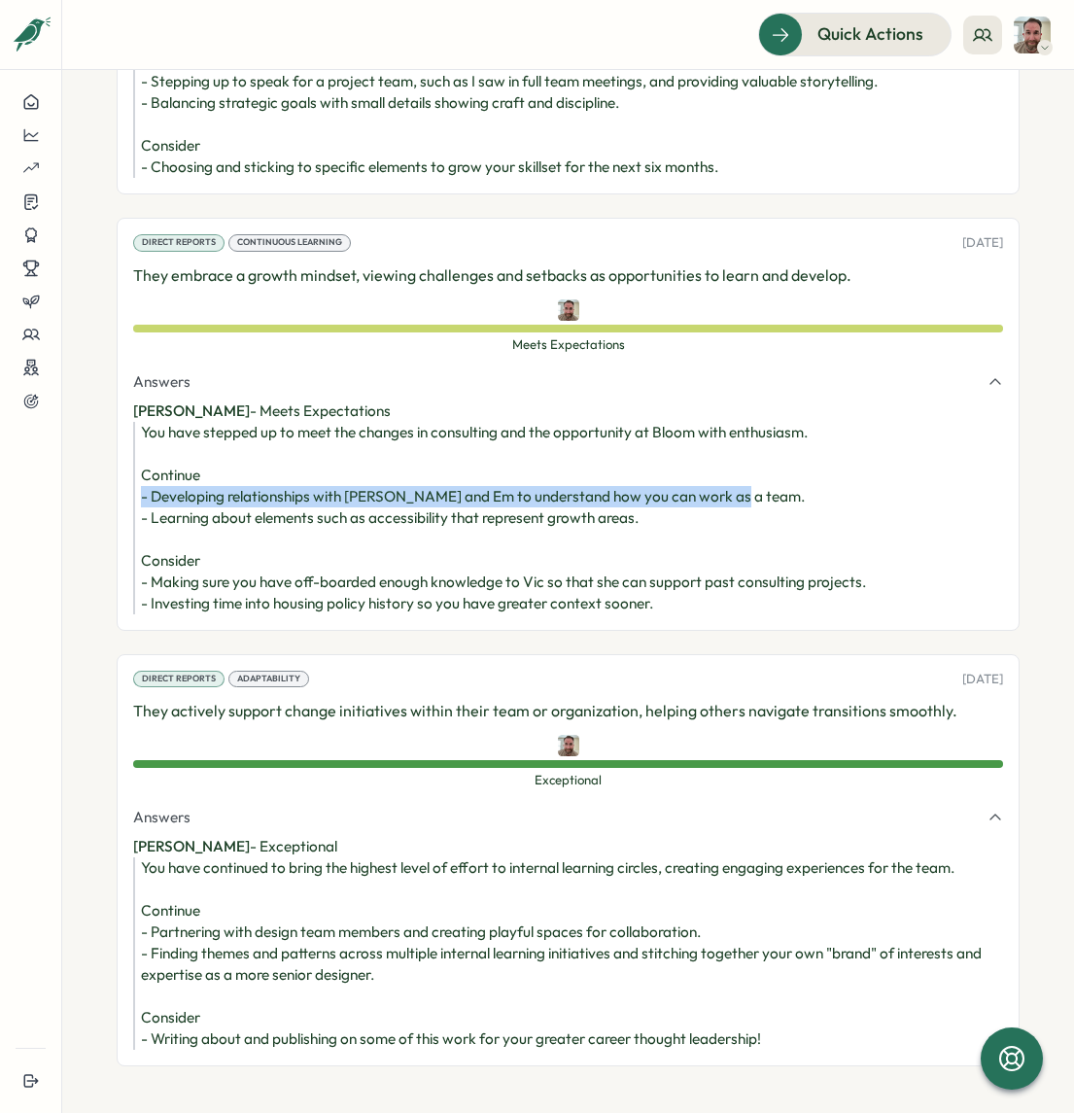
click at [294, 460] on div "You have stepped up to meet the changes in consulting and the opportunity at Bl…" at bounding box center [572, 518] width 862 height 192
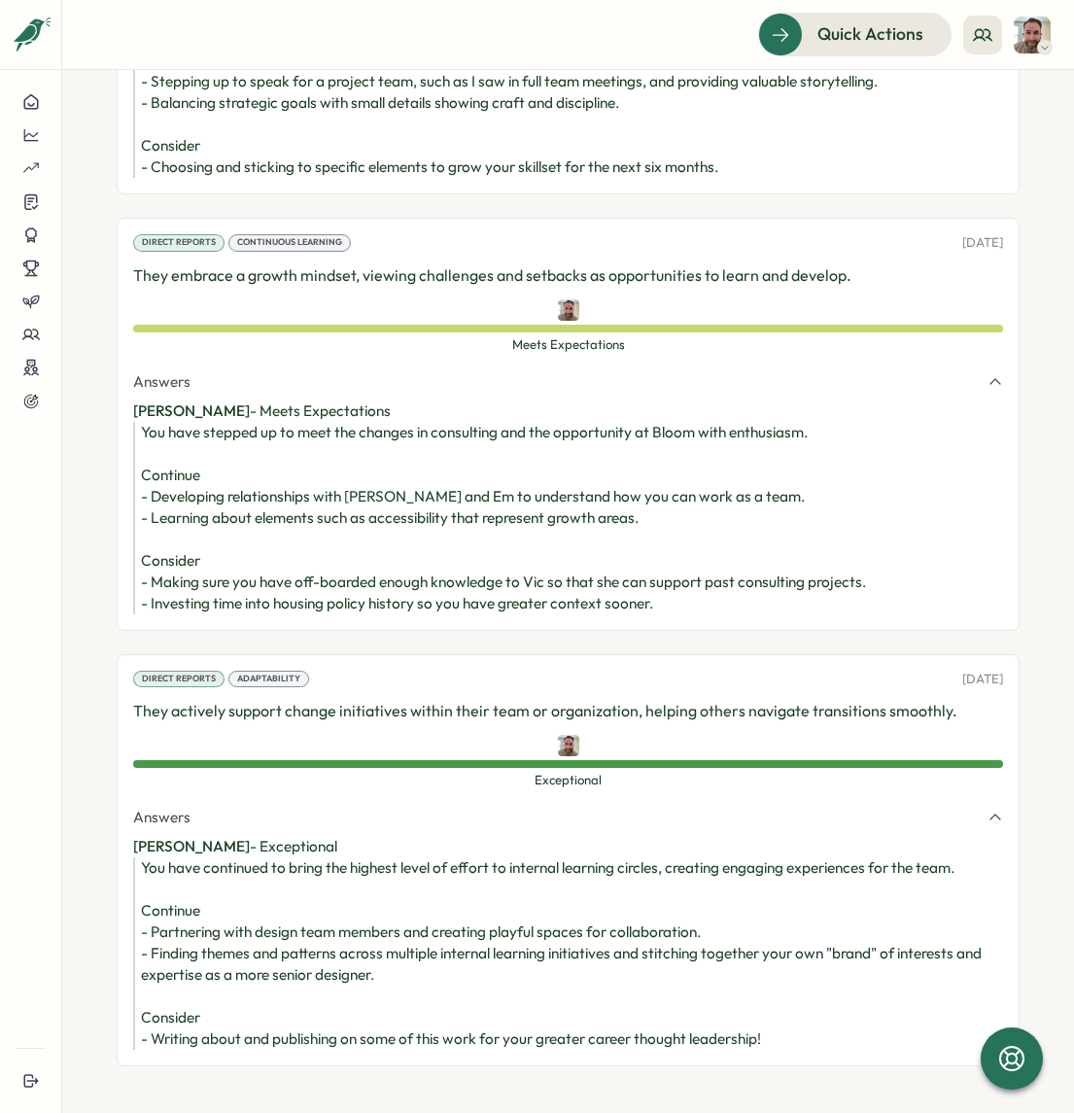
click at [275, 536] on div "You have stepped up to meet the changes in consulting and the opportunity at Bl…" at bounding box center [572, 518] width 862 height 192
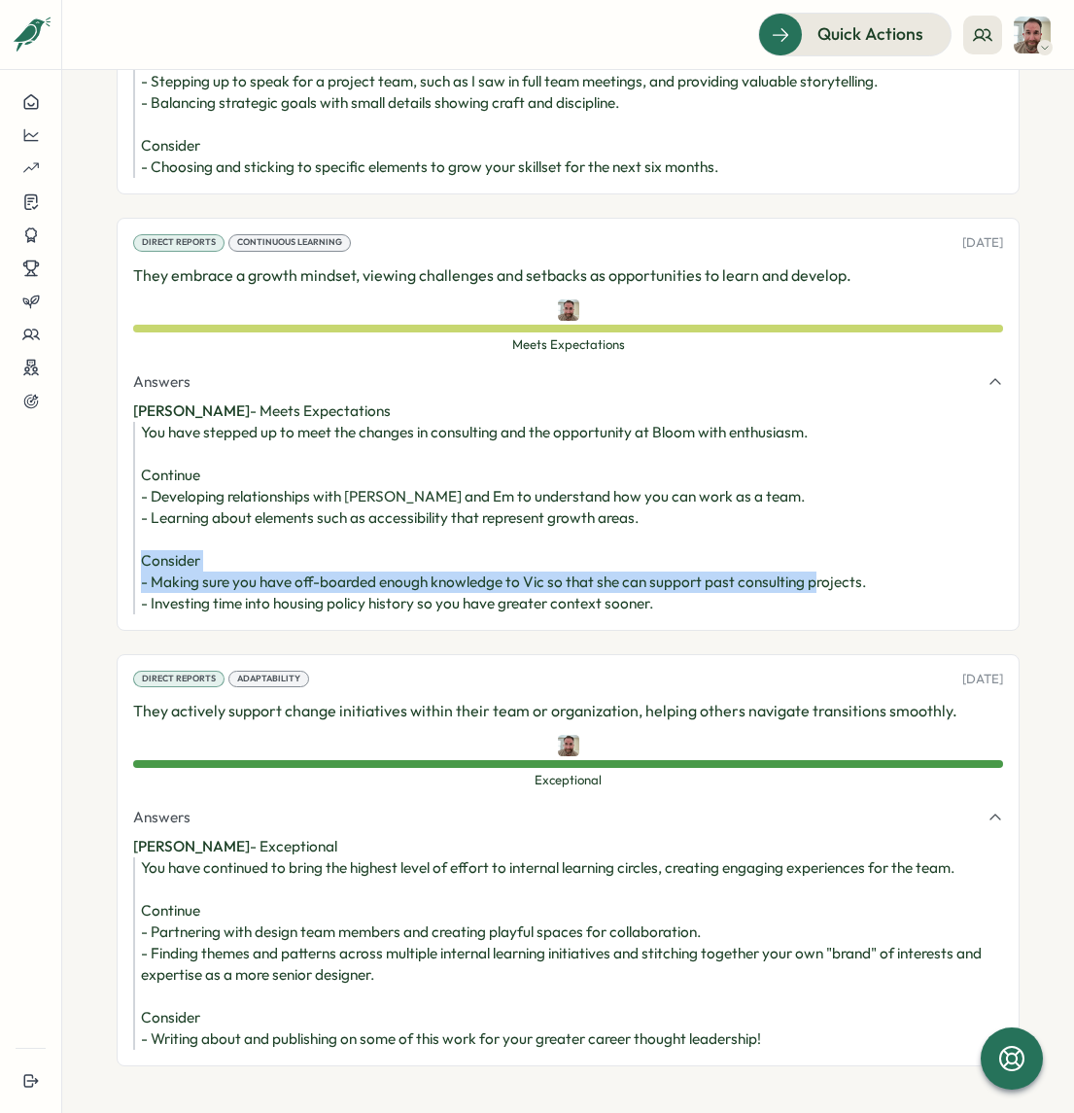
click at [275, 536] on div "You have stepped up to meet the changes in consulting and the opportunity at Bl…" at bounding box center [572, 518] width 862 height 192
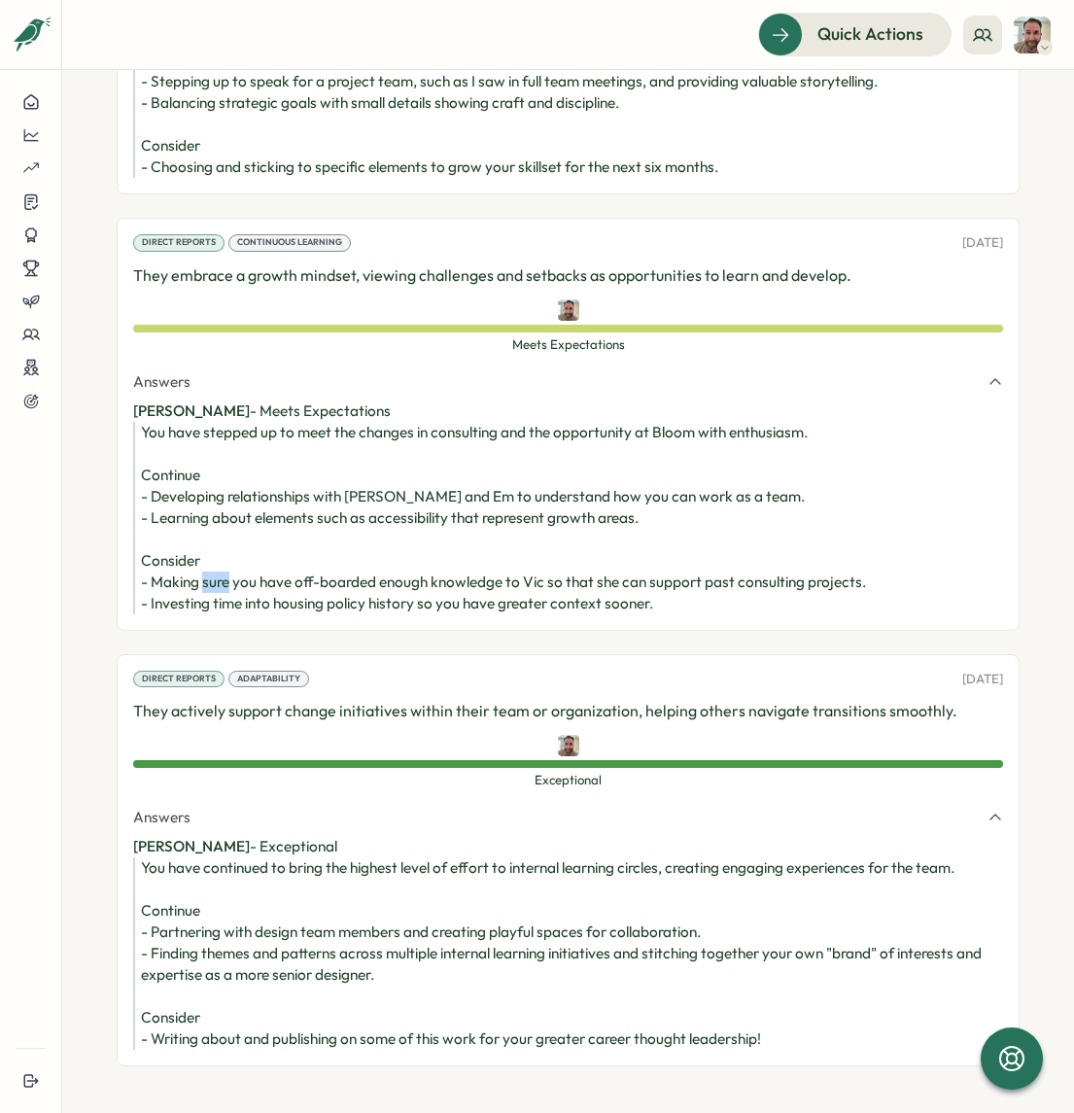
click at [275, 536] on div "You have stepped up to meet the changes in consulting and the opportunity at Bl…" at bounding box center [572, 518] width 862 height 192
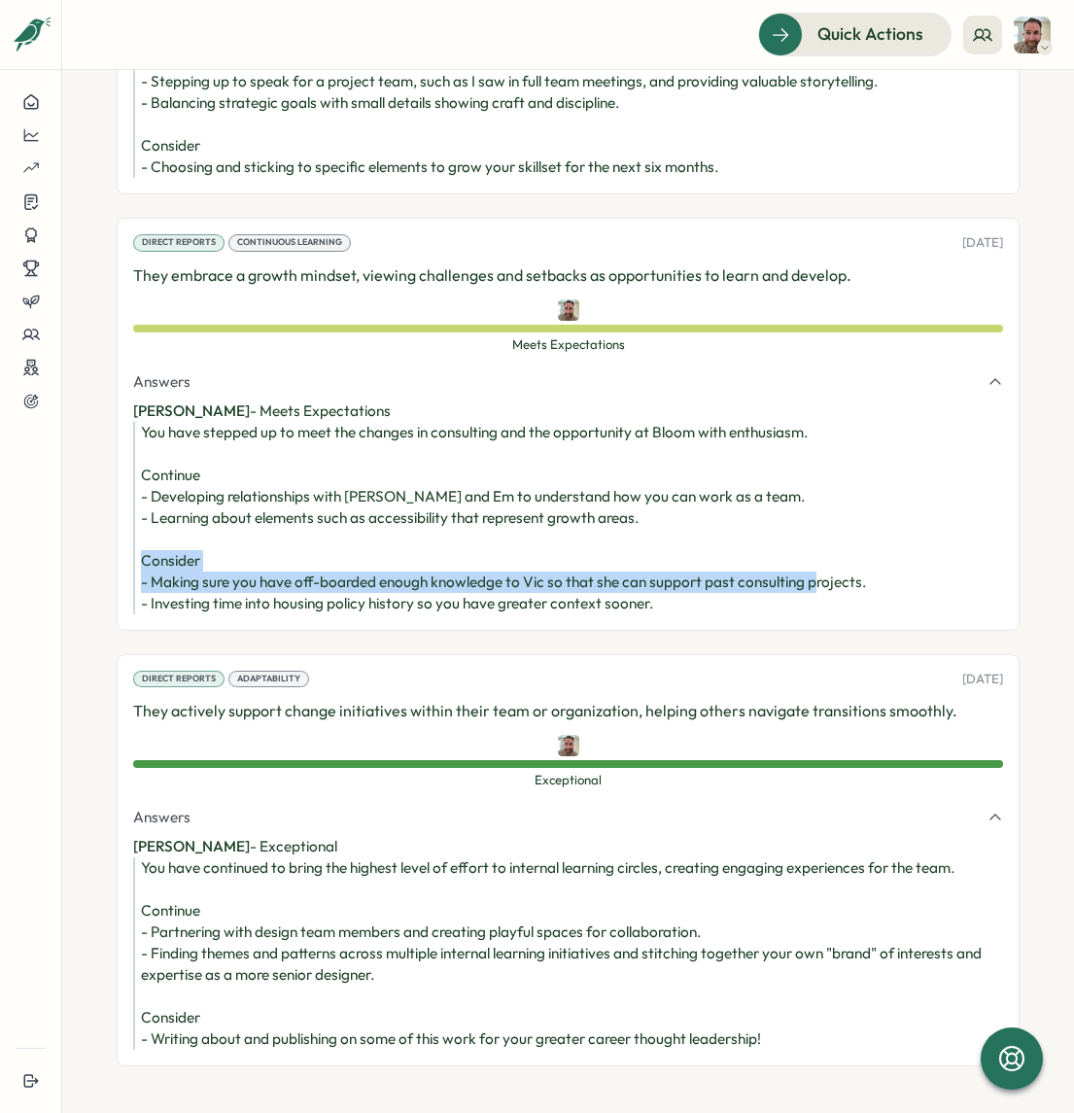
click at [275, 536] on div "You have stepped up to meet the changes in consulting and the opportunity at Bl…" at bounding box center [572, 518] width 862 height 192
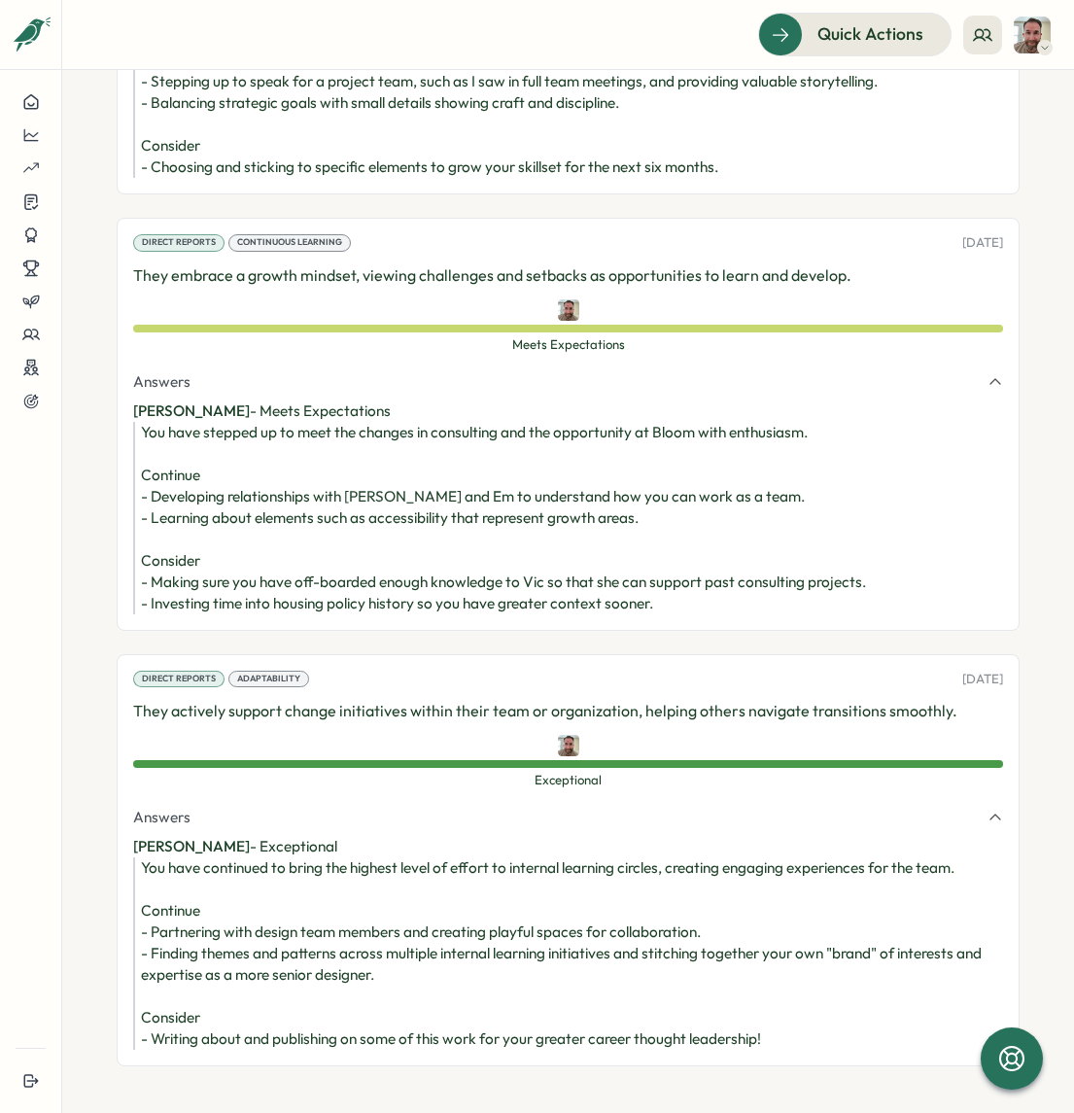
click at [280, 557] on div "You have stepped up to meet the changes in consulting and the opportunity at Bl…" at bounding box center [572, 518] width 862 height 192
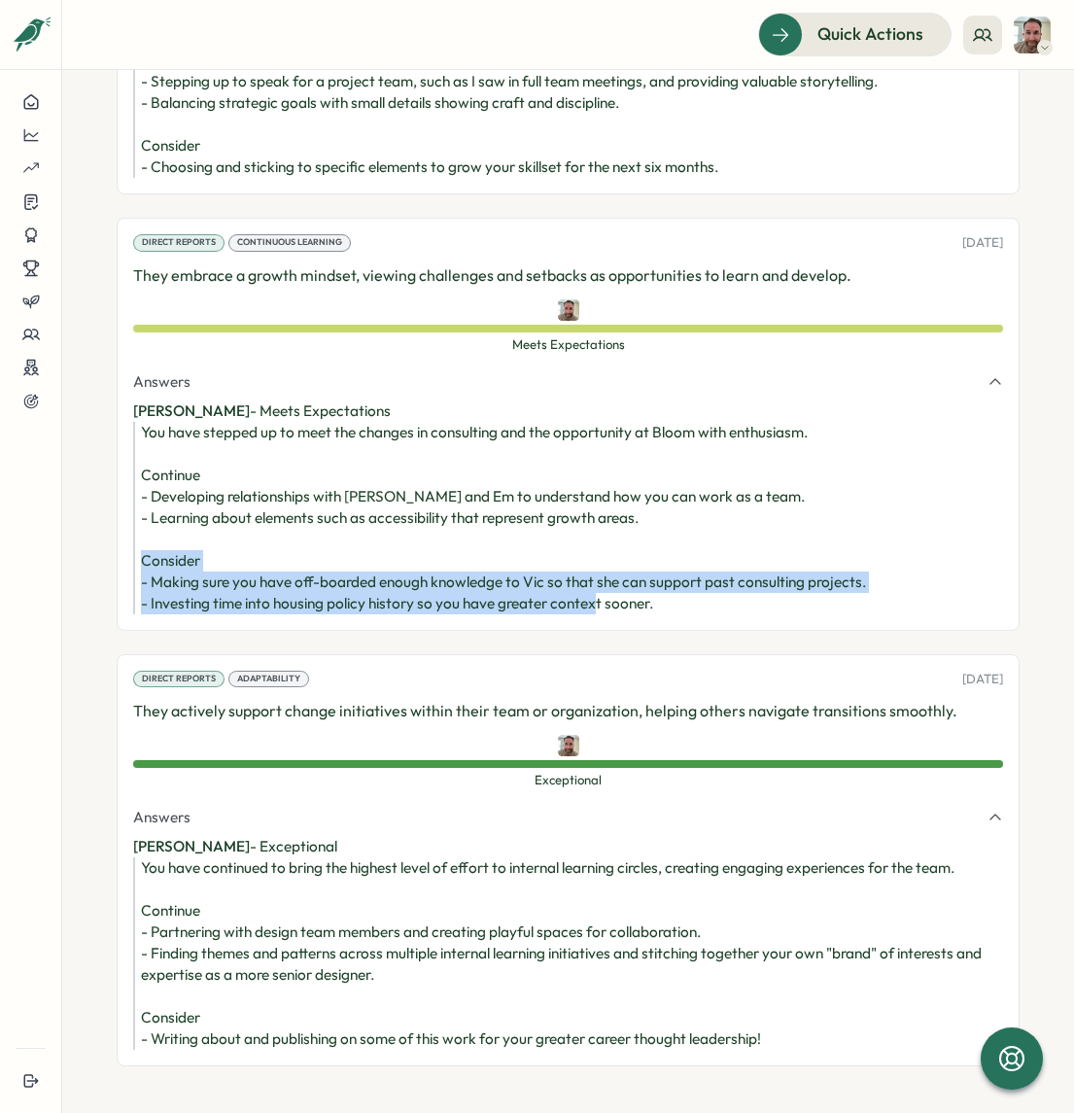
drag, startPoint x: 659, startPoint y: 563, endPoint x: 133, endPoint y: 539, distance: 526.4
click at [133, 539] on div "You have stepped up to meet the changes in consulting and the opportunity at Bl…" at bounding box center [568, 518] width 870 height 192
click at [247, 540] on div "You have stepped up to meet the changes in consulting and the opportunity at Bl…" at bounding box center [572, 518] width 862 height 192
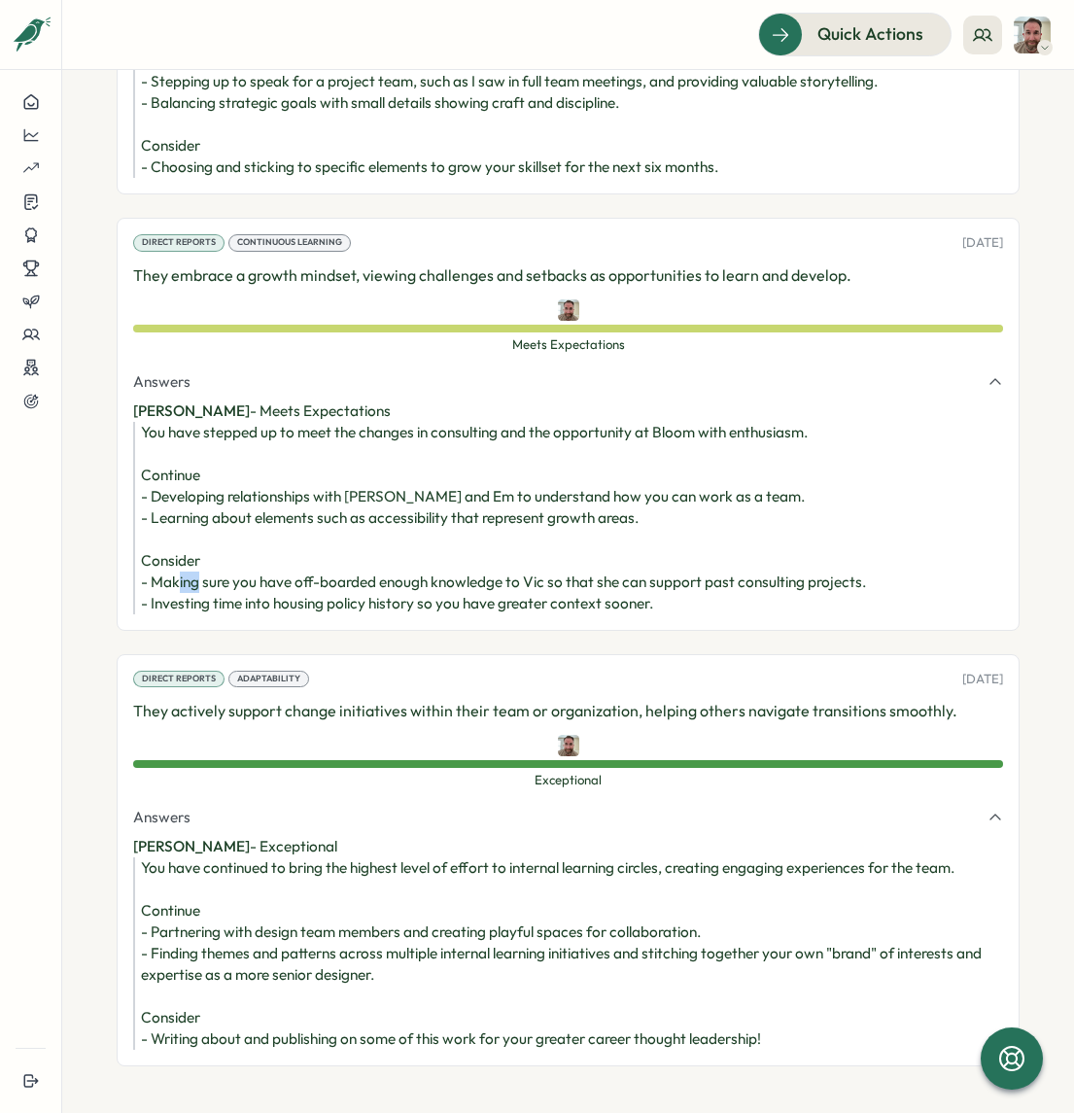
click at [247, 540] on div "You have stepped up to meet the changes in consulting and the opportunity at Bl…" at bounding box center [572, 518] width 862 height 192
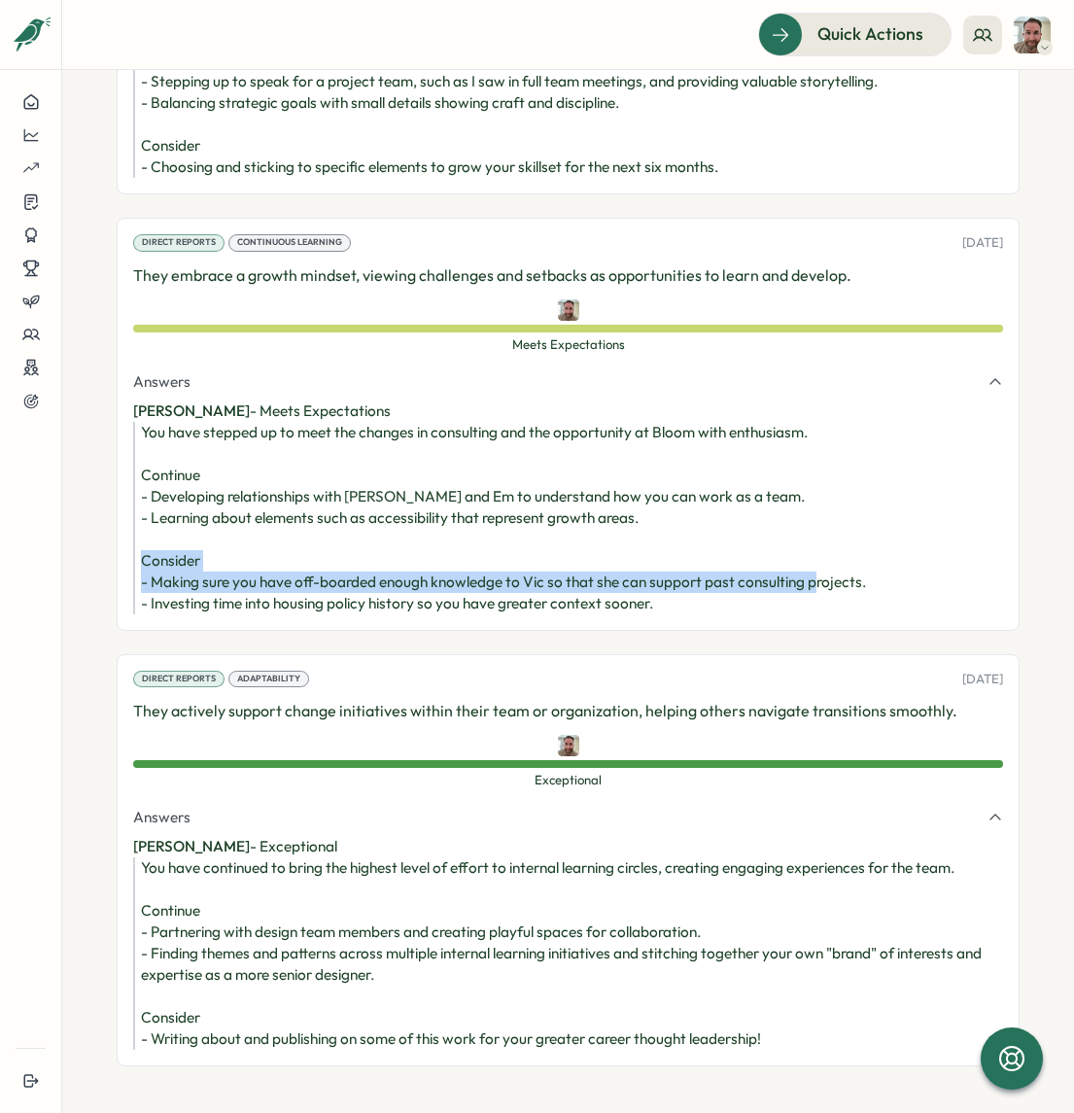
click at [247, 540] on div "You have stepped up to meet the changes in consulting and the opportunity at Bl…" at bounding box center [572, 518] width 862 height 192
click at [656, 540] on div "You have stepped up to meet the changes in consulting and the opportunity at Bl…" at bounding box center [572, 518] width 862 height 192
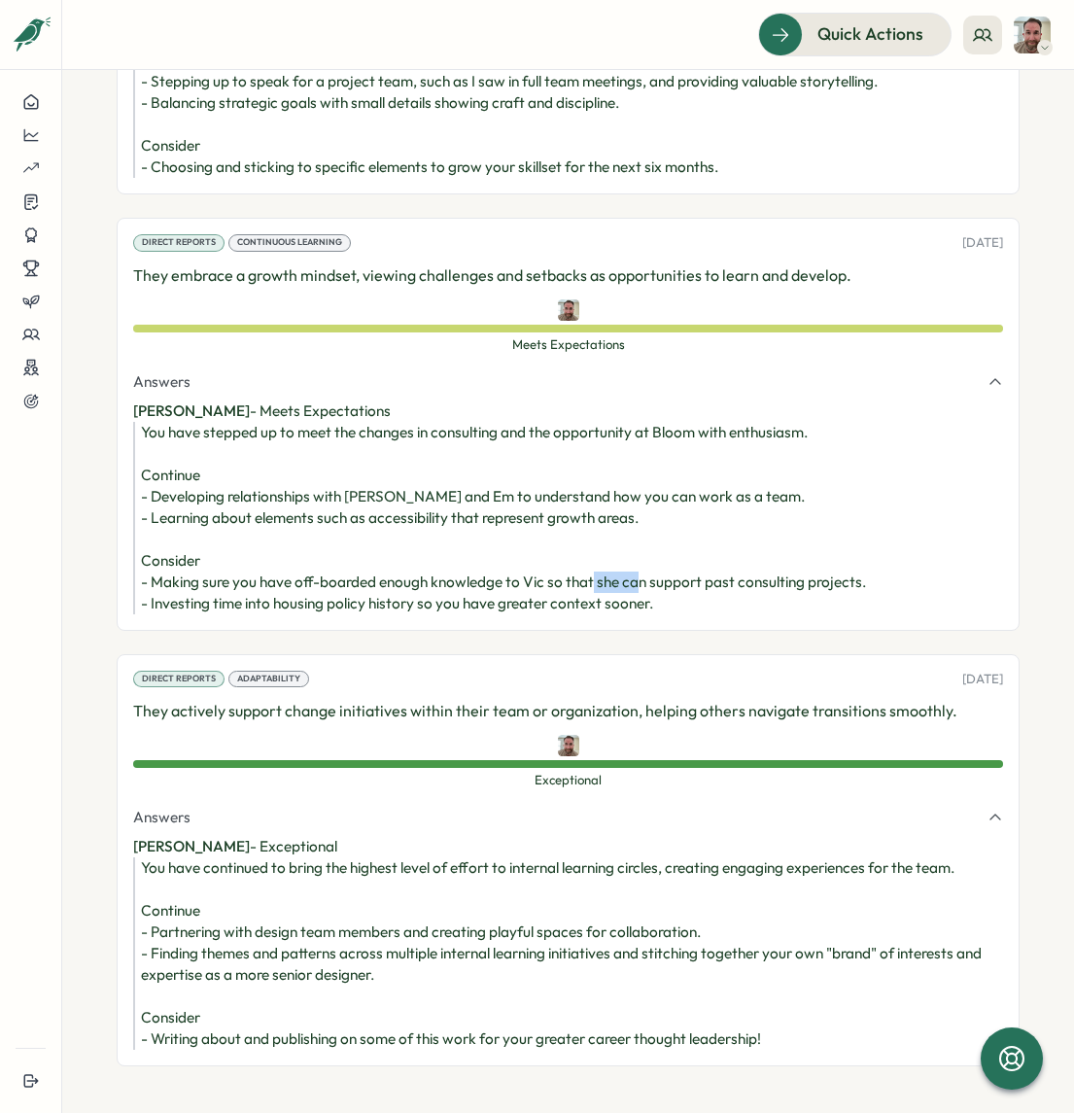
click at [656, 540] on div "You have stepped up to meet the changes in consulting and the opportunity at Bl…" at bounding box center [572, 518] width 862 height 192
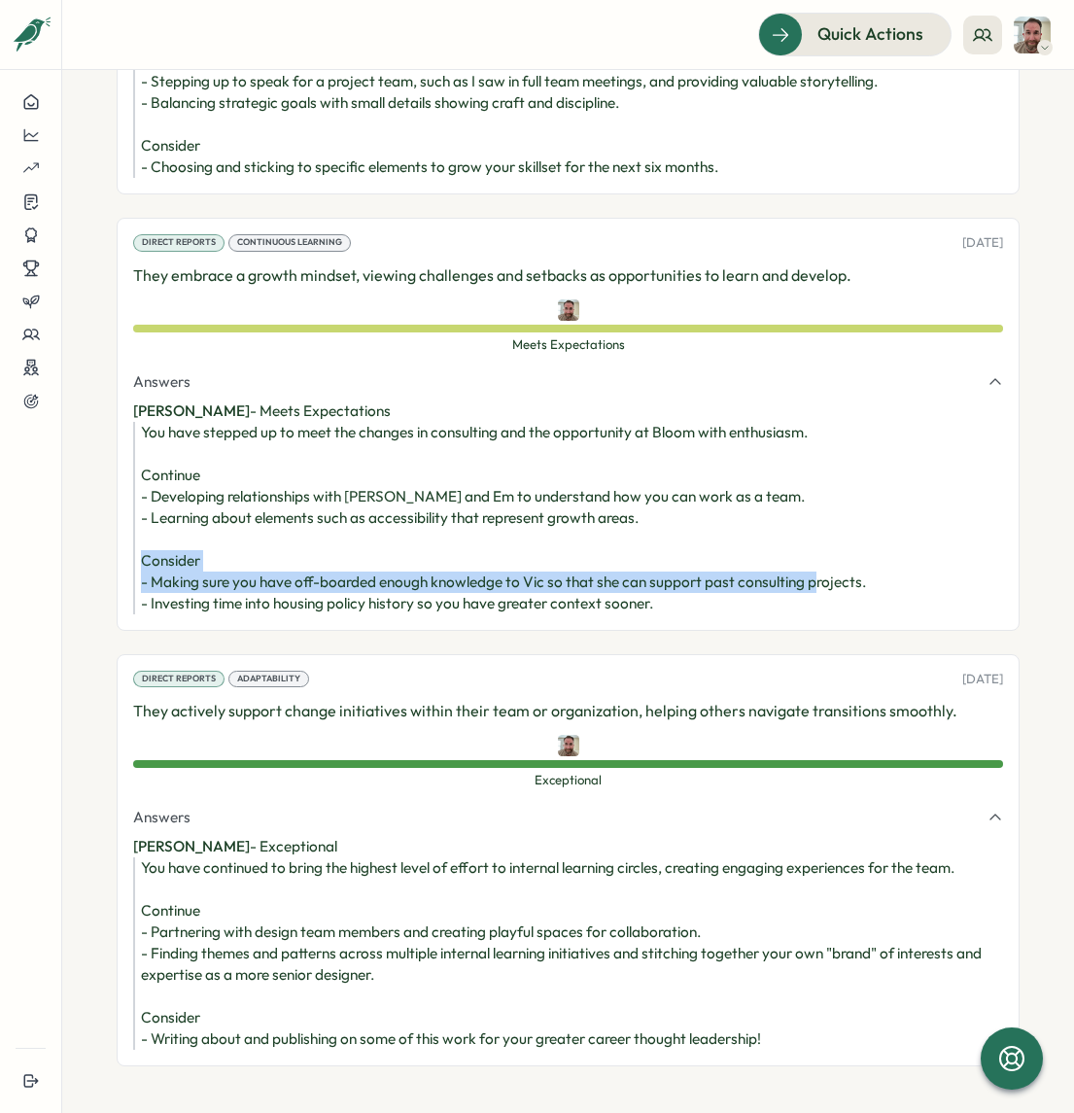
click at [656, 540] on div "You have stepped up to meet the changes in consulting and the opportunity at Bl…" at bounding box center [572, 518] width 862 height 192
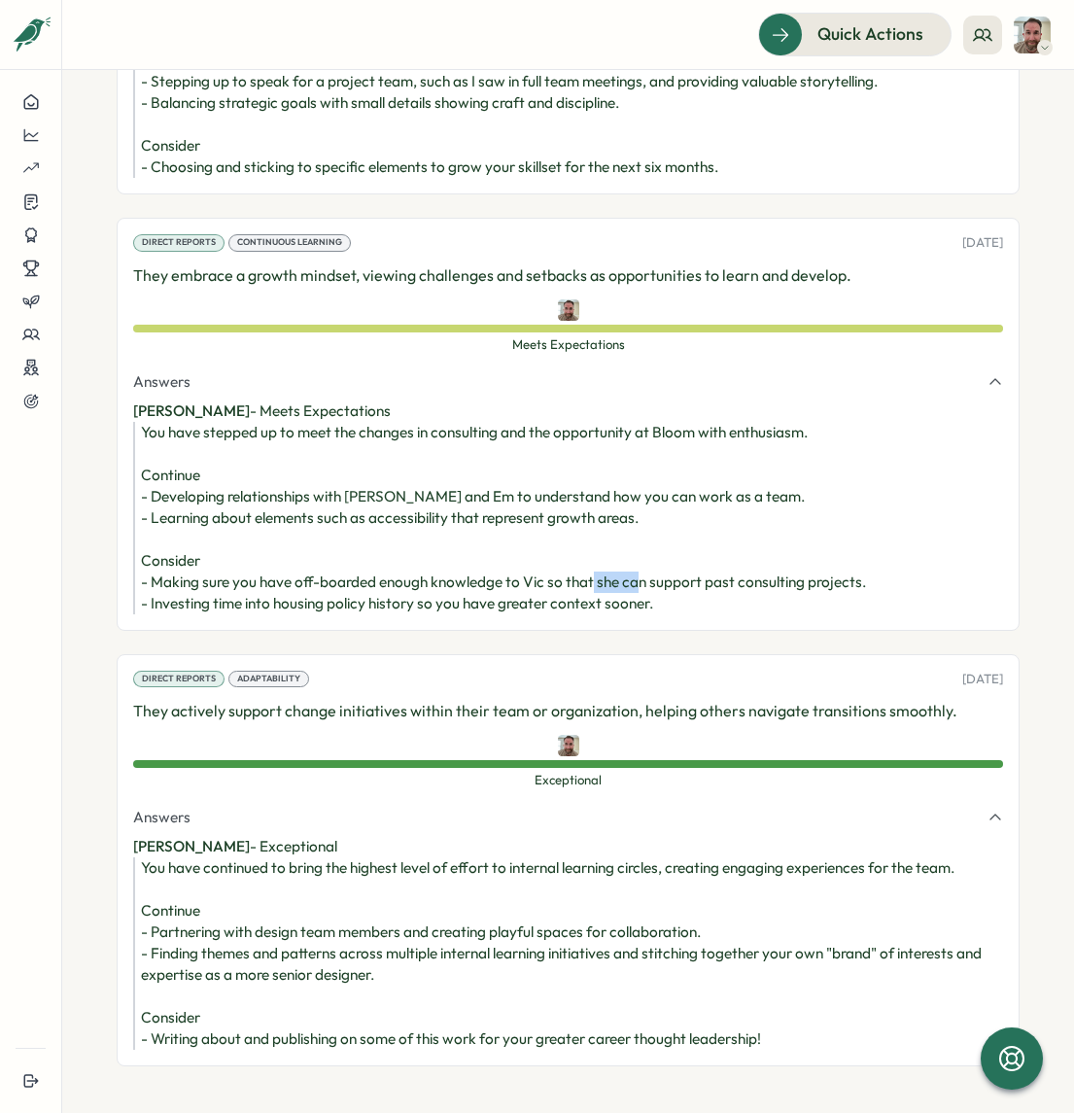
click at [656, 540] on div "You have stepped up to meet the changes in consulting and the opportunity at Bl…" at bounding box center [572, 518] width 862 height 192
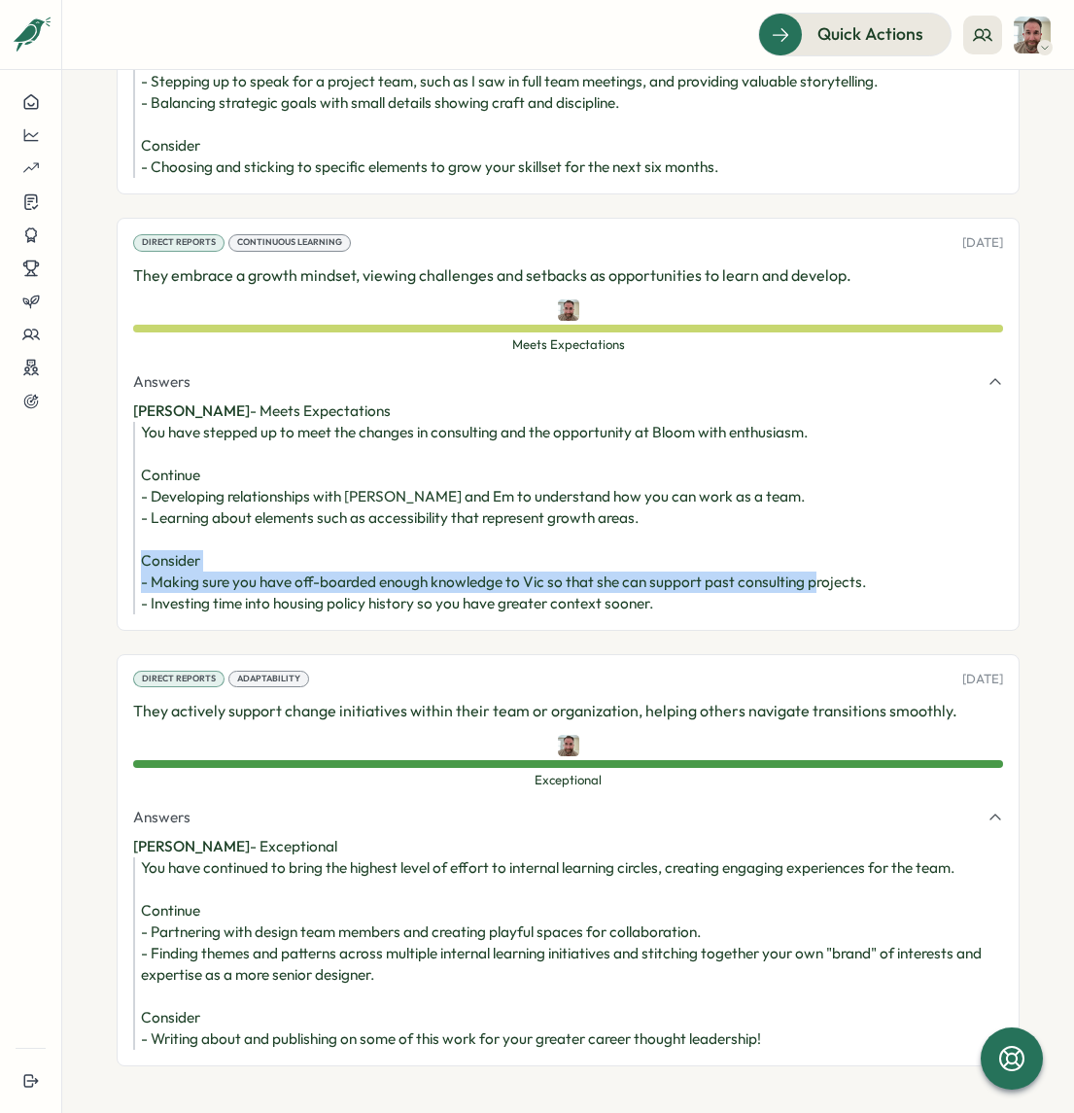
click at [656, 540] on div "You have stepped up to meet the changes in consulting and the opportunity at Bl…" at bounding box center [572, 518] width 862 height 192
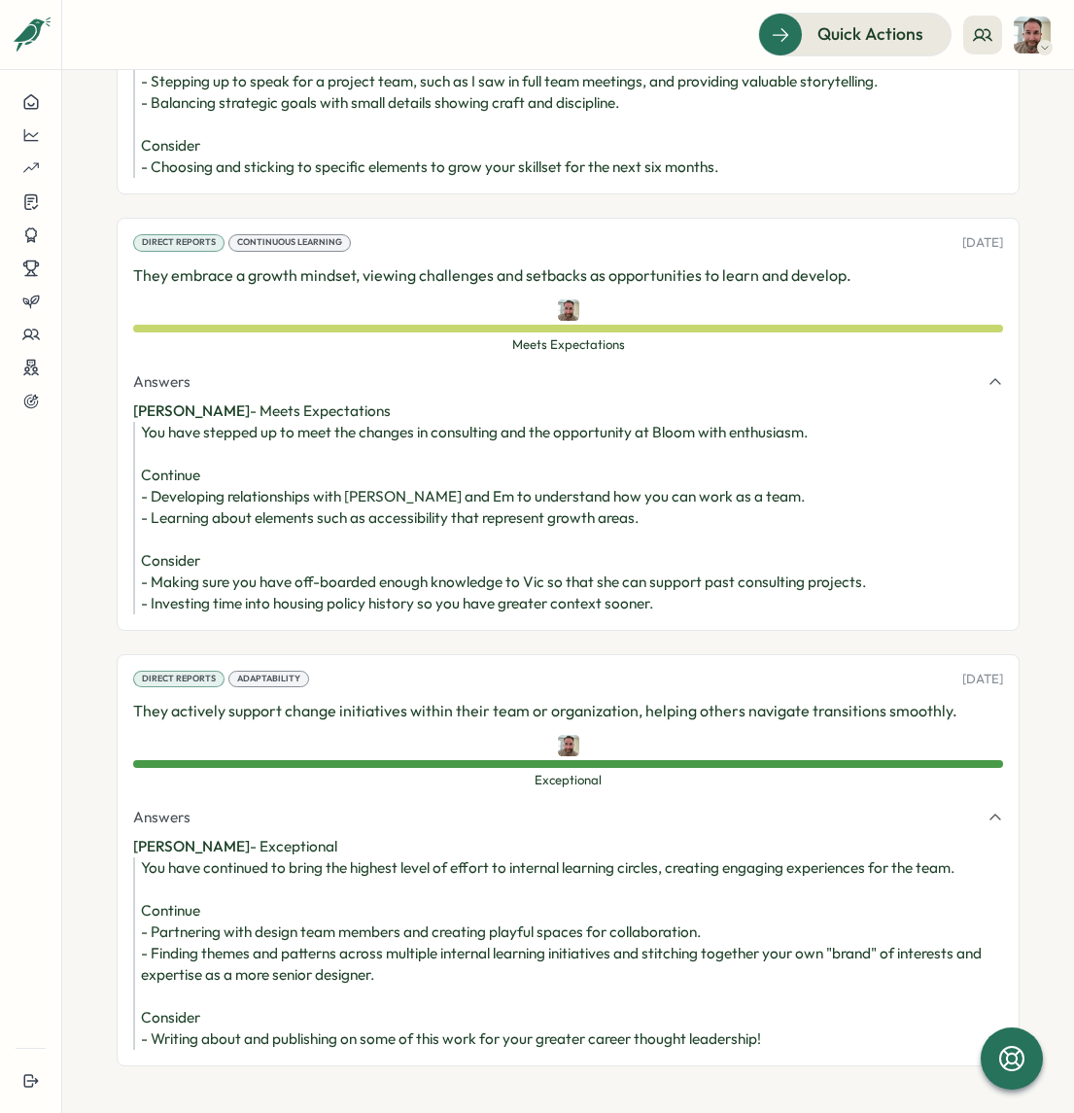
click at [581, 557] on div "You have stepped up to meet the changes in consulting and the opportunity at Bl…" at bounding box center [572, 518] width 862 height 192
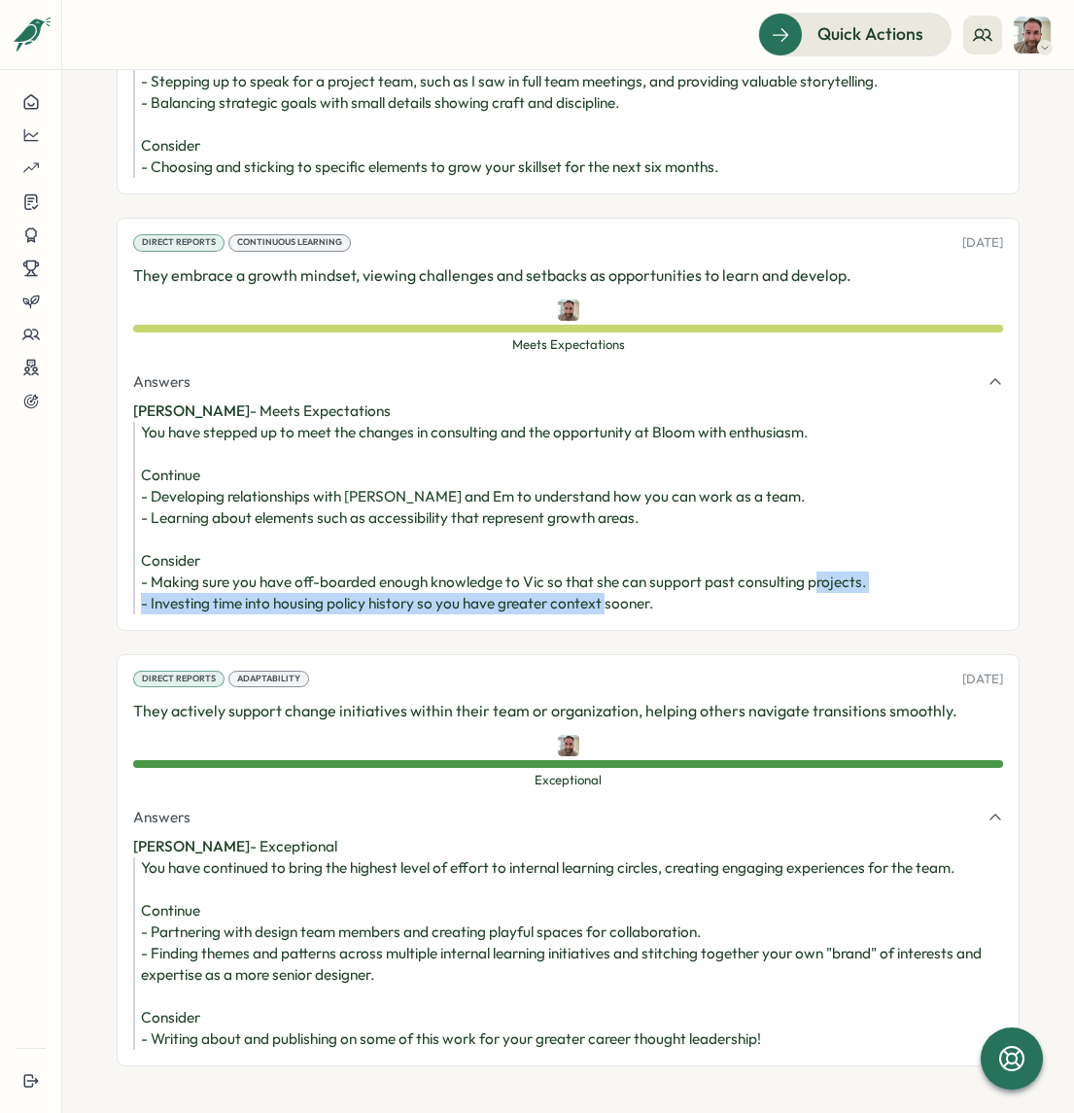
click at [581, 557] on div "You have stepped up to meet the changes in consulting and the opportunity at Bl…" at bounding box center [572, 518] width 862 height 192
click at [558, 545] on div "You have stepped up to meet the changes in consulting and the opportunity at Bl…" at bounding box center [572, 518] width 862 height 192
click at [541, 540] on div "You have stepped up to meet the changes in consulting and the opportunity at Bl…" at bounding box center [572, 518] width 862 height 192
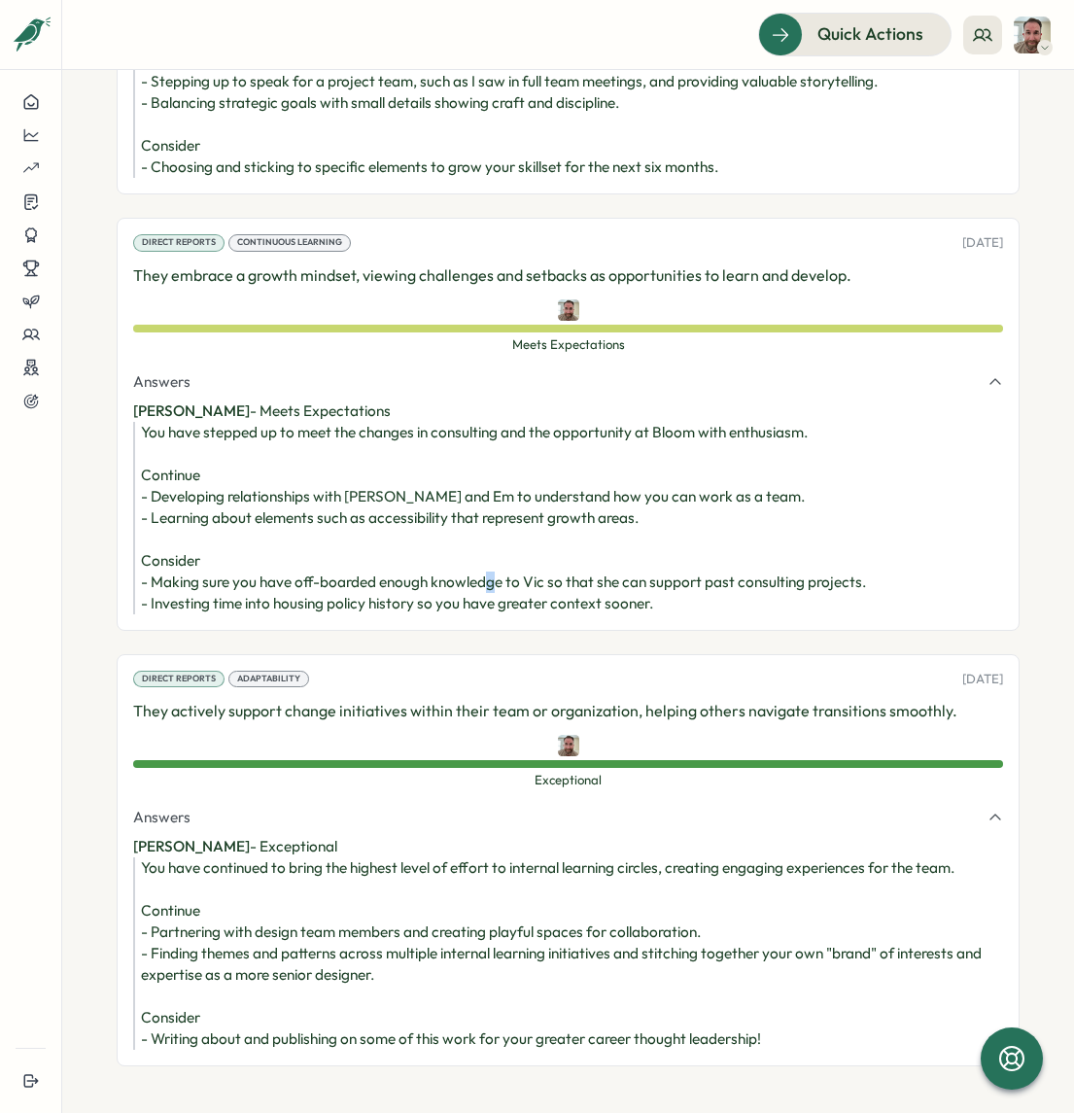
click at [541, 540] on div "You have stepped up to meet the changes in consulting and the opportunity at Bl…" at bounding box center [572, 518] width 862 height 192
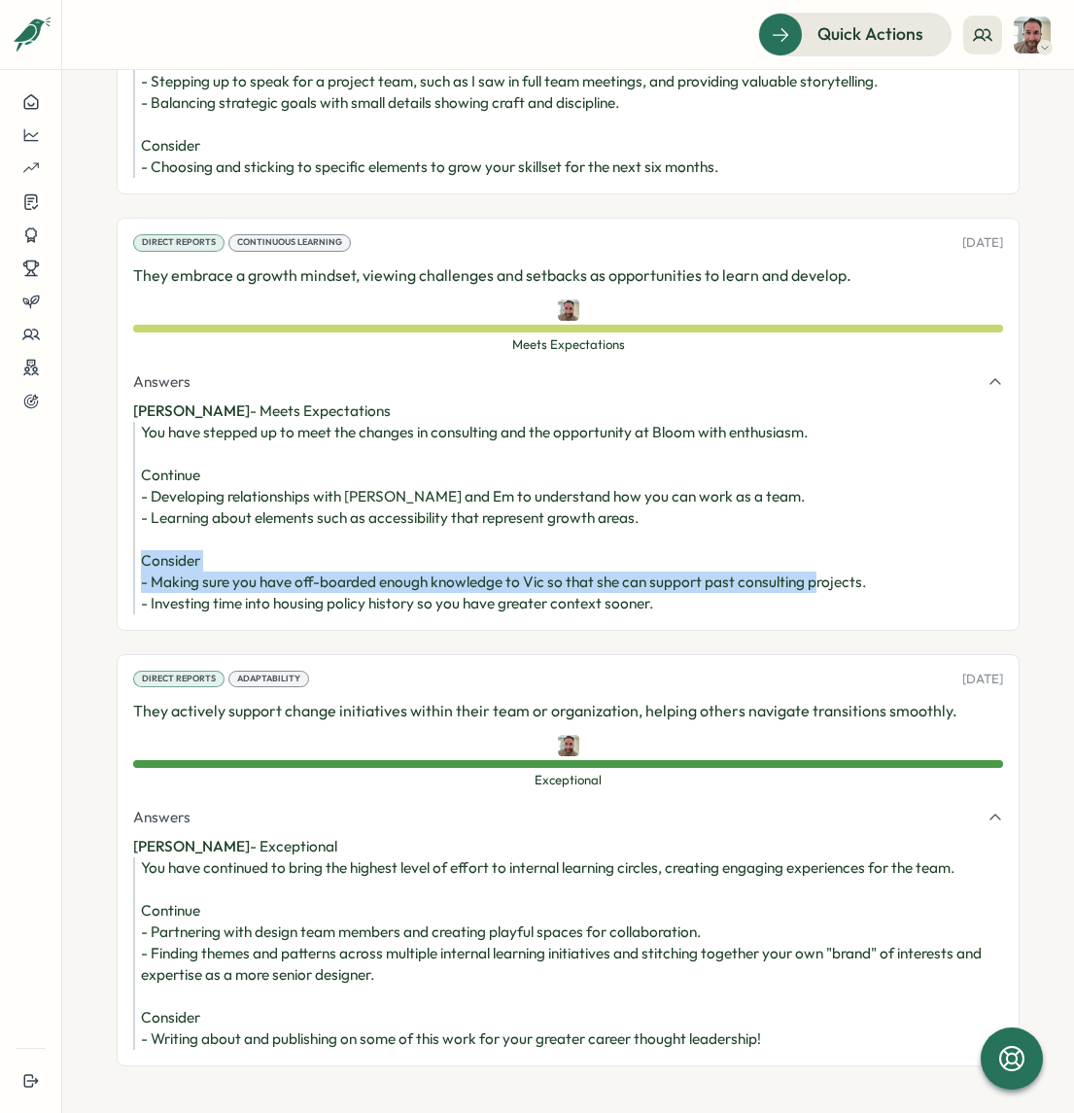
click at [541, 540] on div "You have stepped up to meet the changes in consulting and the opportunity at Bl…" at bounding box center [572, 518] width 862 height 192
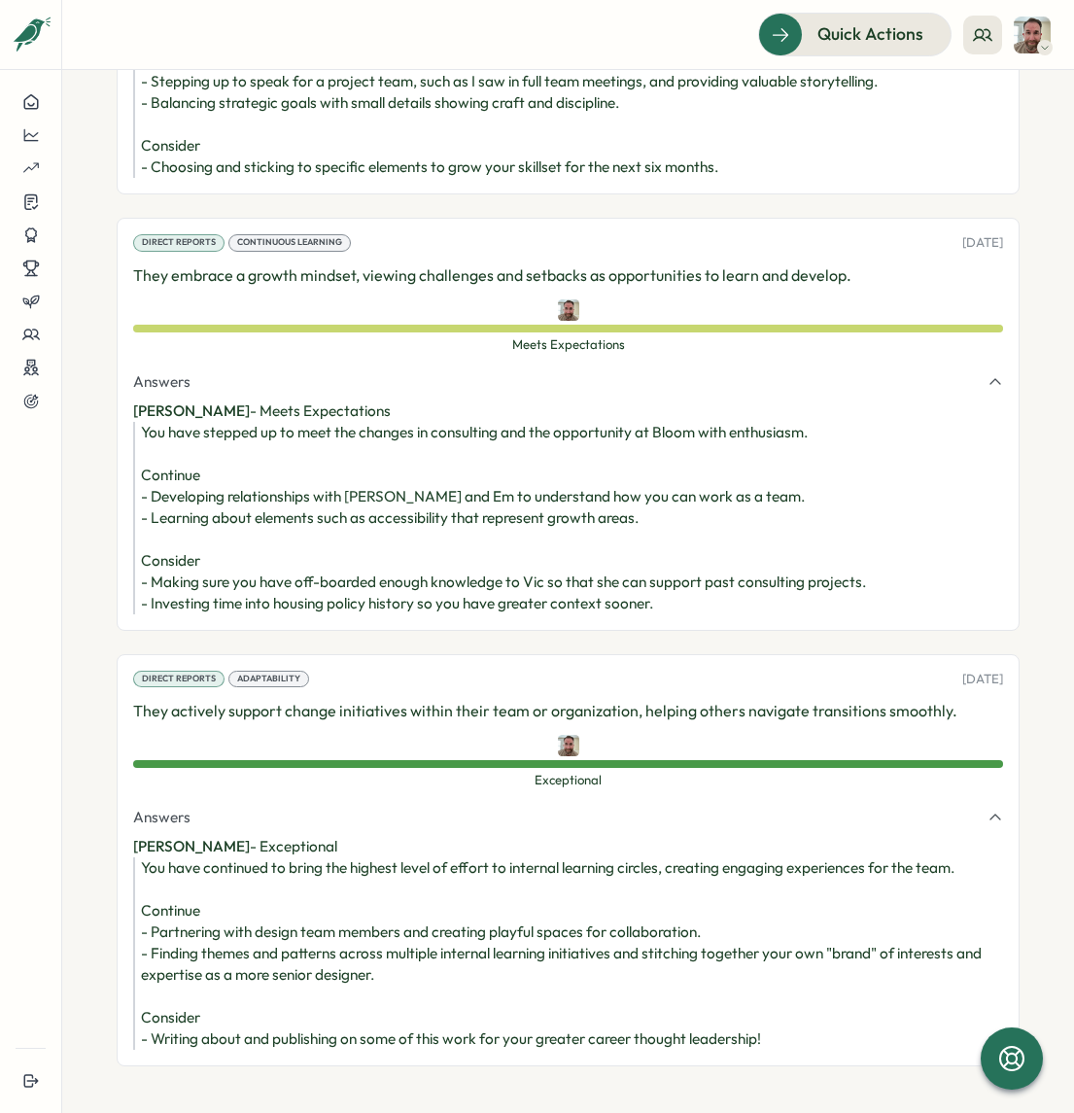
click at [535, 562] on div "You have stepped up to meet the changes in consulting and the opportunity at Bl…" at bounding box center [572, 518] width 862 height 192
click at [518, 564] on div "You have stepped up to meet the changes in consulting and the opportunity at Bl…" at bounding box center [572, 518] width 862 height 192
drag, startPoint x: 672, startPoint y: 559, endPoint x: 109, endPoint y: 555, distance: 562.8
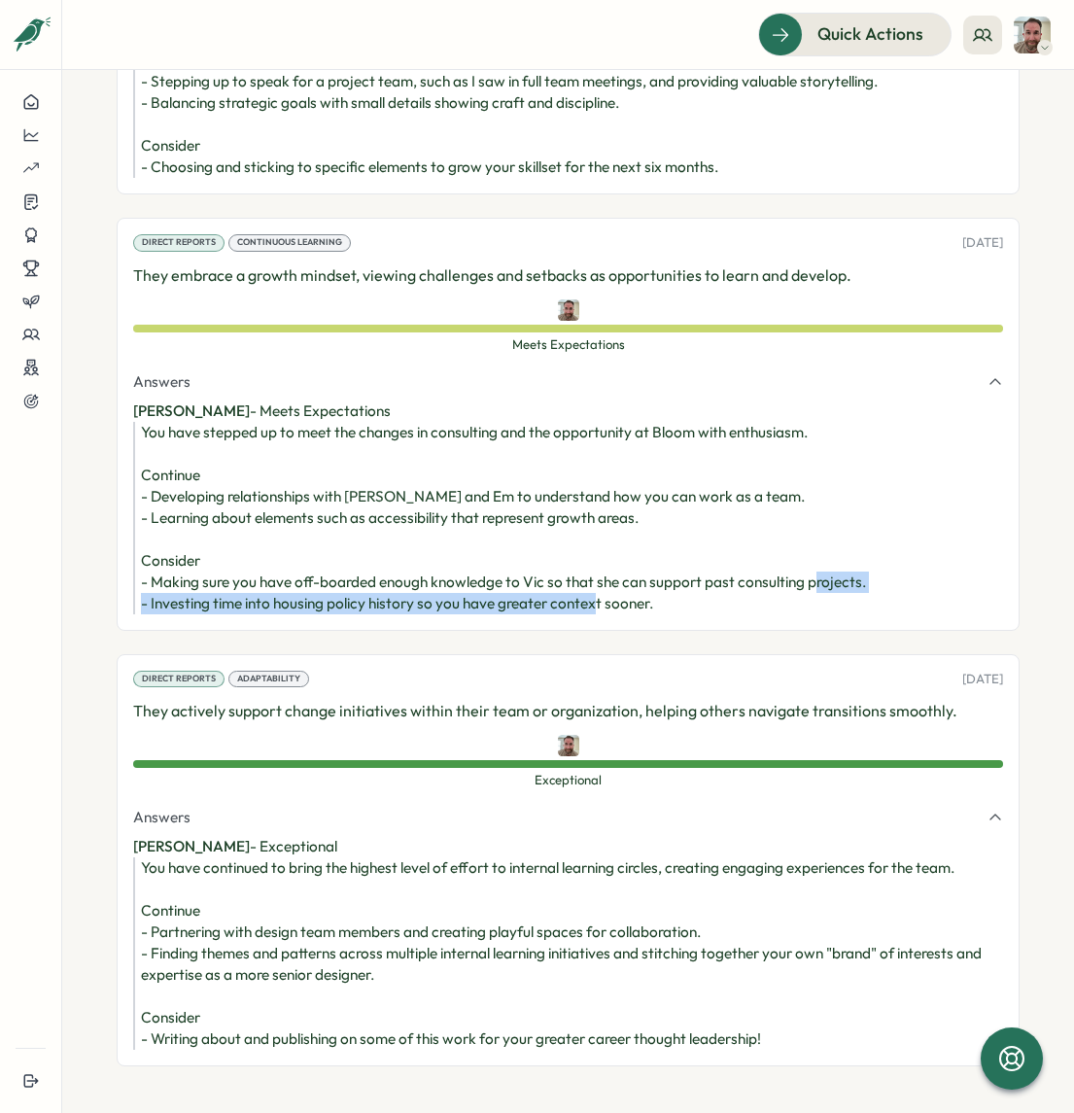
click at [109, 555] on section "**********" at bounding box center [568, 591] width 1012 height 1043
click at [475, 663] on div "Direct Reports Adaptability 07 Jul, 2025 They actively support change initiativ…" at bounding box center [568, 860] width 903 height 412
click at [479, 699] on p "They actively support change initiatives within their team or organization, hel…" at bounding box center [568, 711] width 870 height 24
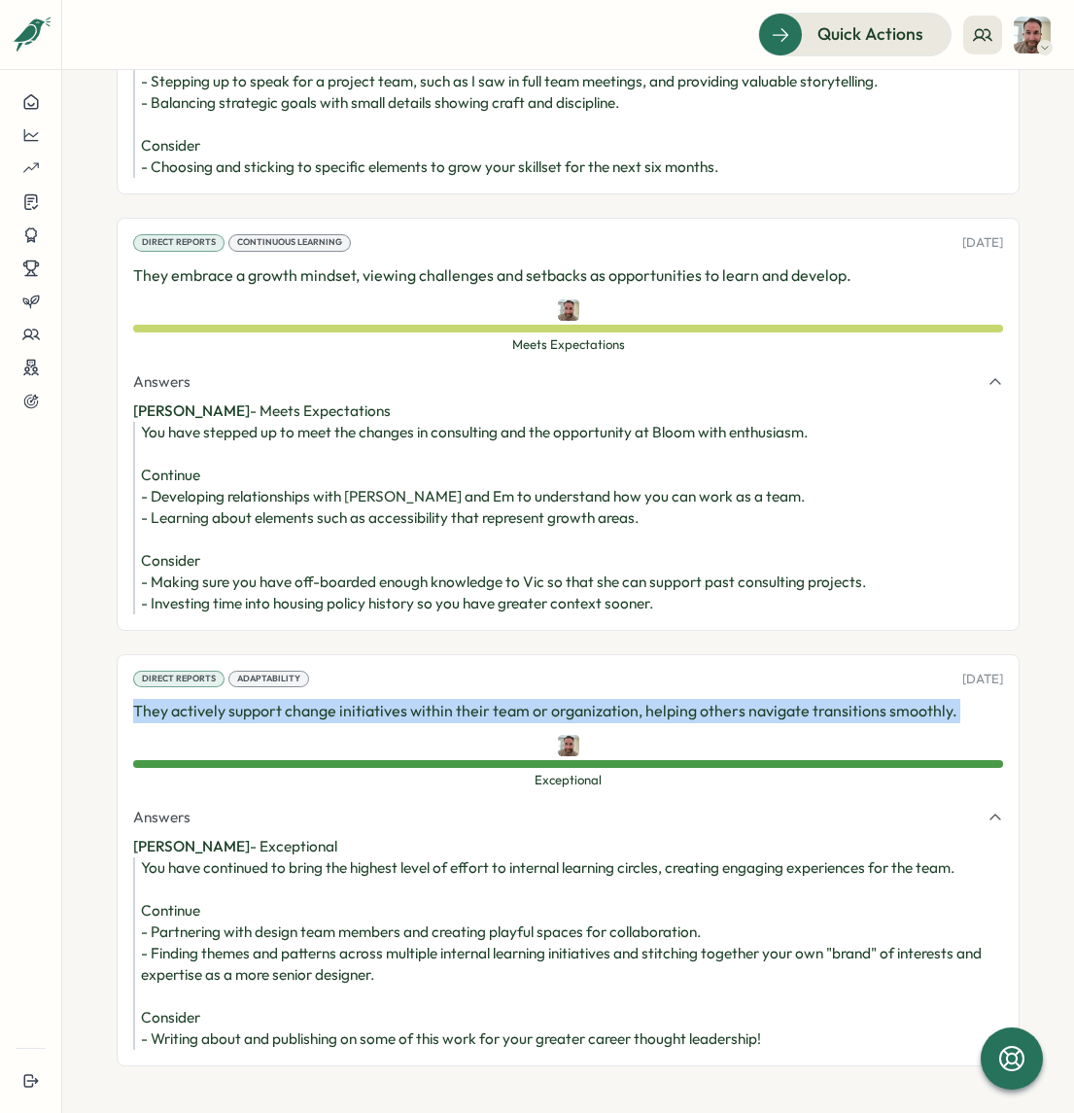
click at [479, 699] on p "They actively support change initiatives within their team or organization, hel…" at bounding box center [568, 711] width 870 height 24
click at [471, 699] on p "They actively support change initiatives within their team or organization, hel…" at bounding box center [568, 711] width 870 height 24
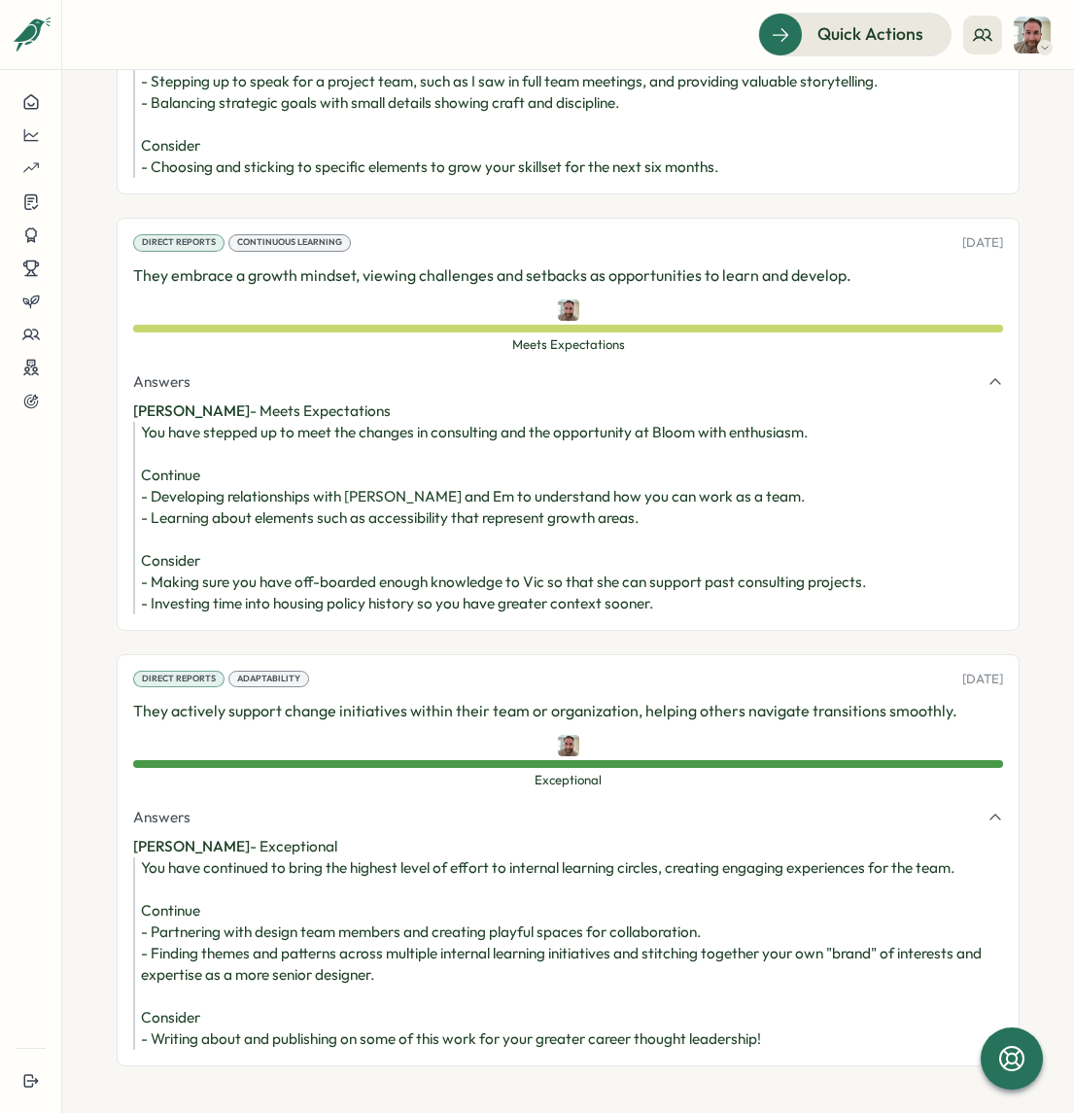
click at [461, 699] on p "They actively support change initiatives within their team or organization, hel…" at bounding box center [568, 711] width 870 height 24
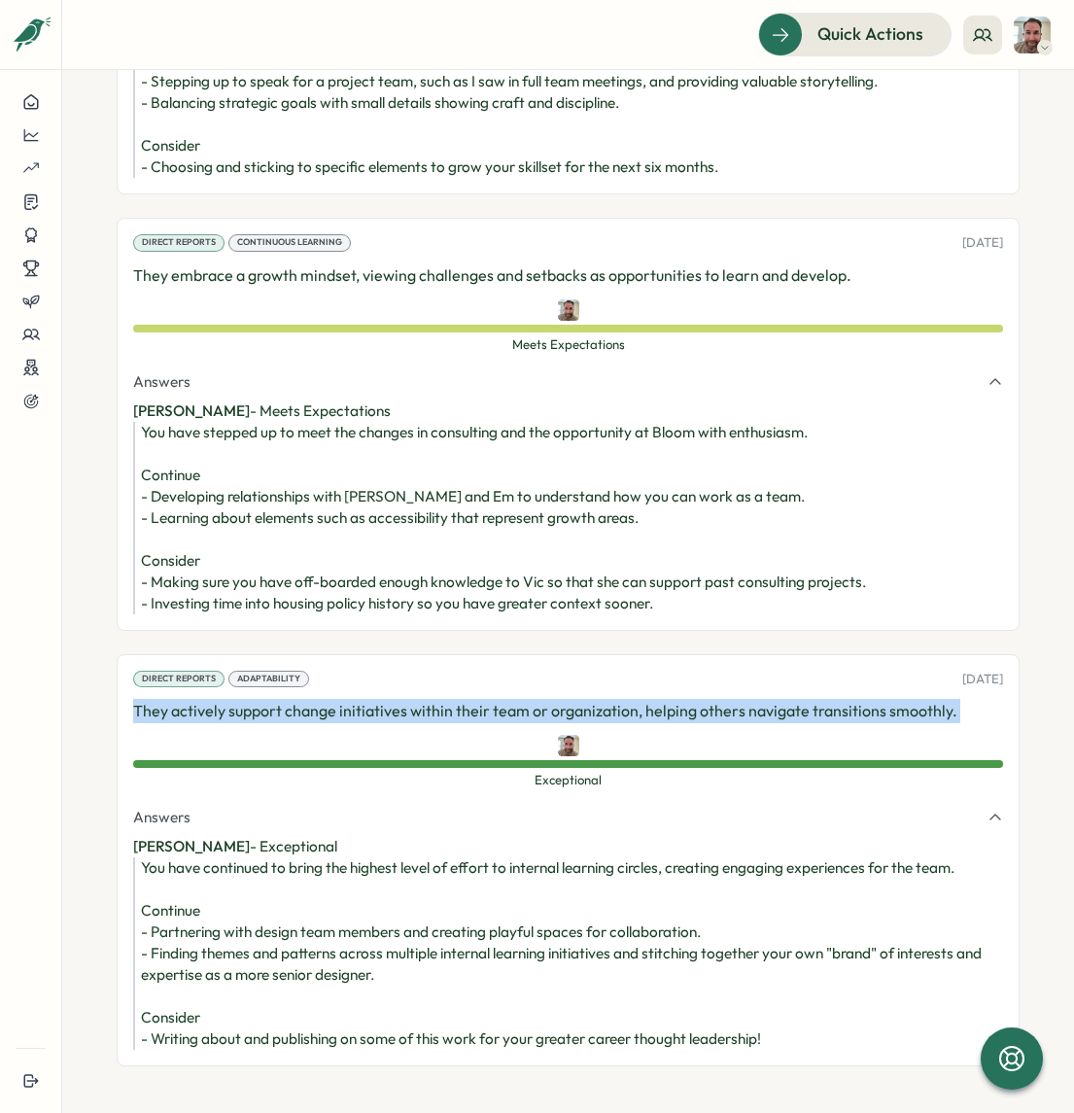
click at [461, 699] on p "They actively support change initiatives within their team or organization, hel…" at bounding box center [568, 711] width 870 height 24
click at [704, 699] on p "They actively support change initiatives within their team or organization, hel…" at bounding box center [568, 711] width 870 height 24
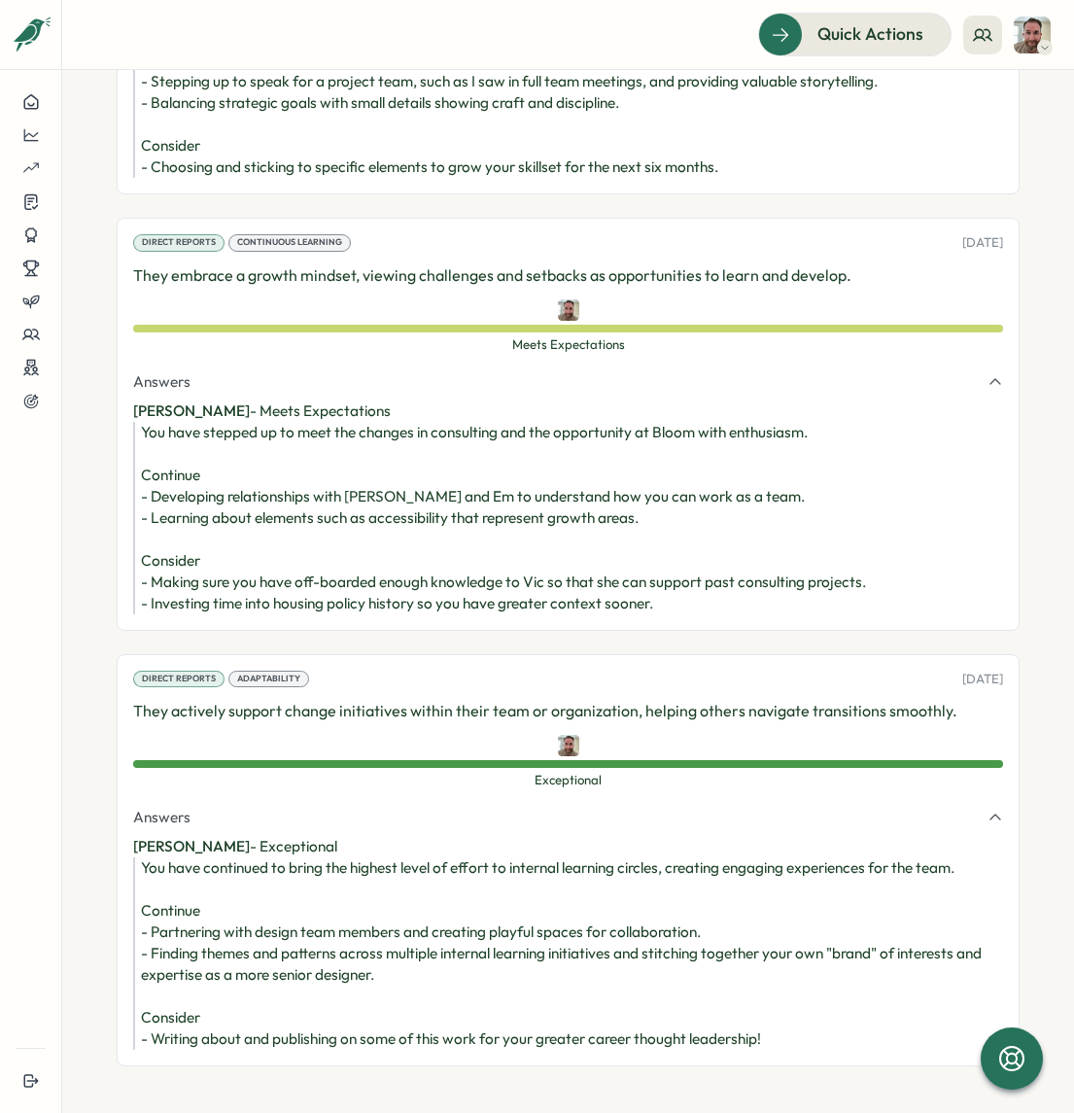
click at [689, 699] on p "They actively support change initiatives within their team or organization, hel…" at bounding box center [568, 711] width 870 height 24
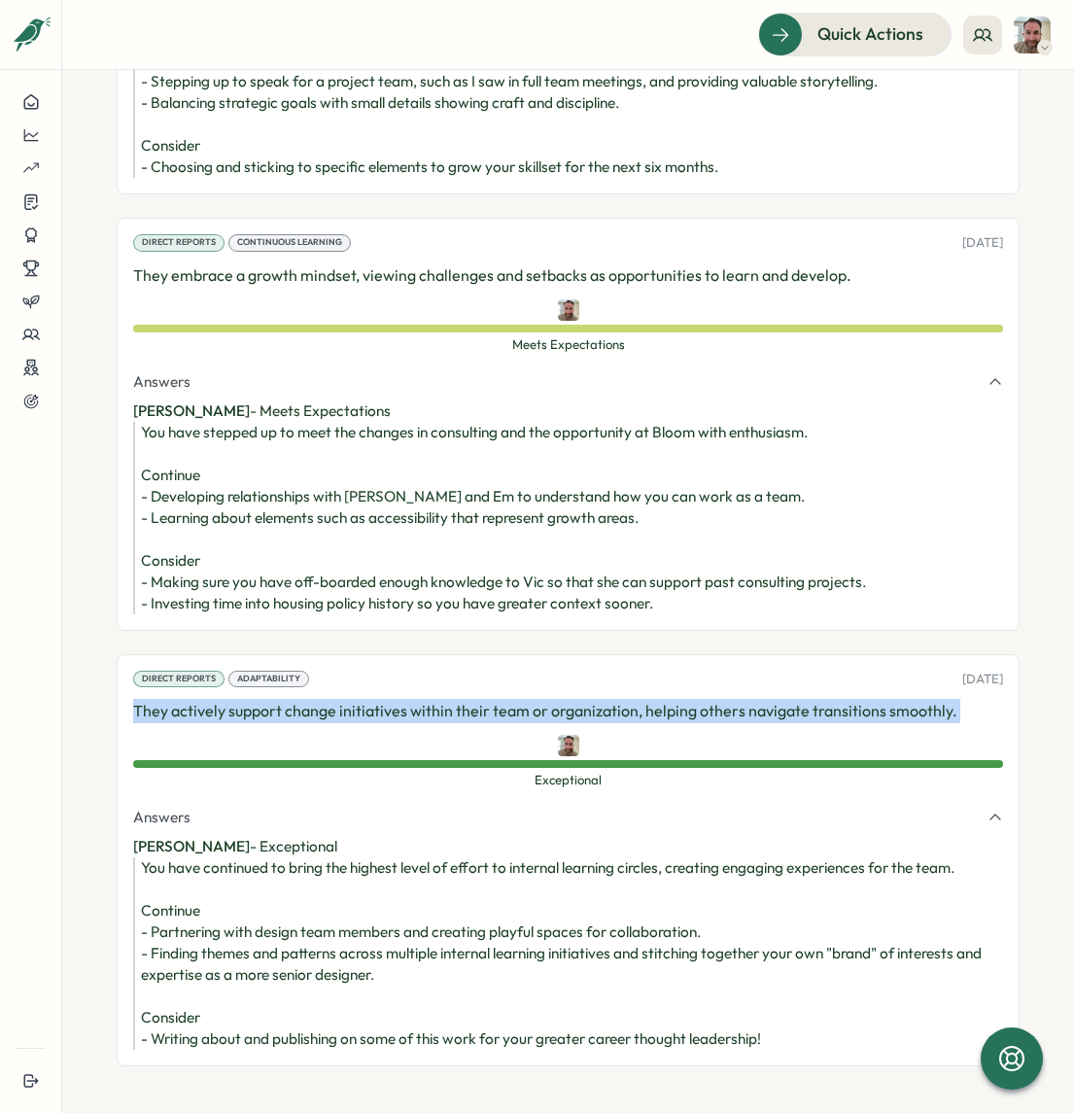
click at [689, 699] on p "They actively support change initiatives within their team or organization, hel…" at bounding box center [568, 711] width 870 height 24
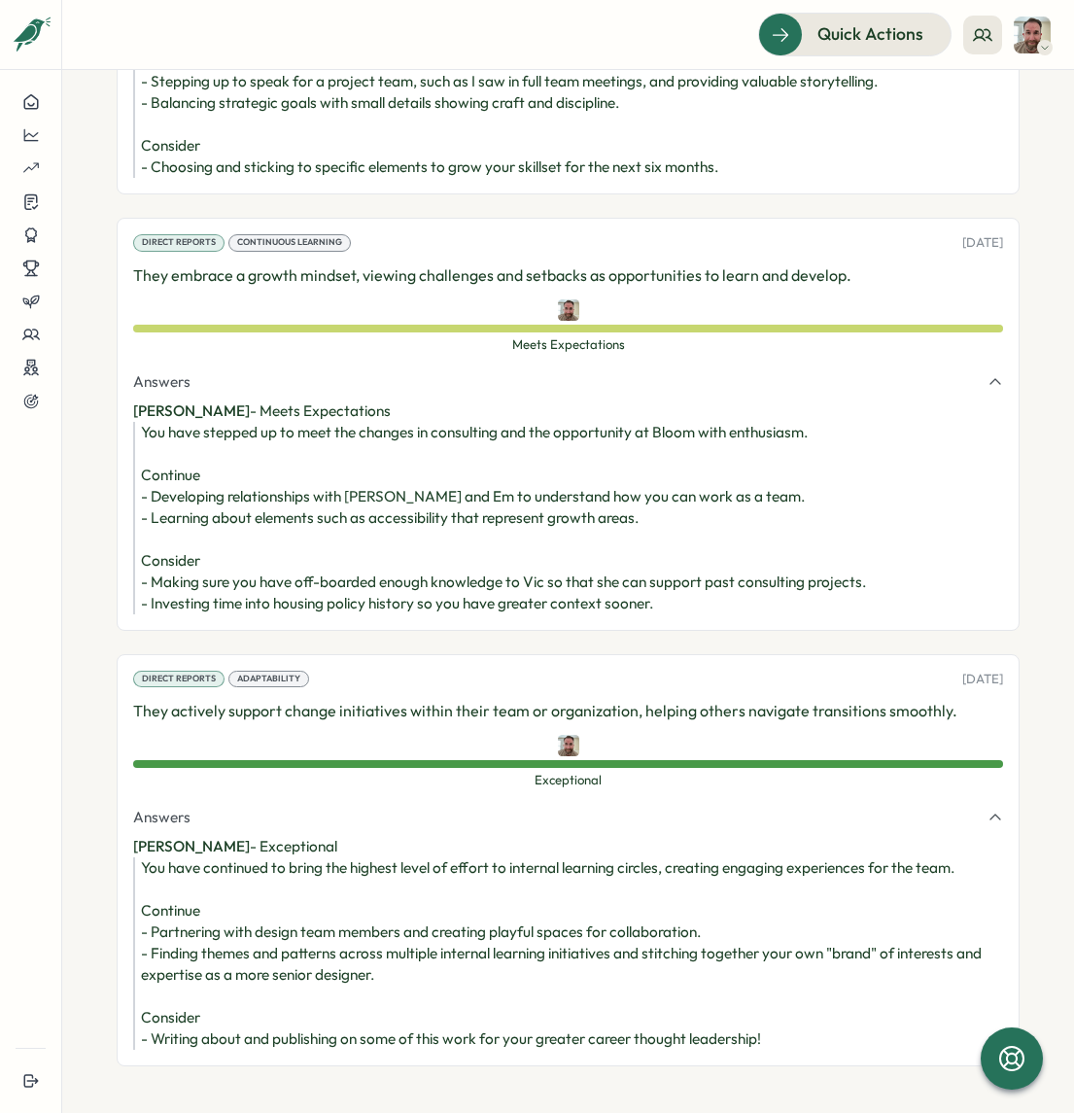
click at [392, 857] on div "You have continued to bring the highest level of effort to internal learning ci…" at bounding box center [572, 953] width 862 height 192
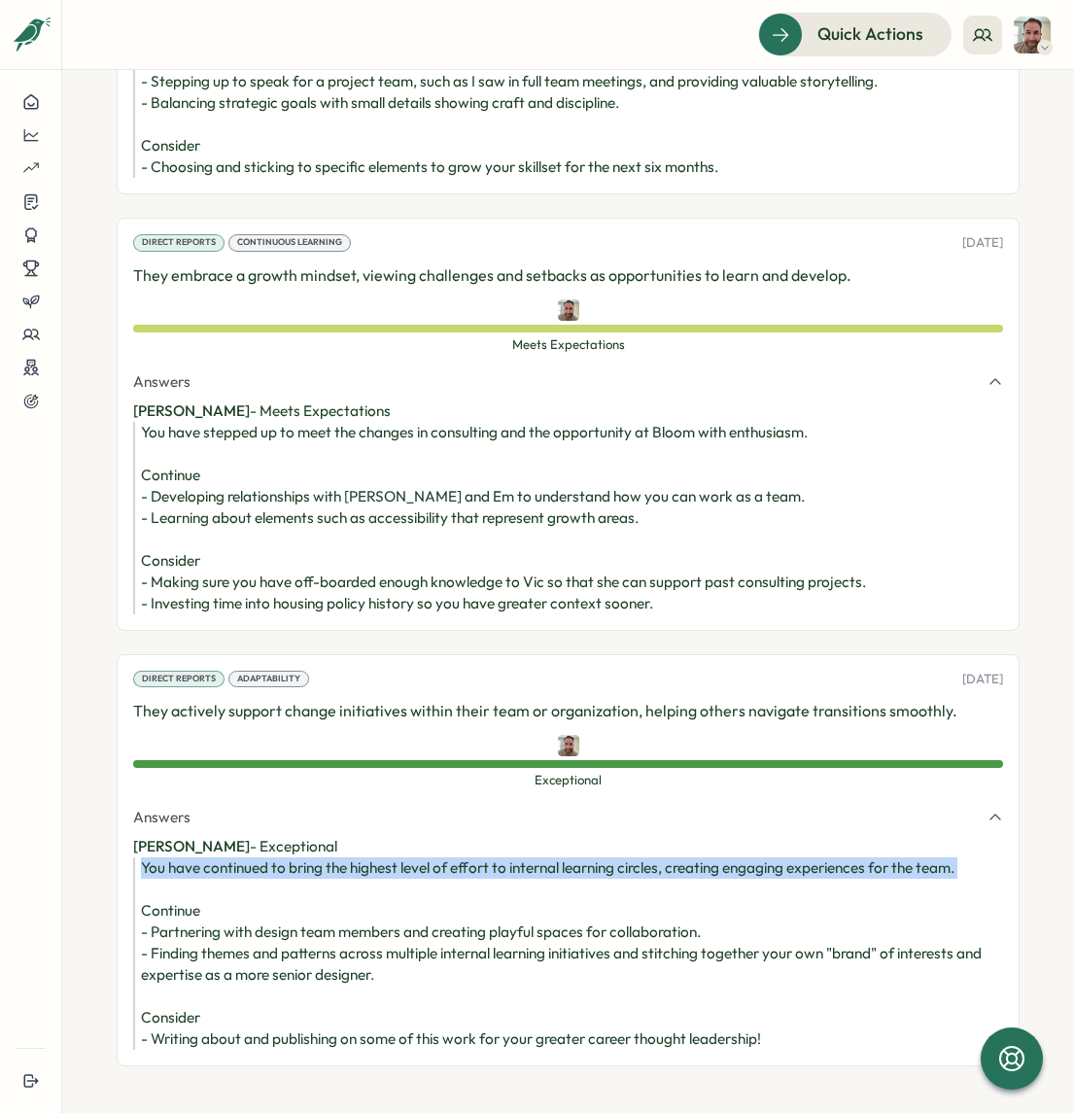
click at [392, 857] on div "You have continued to bring the highest level of effort to internal learning ci…" at bounding box center [572, 953] width 862 height 192
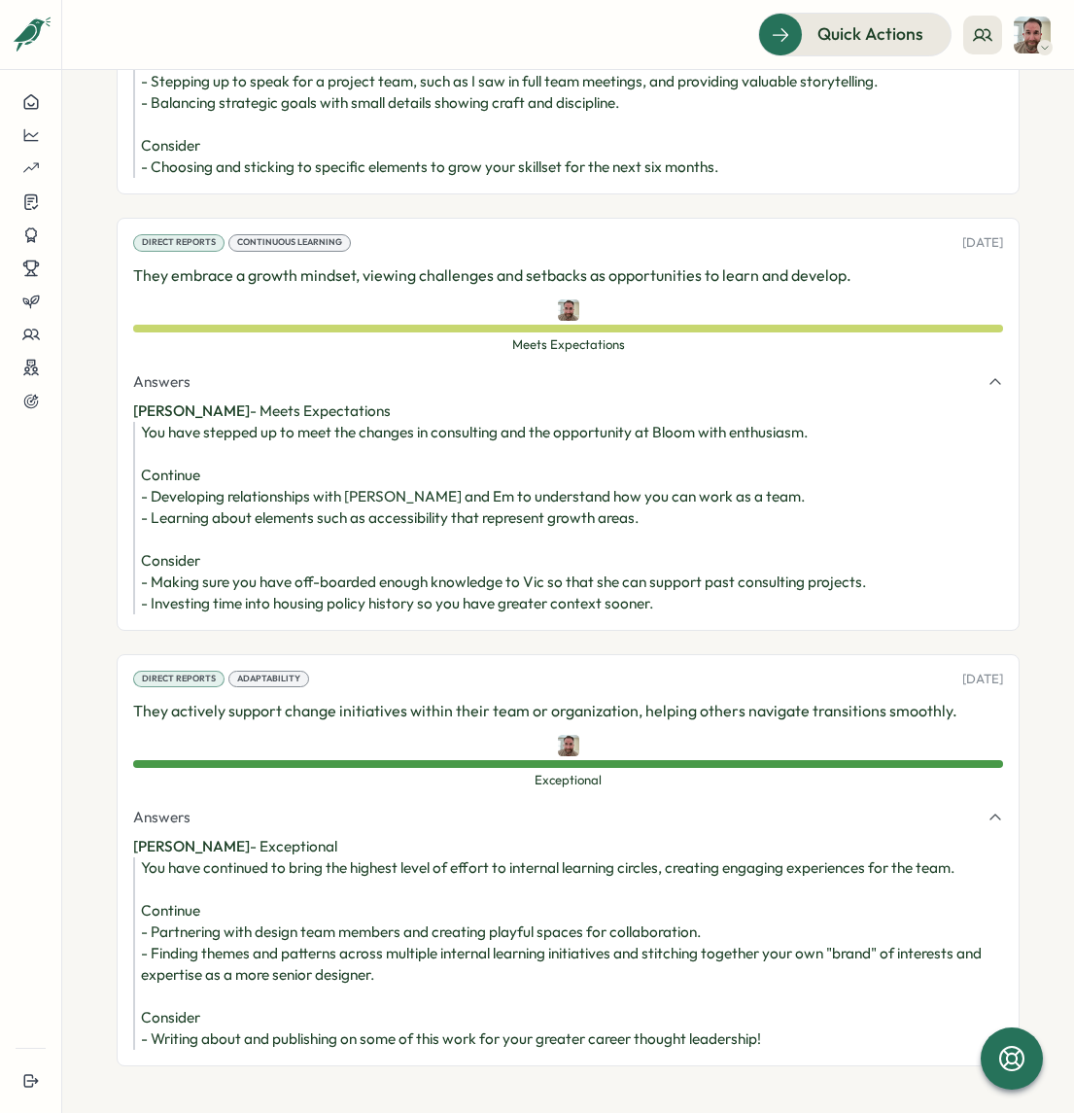
click at [487, 869] on div "You have continued to bring the highest level of effort to internal learning ci…" at bounding box center [572, 953] width 862 height 192
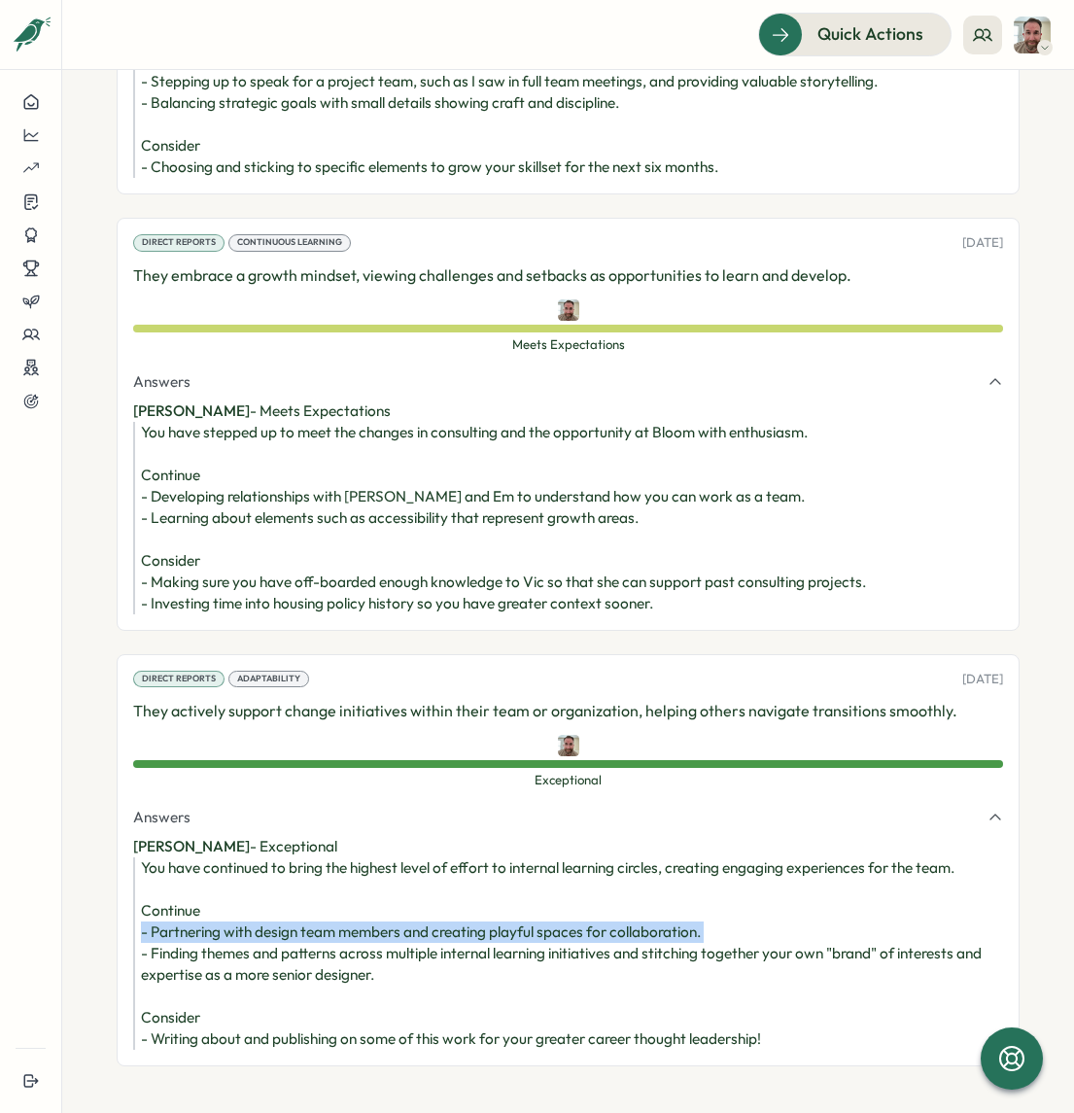
click at [487, 869] on div "You have continued to bring the highest level of effort to internal learning ci…" at bounding box center [572, 953] width 862 height 192
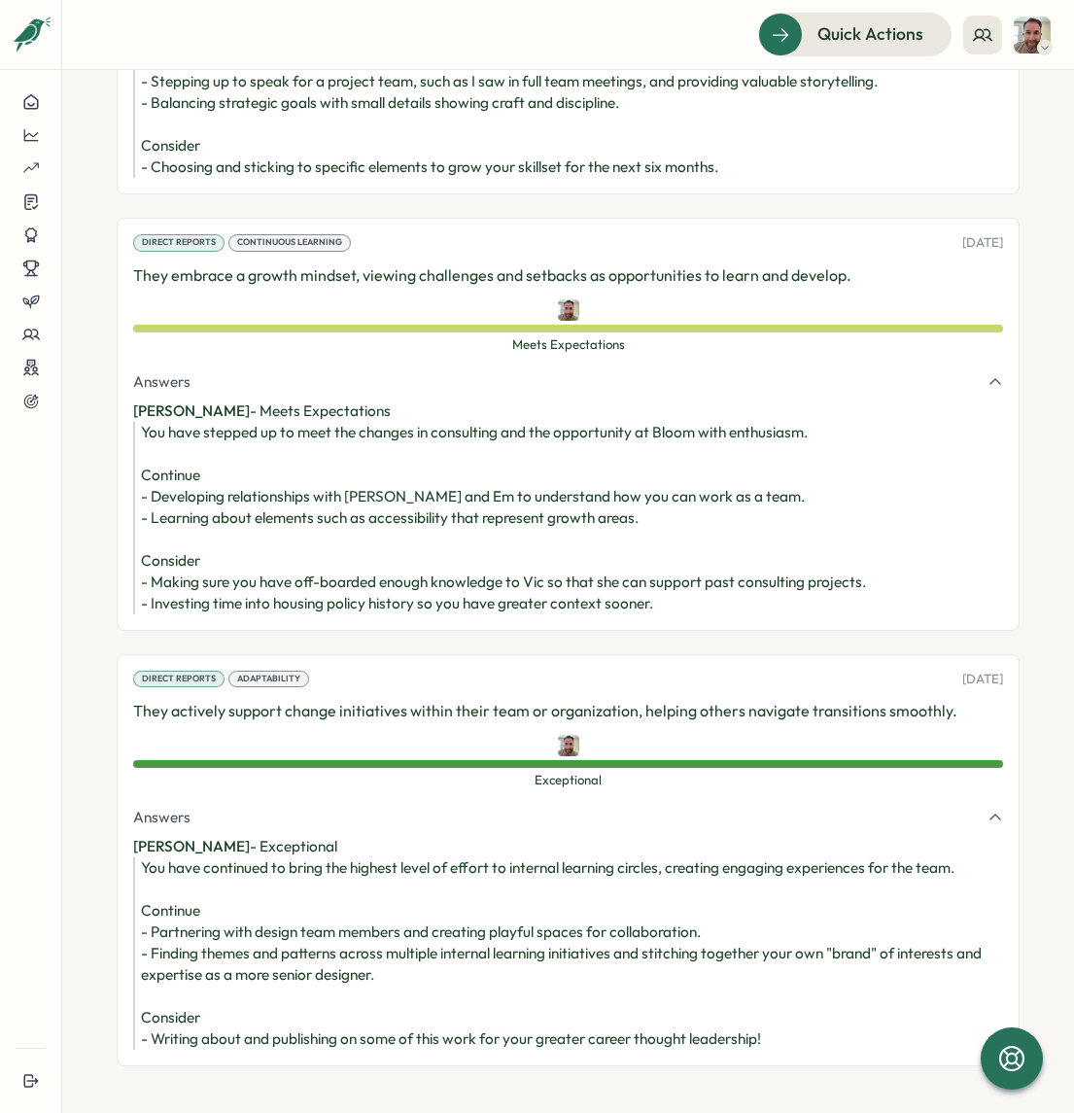
click at [486, 884] on div "You have continued to bring the highest level of effort to internal learning ci…" at bounding box center [572, 953] width 862 height 192
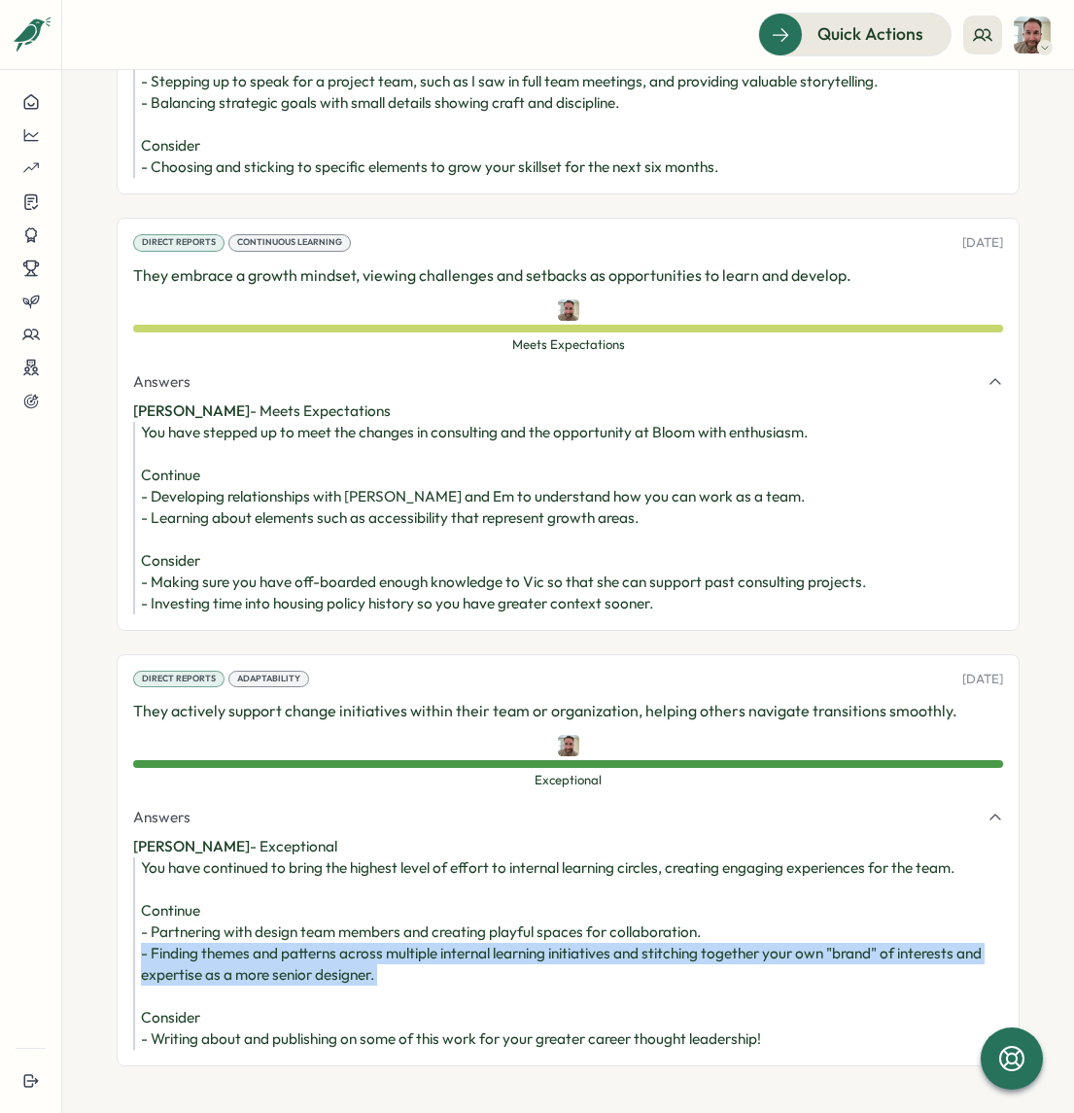
click at [486, 884] on div "You have continued to bring the highest level of effort to internal learning ci…" at bounding box center [572, 953] width 862 height 192
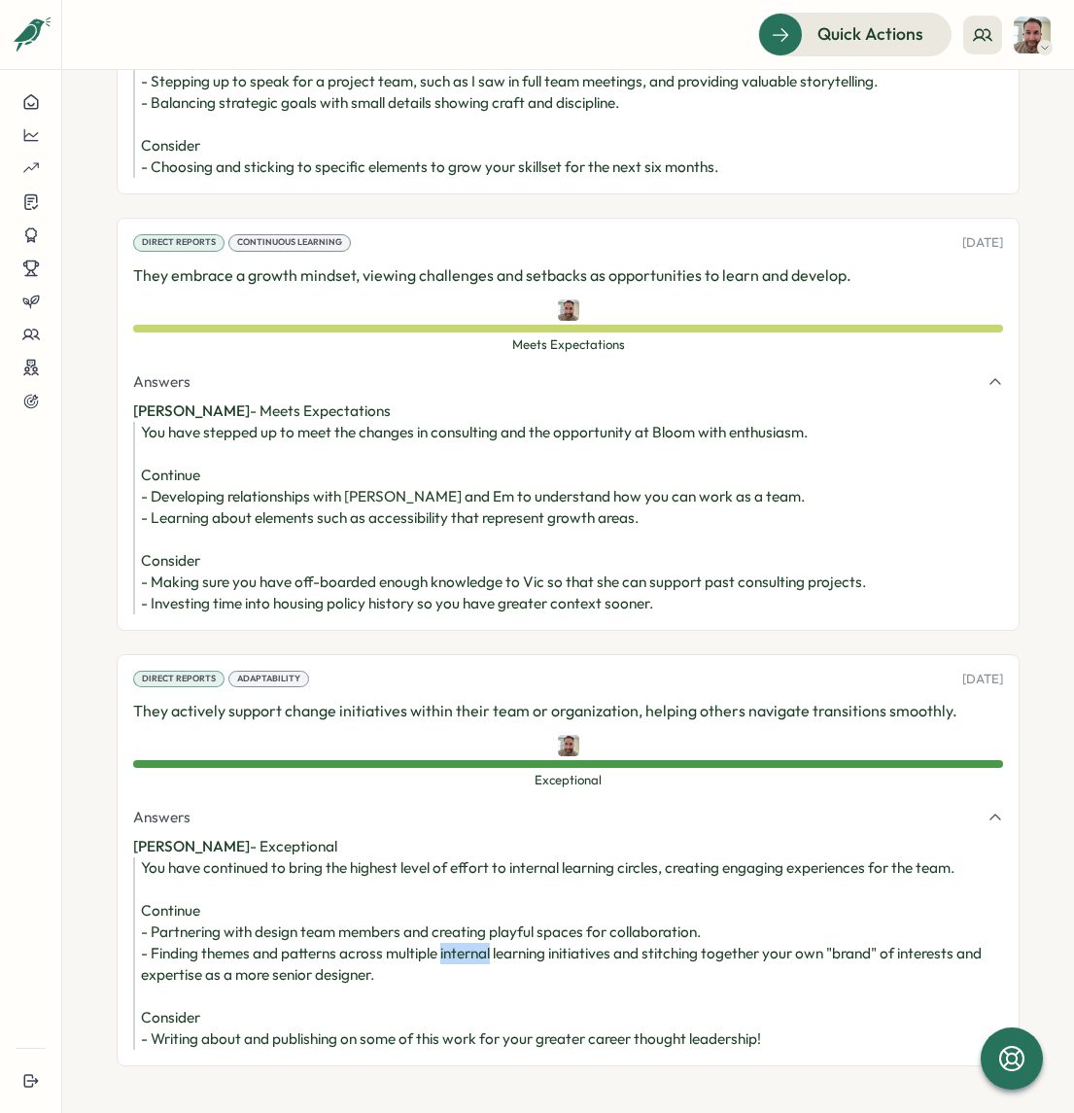
click at [486, 884] on div "You have continued to bring the highest level of effort to internal learning ci…" at bounding box center [572, 953] width 862 height 192
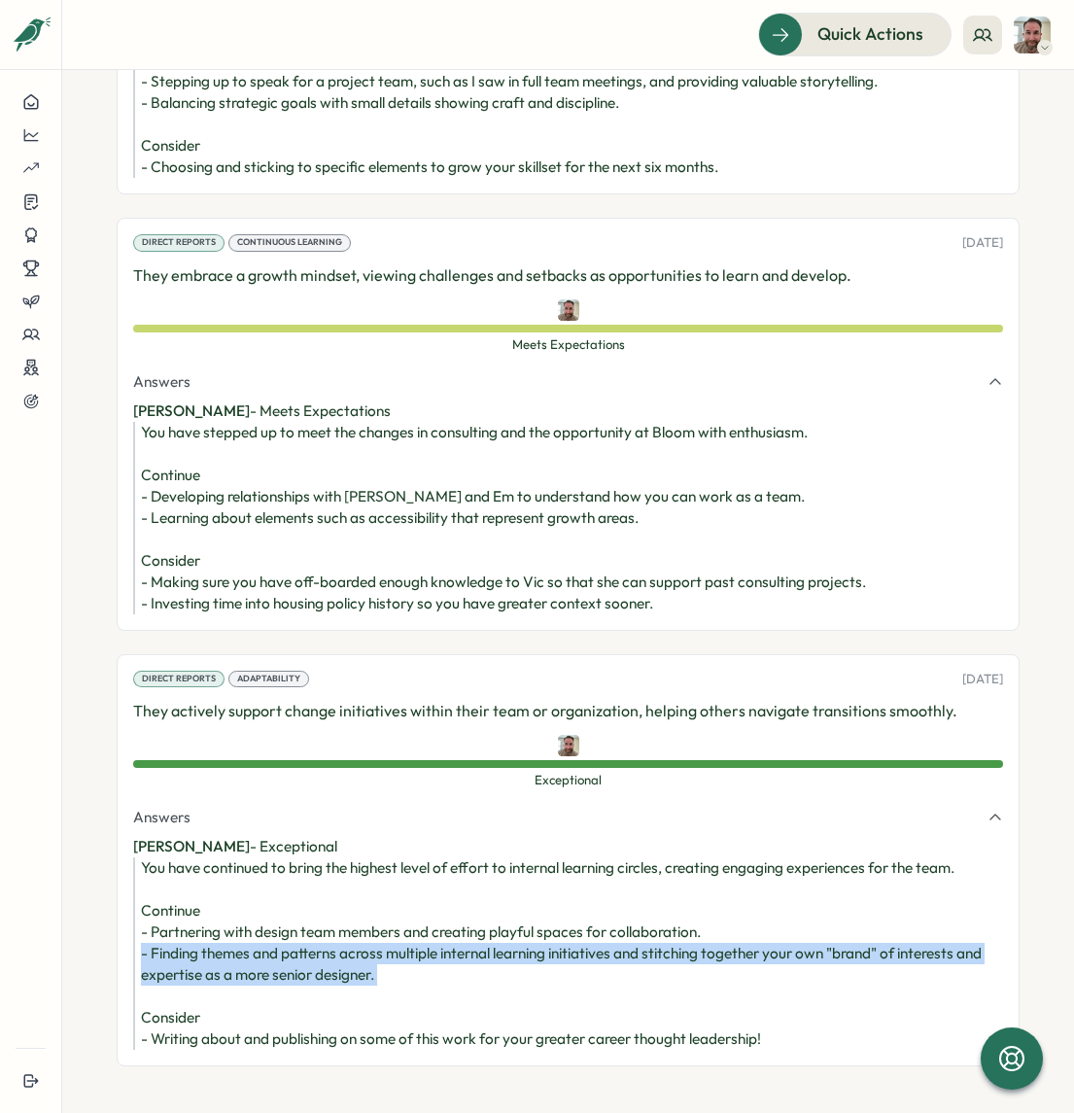
click at [486, 884] on div "You have continued to bring the highest level of effort to internal learning ci…" at bounding box center [572, 953] width 862 height 192
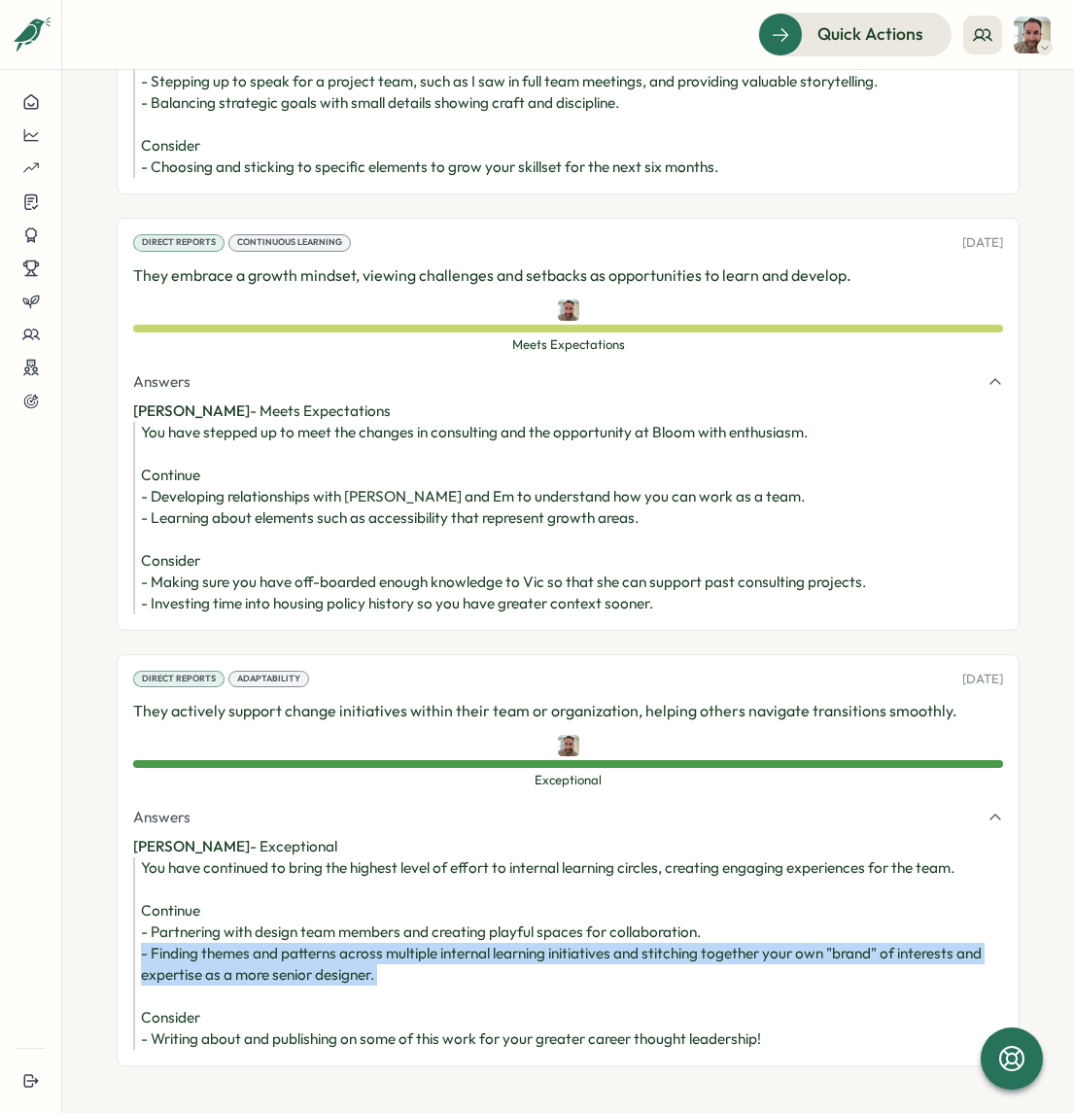
click at [486, 884] on div "You have continued to bring the highest level of effort to internal learning ci…" at bounding box center [572, 953] width 862 height 192
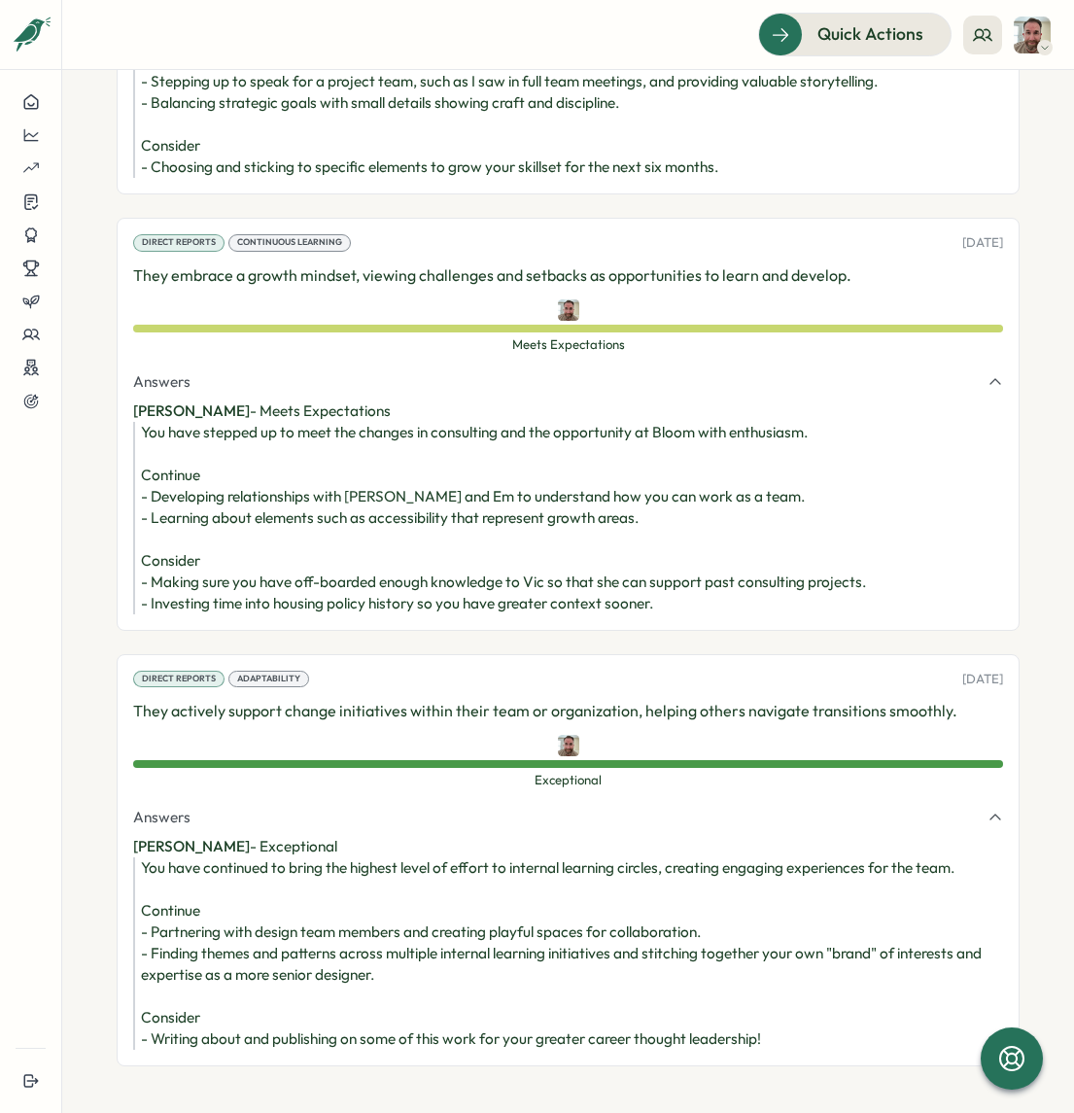
click at [461, 878] on div "You have continued to bring the highest level of effort to internal learning ci…" at bounding box center [572, 953] width 862 height 192
click at [443, 878] on div "You have continued to bring the highest level of effort to internal learning ci…" at bounding box center [572, 953] width 862 height 192
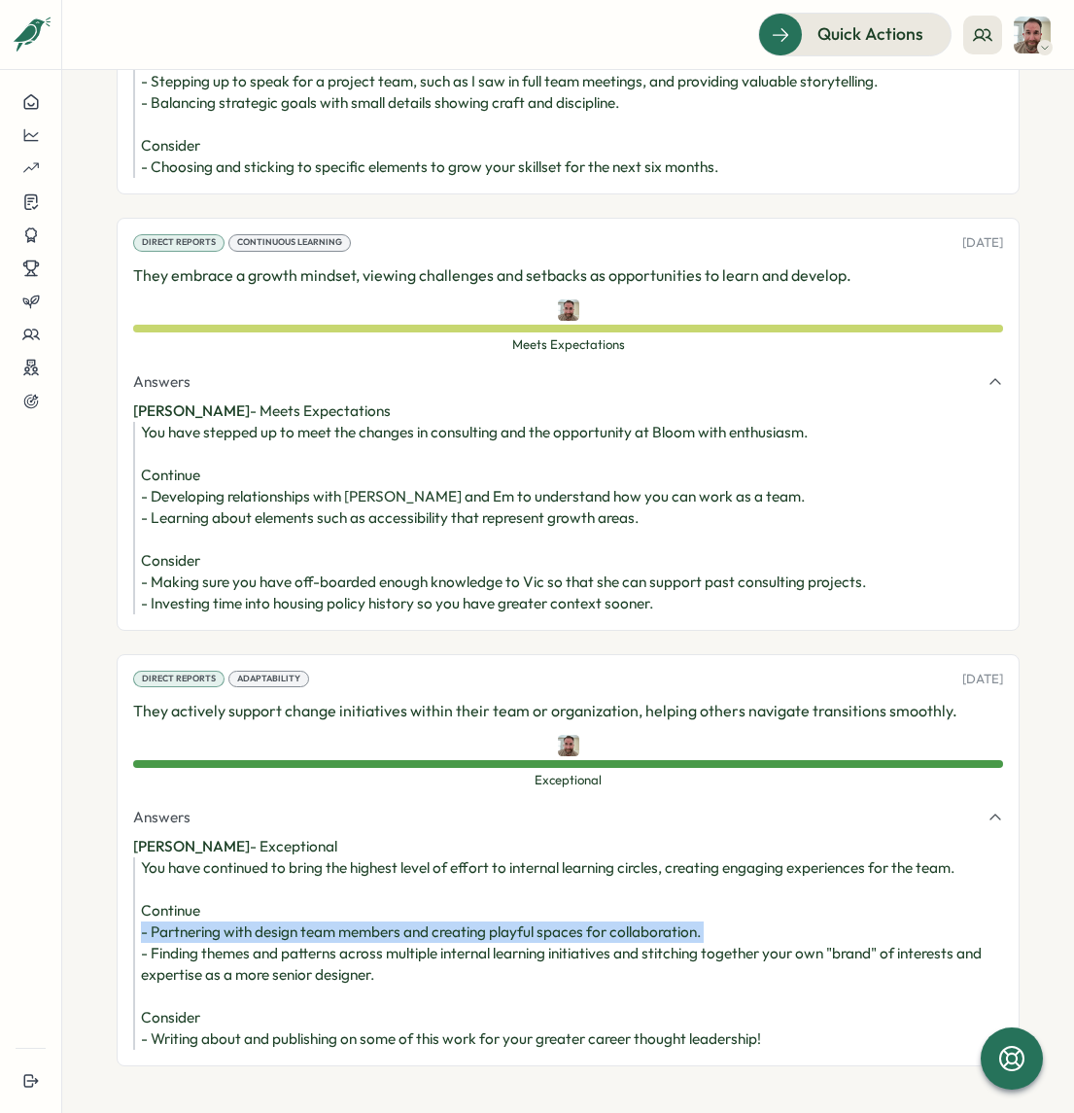
click at [443, 878] on div "You have continued to bring the highest level of effort to internal learning ci…" at bounding box center [572, 953] width 862 height 192
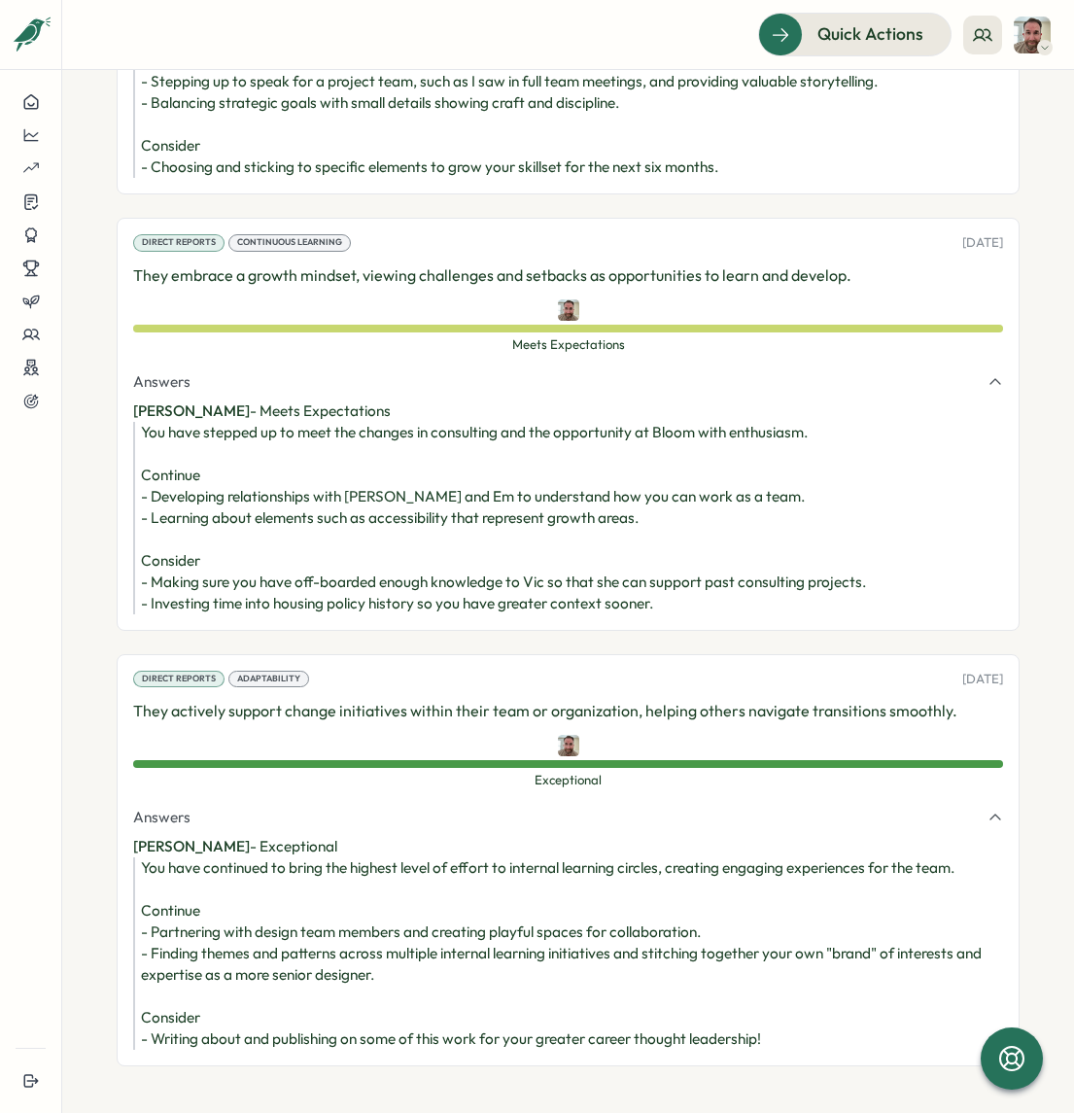
click at [435, 894] on div "You have continued to bring the highest level of effort to internal learning ci…" at bounding box center [572, 953] width 862 height 192
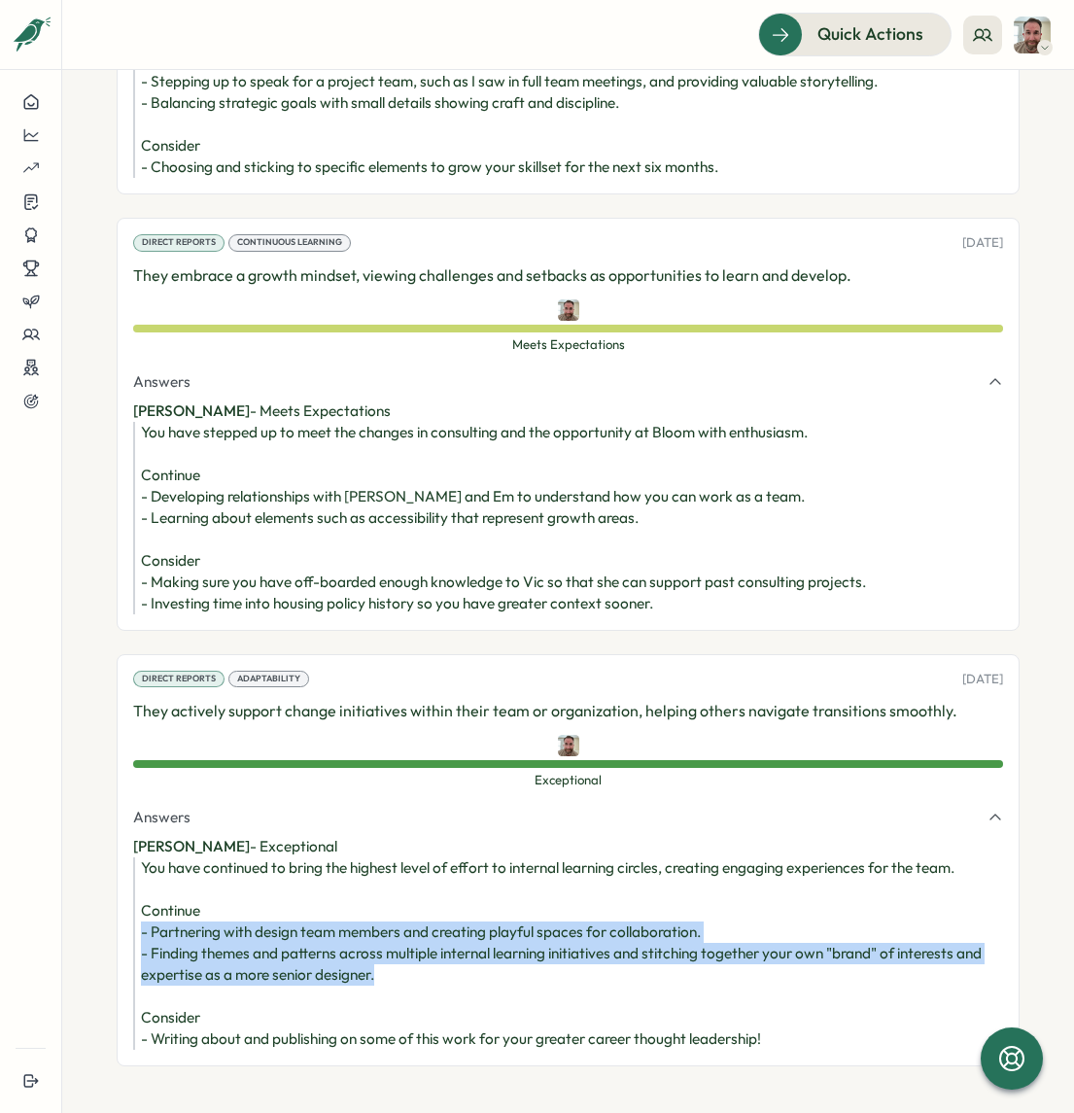
drag, startPoint x: 394, startPoint y: 913, endPoint x: 138, endPoint y: 864, distance: 260.2
click at [138, 864] on div "You have continued to bring the highest level of effort to internal learning ci…" at bounding box center [568, 953] width 870 height 192
click at [283, 897] on div "You have continued to bring the highest level of effort to internal learning ci…" at bounding box center [572, 953] width 862 height 192
drag, startPoint x: 391, startPoint y: 916, endPoint x: 130, endPoint y: 874, distance: 263.8
click at [130, 874] on div "Direct Reports Adaptability 07 Jul, 2025 They actively support change initiativ…" at bounding box center [568, 860] width 903 height 412
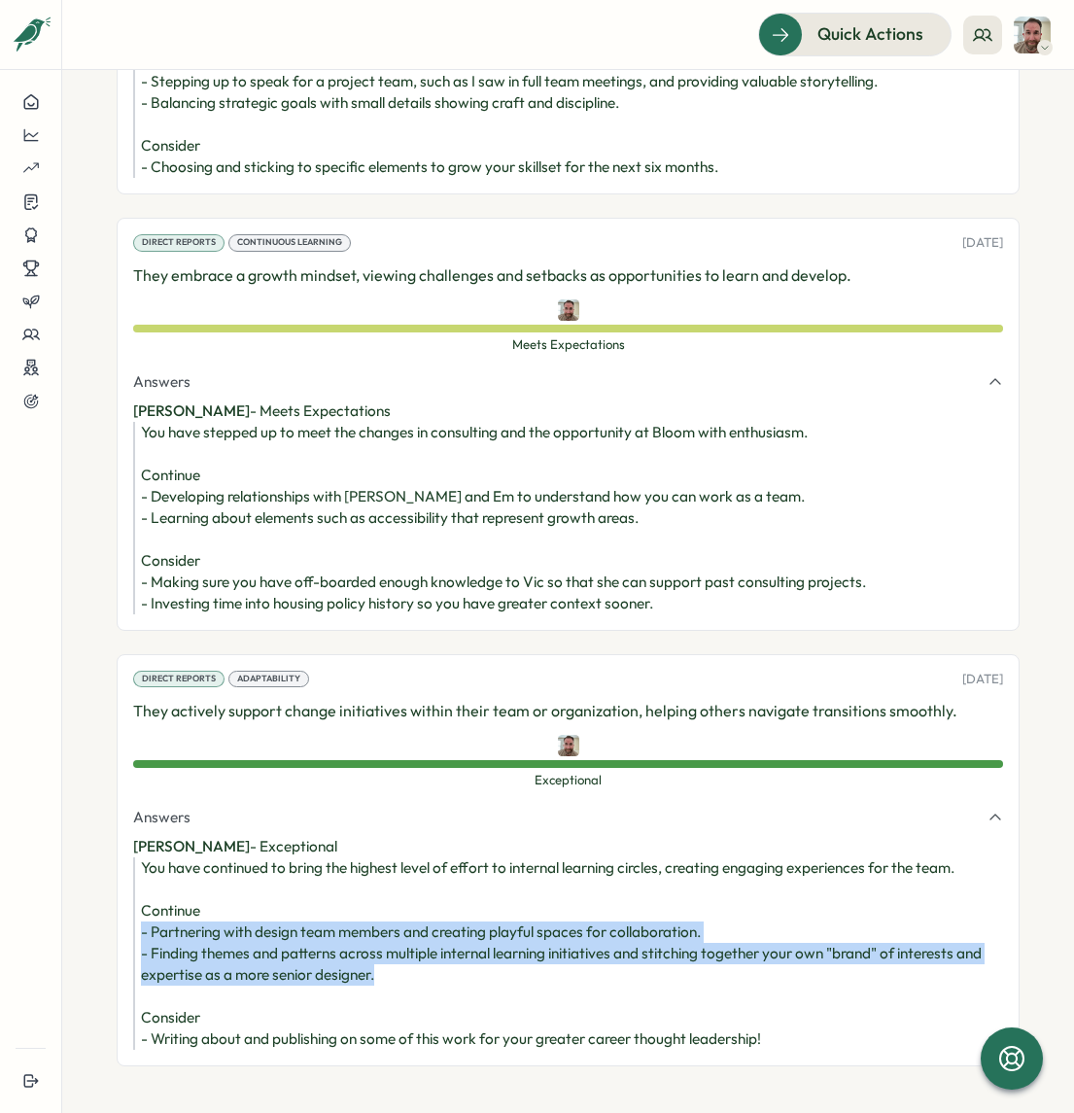
click at [130, 874] on div "Direct Reports Adaptability 07 Jul, 2025 They actively support change initiativ…" at bounding box center [568, 860] width 903 height 412
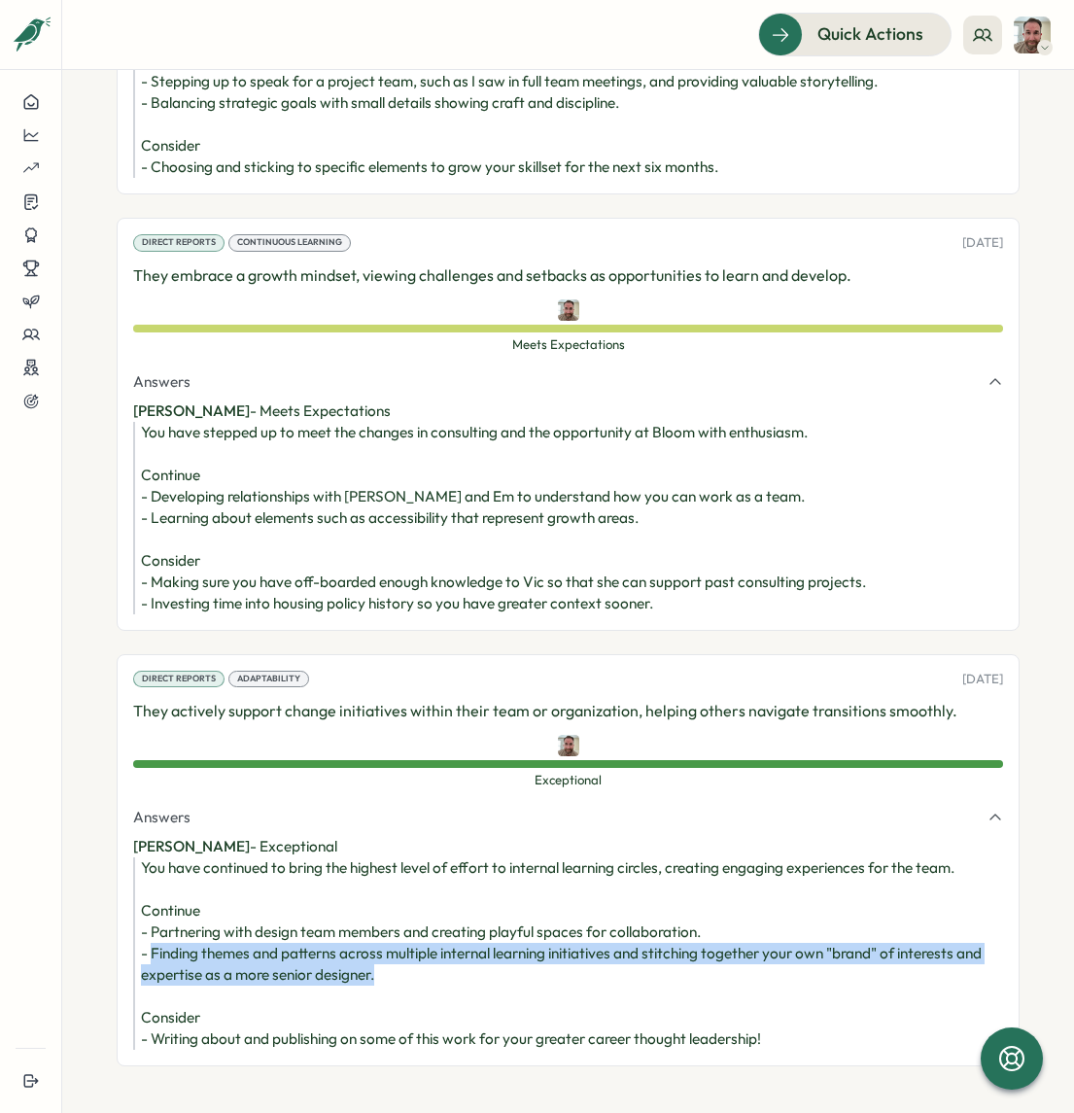
drag, startPoint x: 390, startPoint y: 913, endPoint x: 153, endPoint y: 896, distance: 237.7
click at [153, 896] on div "You have continued to bring the highest level of effort to internal learning ci…" at bounding box center [572, 953] width 862 height 192
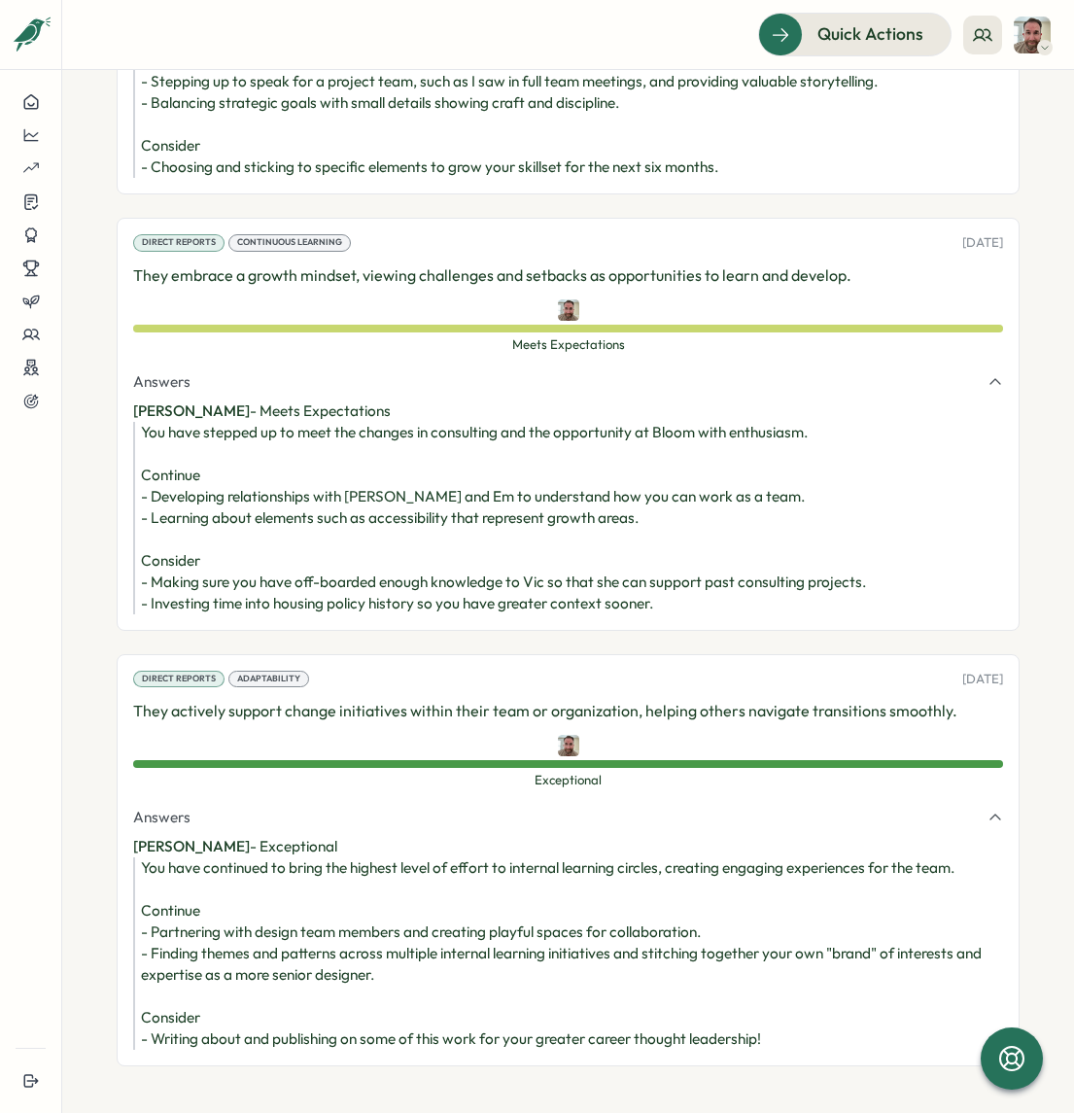
click at [200, 898] on div "You have continued to bring the highest level of effort to internal learning ci…" at bounding box center [572, 953] width 862 height 192
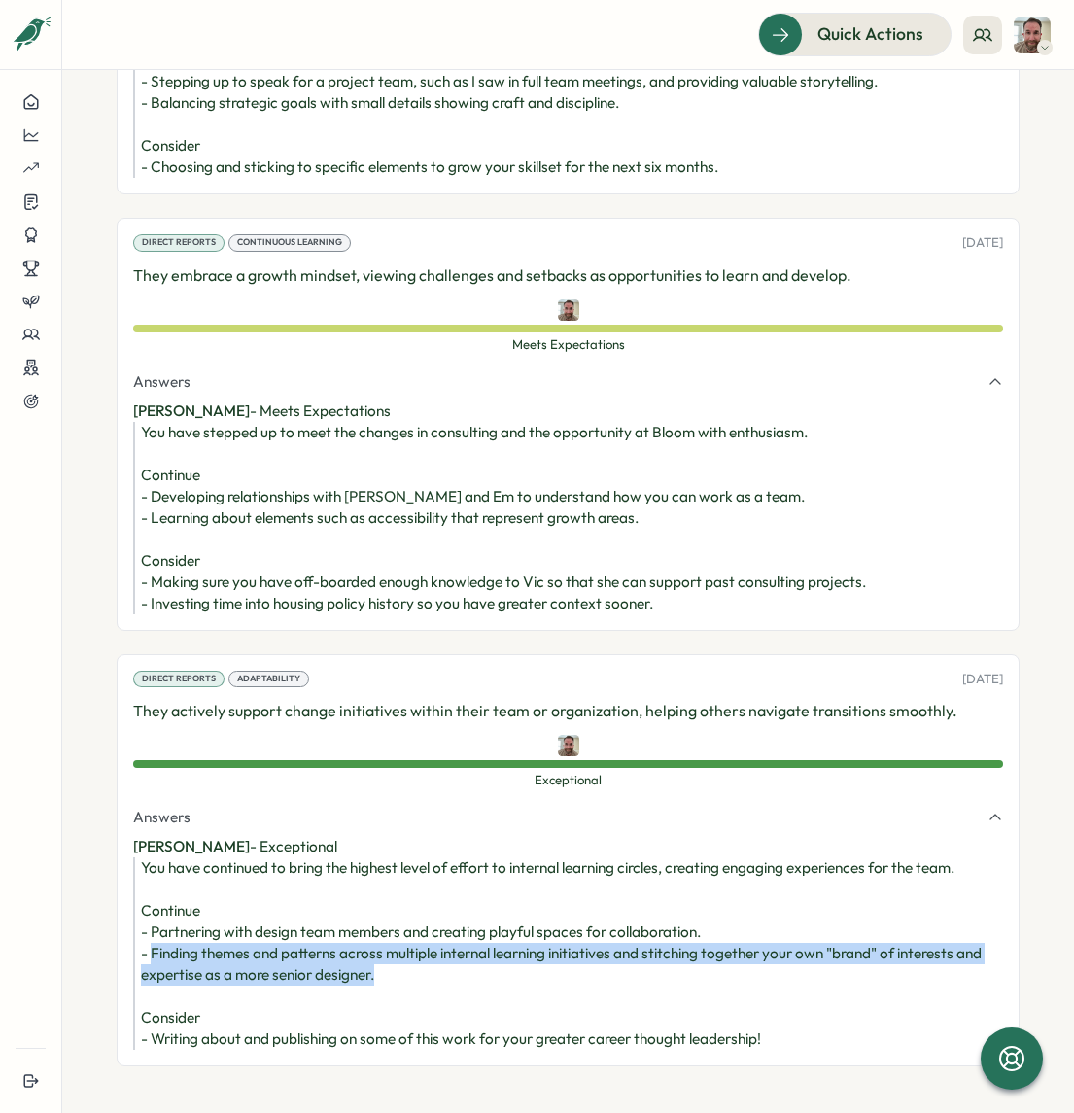
drag, startPoint x: 406, startPoint y: 907, endPoint x: 152, endPoint y: 891, distance: 255.1
click at [152, 891] on div "You have continued to bring the highest level of effort to internal learning ci…" at bounding box center [572, 953] width 862 height 192
click at [401, 882] on div "You have continued to bring the highest level of effort to internal learning ci…" at bounding box center [572, 953] width 862 height 192
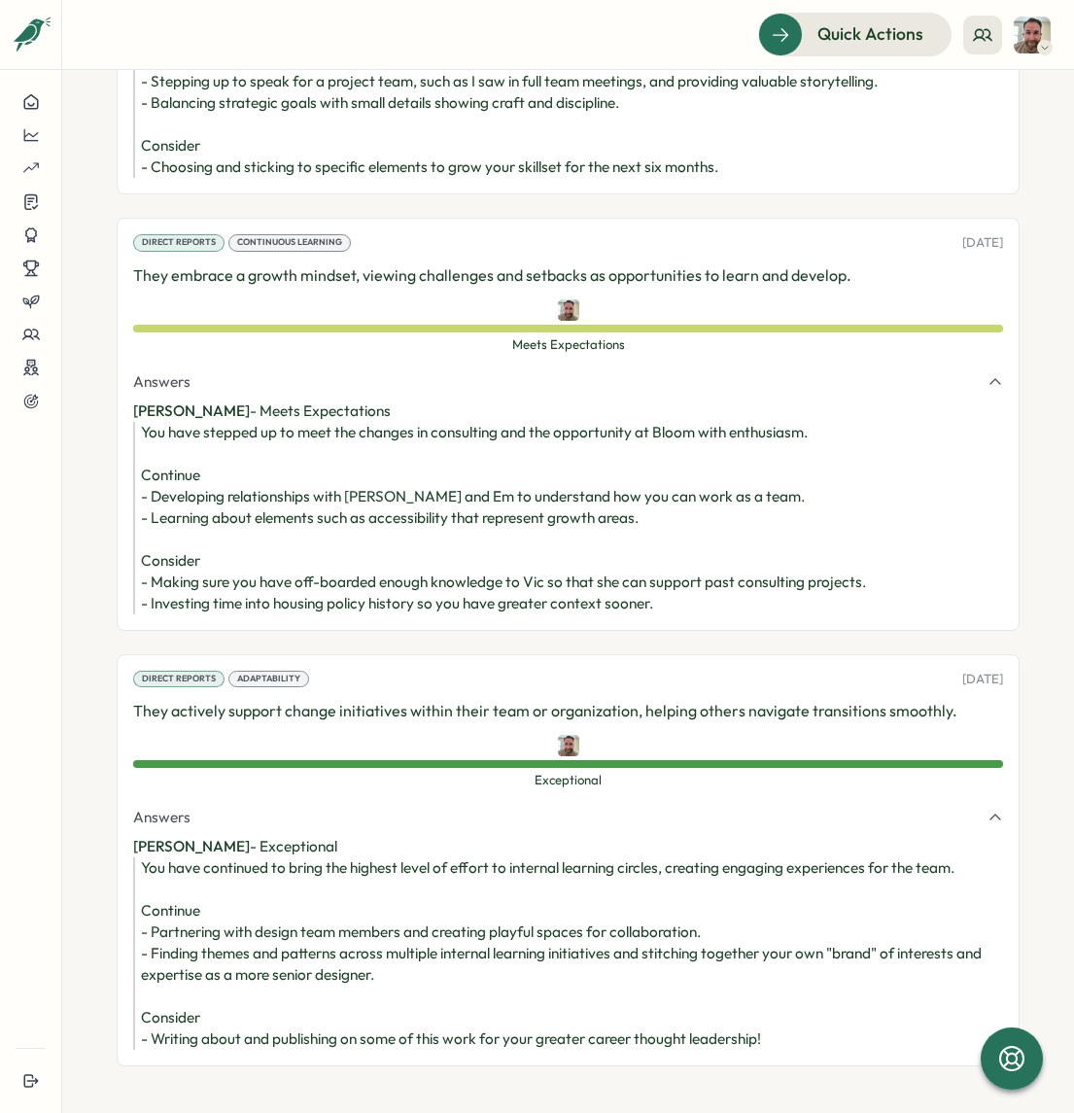
scroll to position [4664, 0]
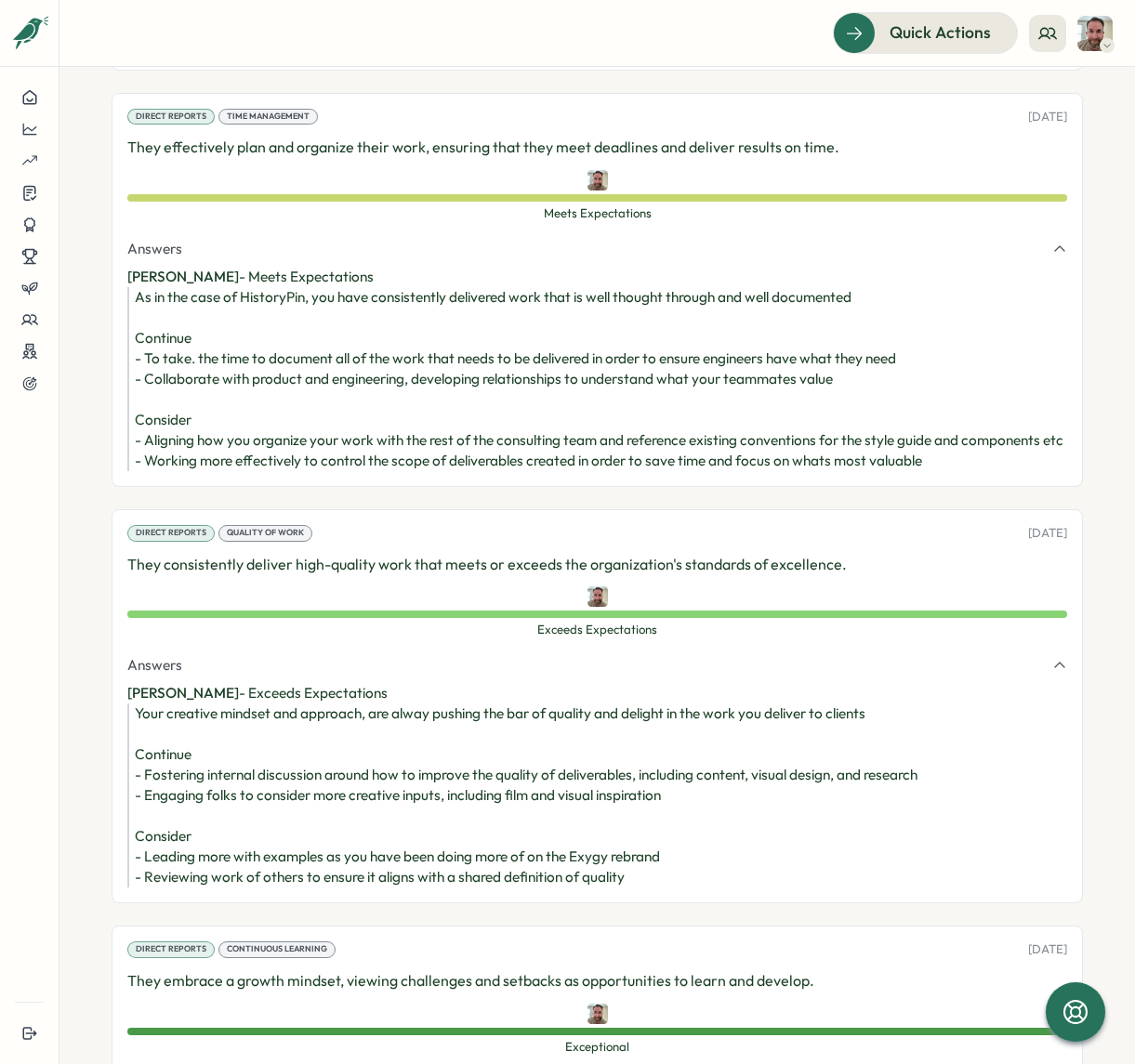
scroll to position [3465, 0]
